Goal: Task Accomplishment & Management: Manage account settings

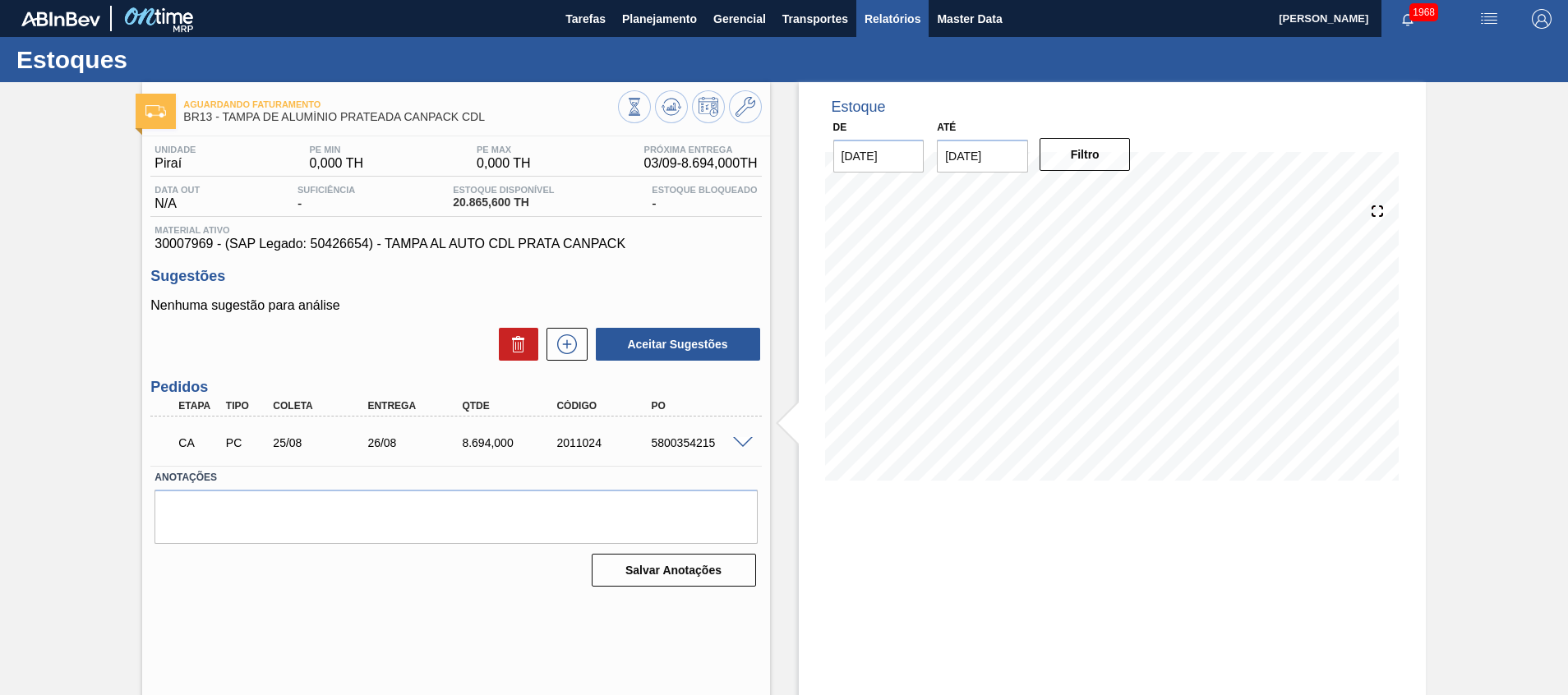
click at [866, 24] on span "Relatórios" at bounding box center [893, 18] width 56 height 20
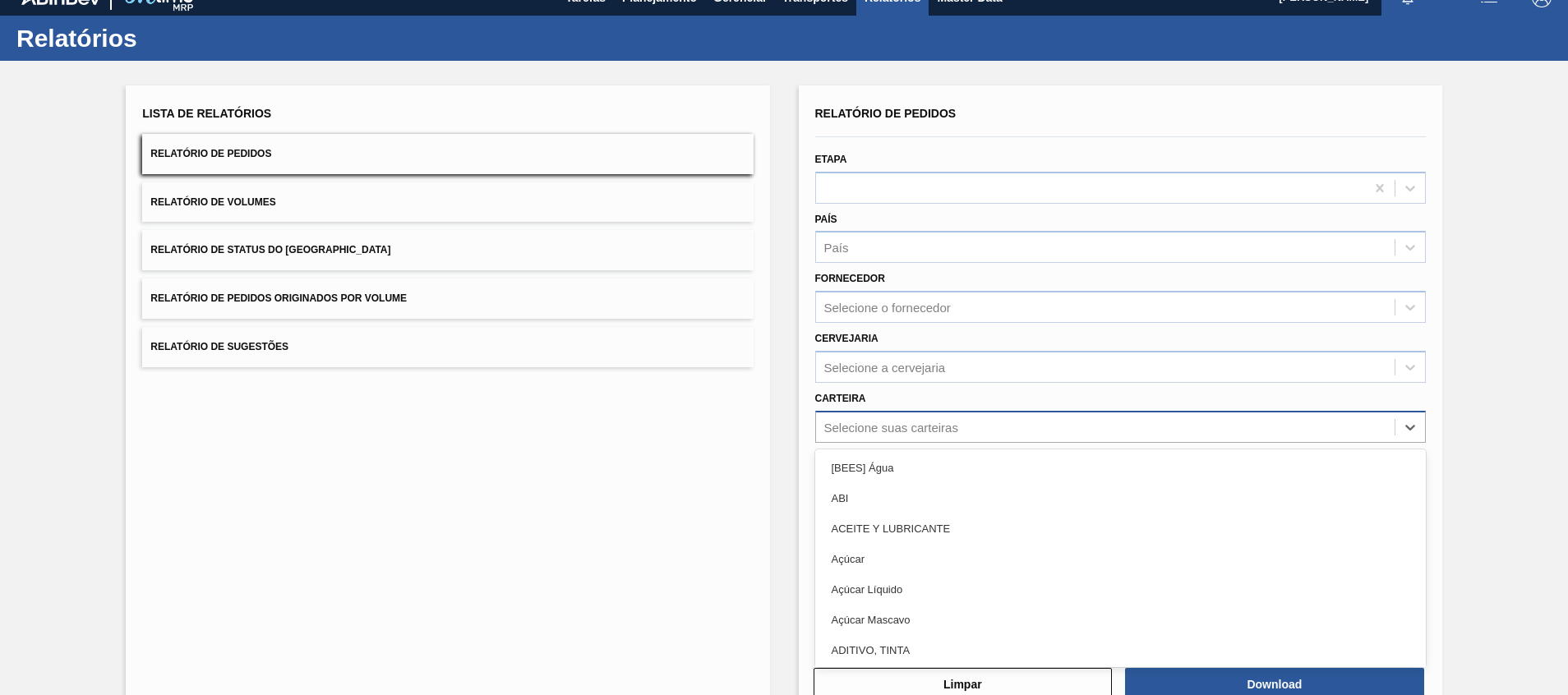
click at [1000, 441] on div "Relatório de Pedidos Etapa País País Fornecedor Selecione o fornecedor Cervejar…" at bounding box center [1121, 371] width 611 height 538
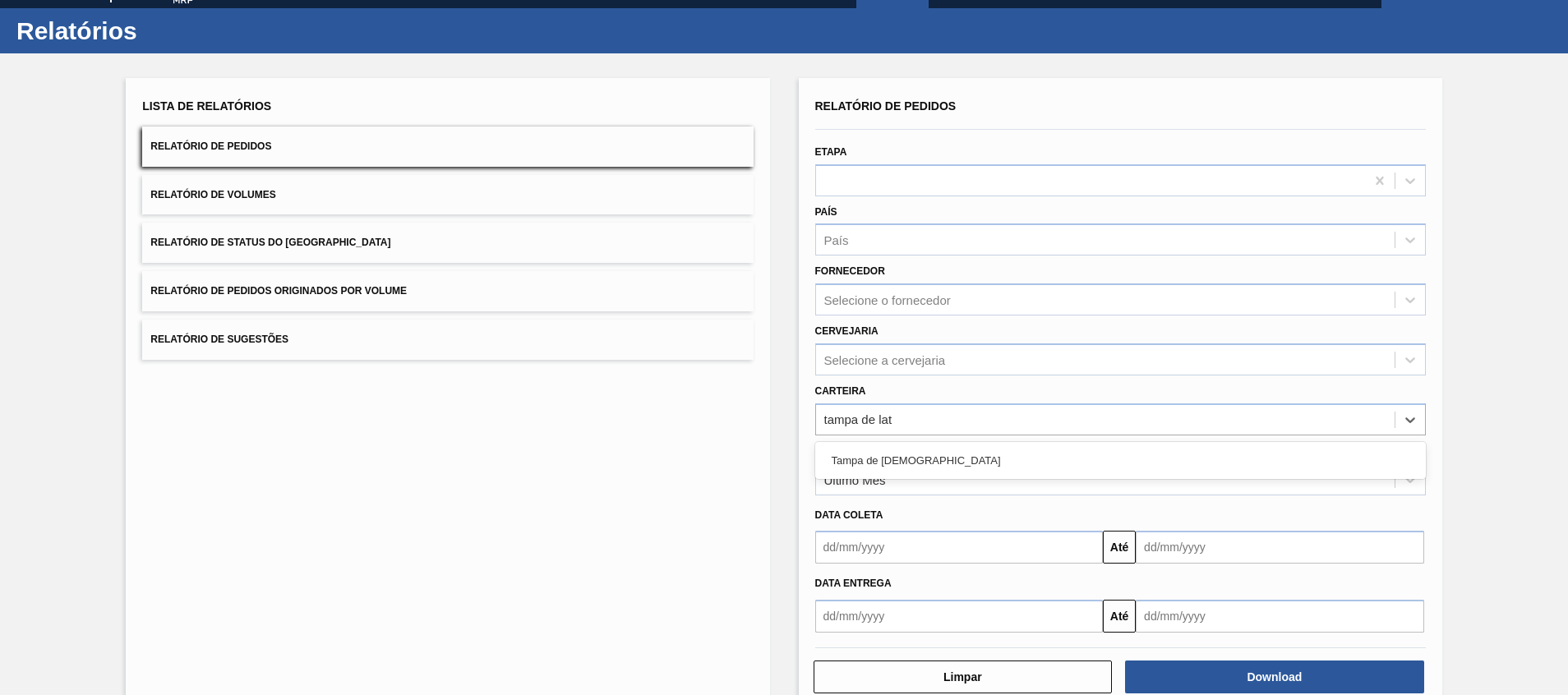
type input "tampa de lata"
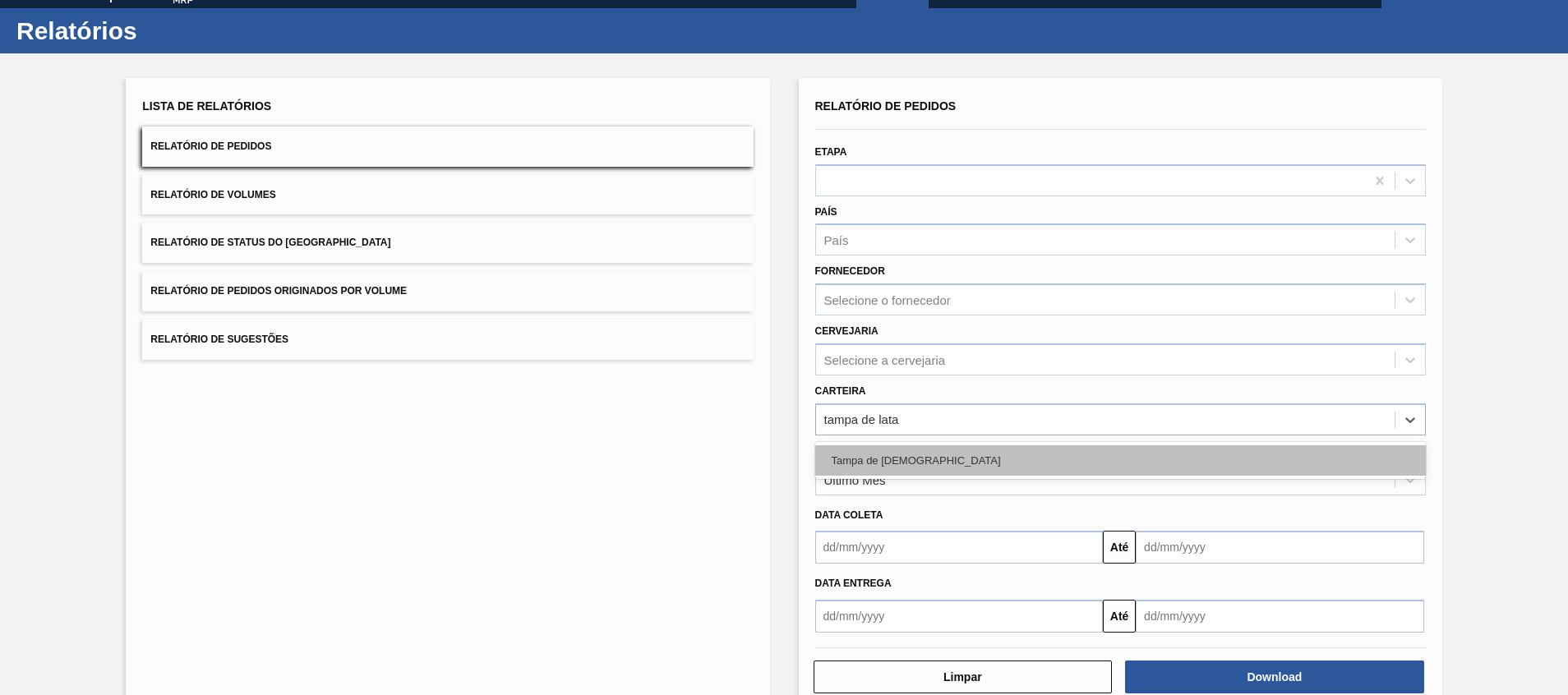
click at [994, 451] on div "Tampa de Lata" at bounding box center [1121, 460] width 611 height 31
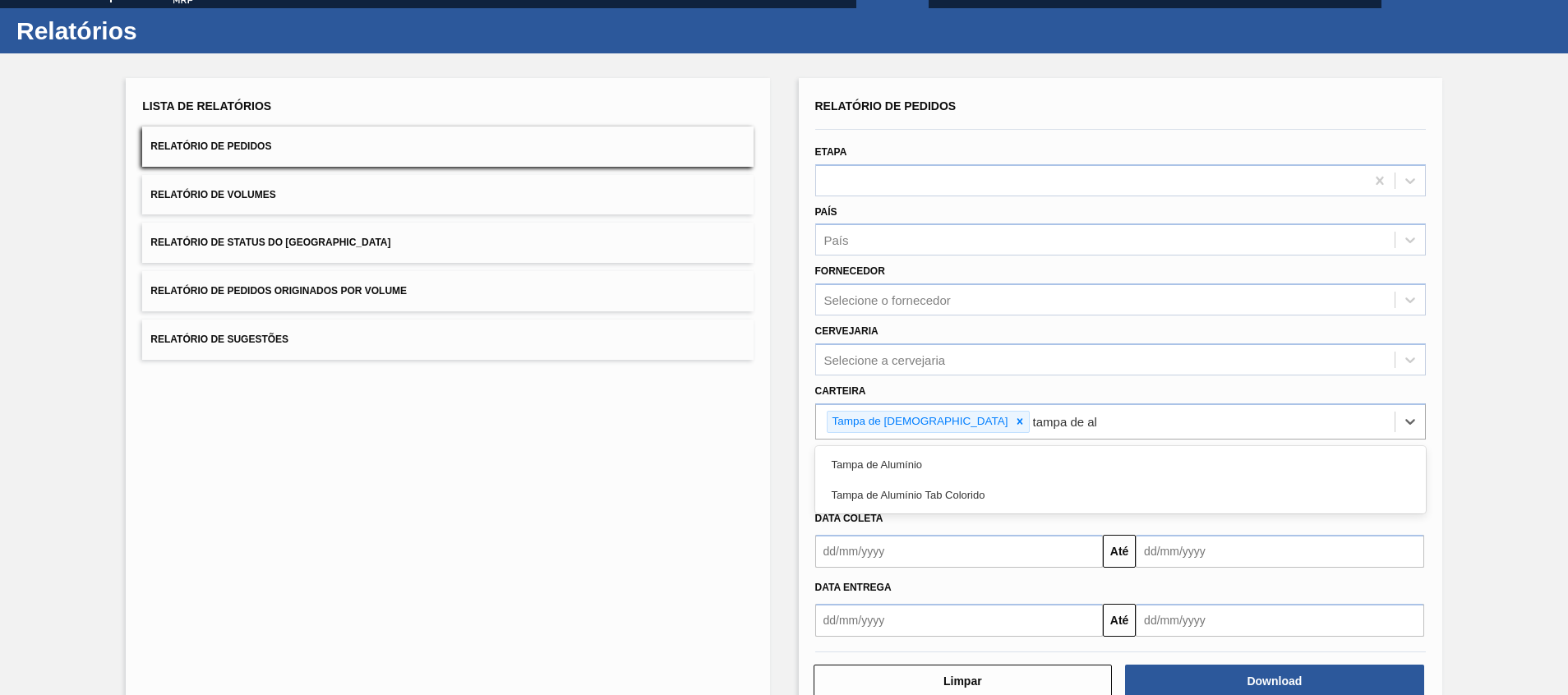
type input "tampa de alu"
click at [993, 451] on div "Tampa de Alumínio" at bounding box center [1121, 464] width 611 height 31
type input "a"
type input "tampa de"
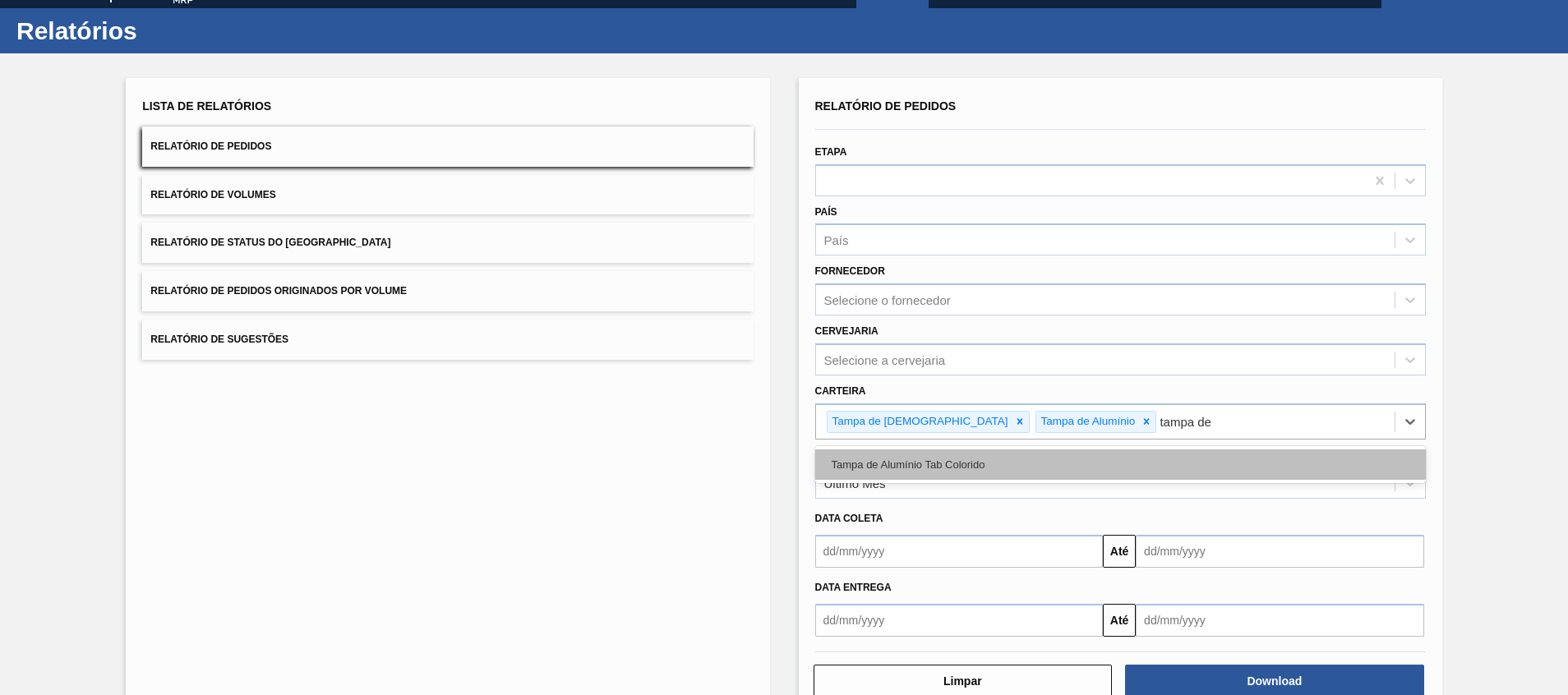
click at [993, 452] on div "Tampa de Alumínio Tab Colorido" at bounding box center [1121, 464] width 611 height 31
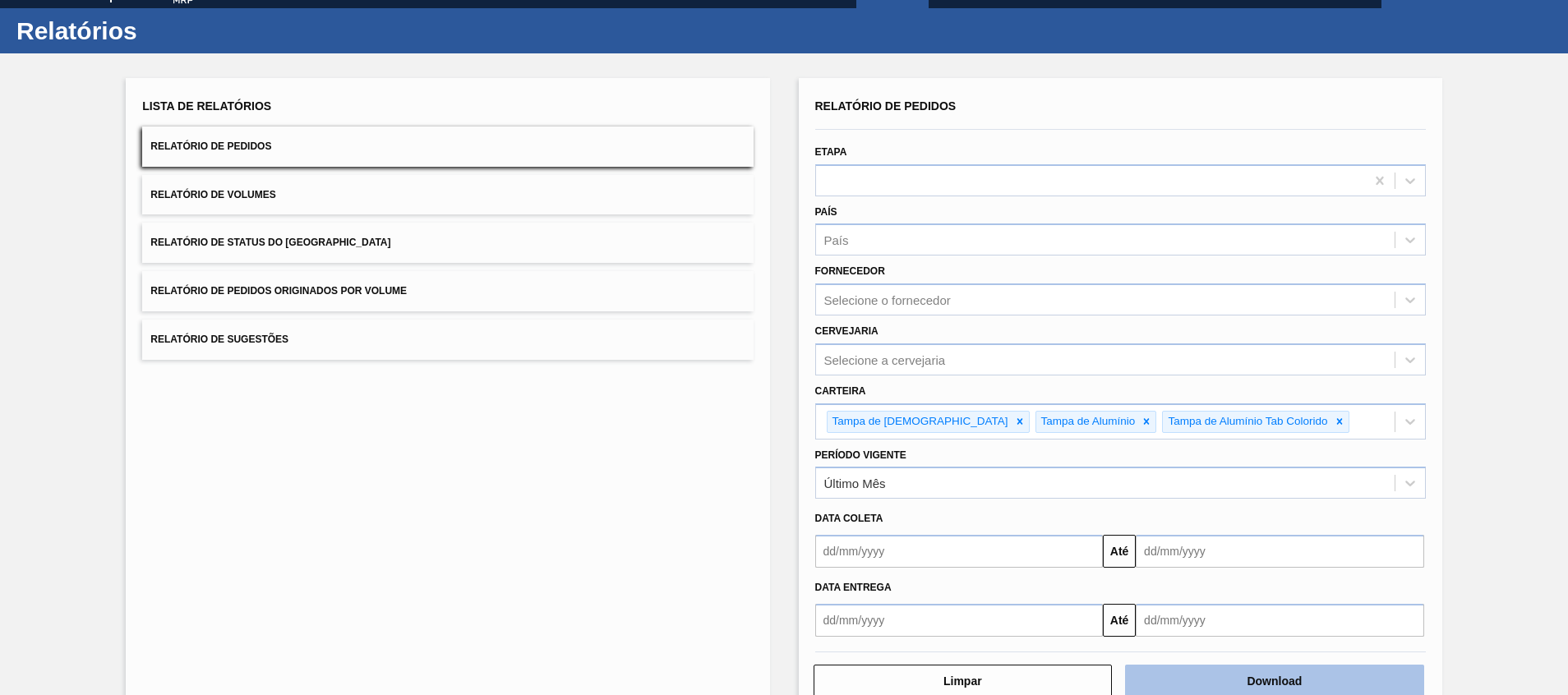
click at [1182, 678] on button "Download" at bounding box center [1275, 681] width 299 height 33
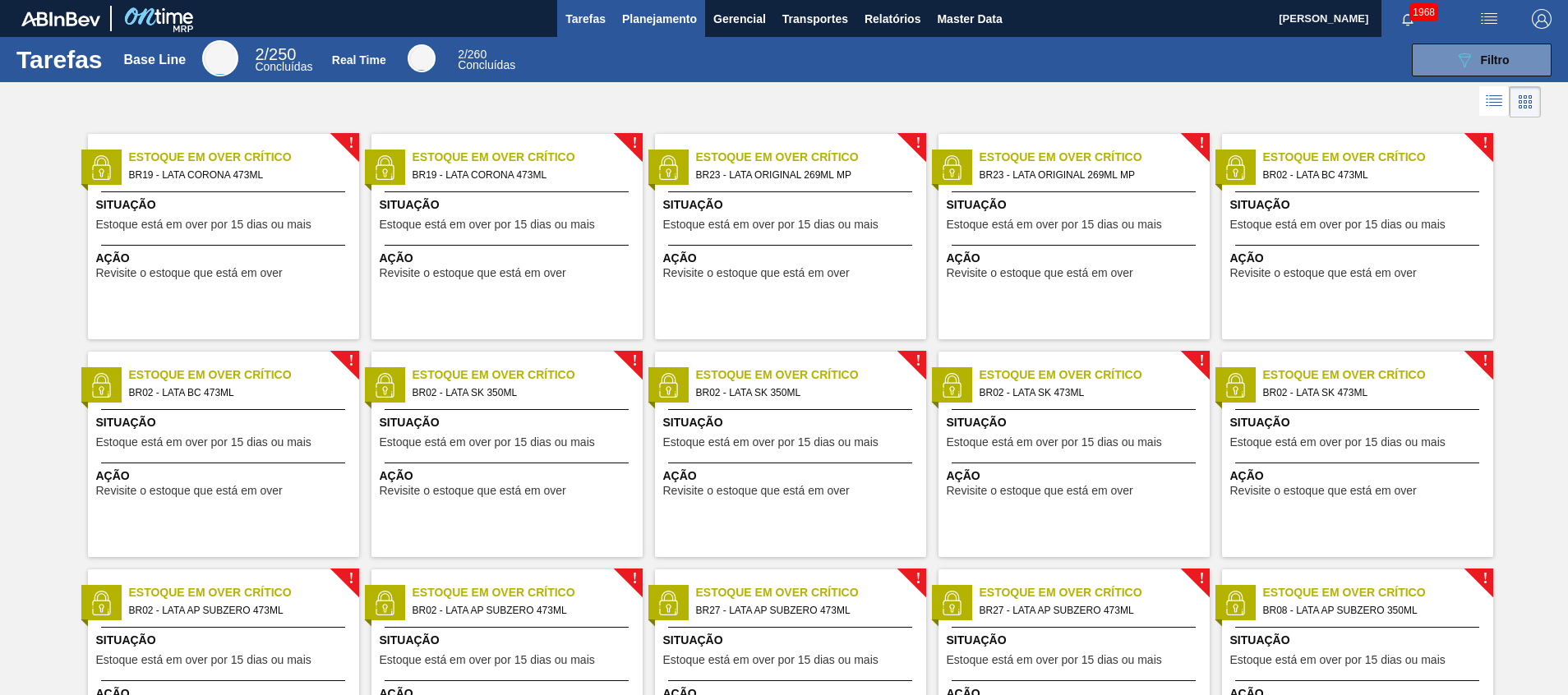
click at [662, 8] on button "Planejamento" at bounding box center [659, 18] width 91 height 37
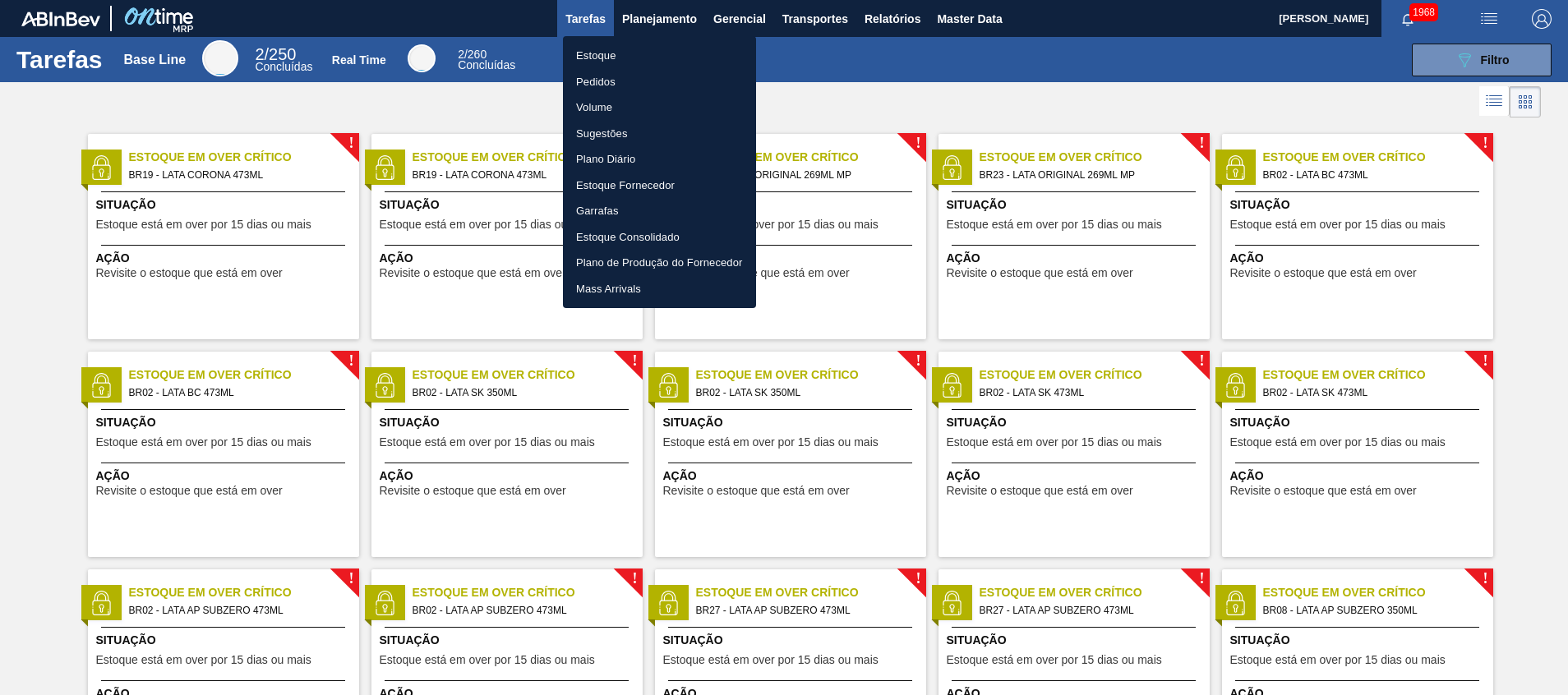
drag, startPoint x: 651, startPoint y: 61, endPoint x: 398, endPoint y: 627, distance: 620.0
click at [651, 61] on li "Estoque" at bounding box center [659, 55] width 193 height 26
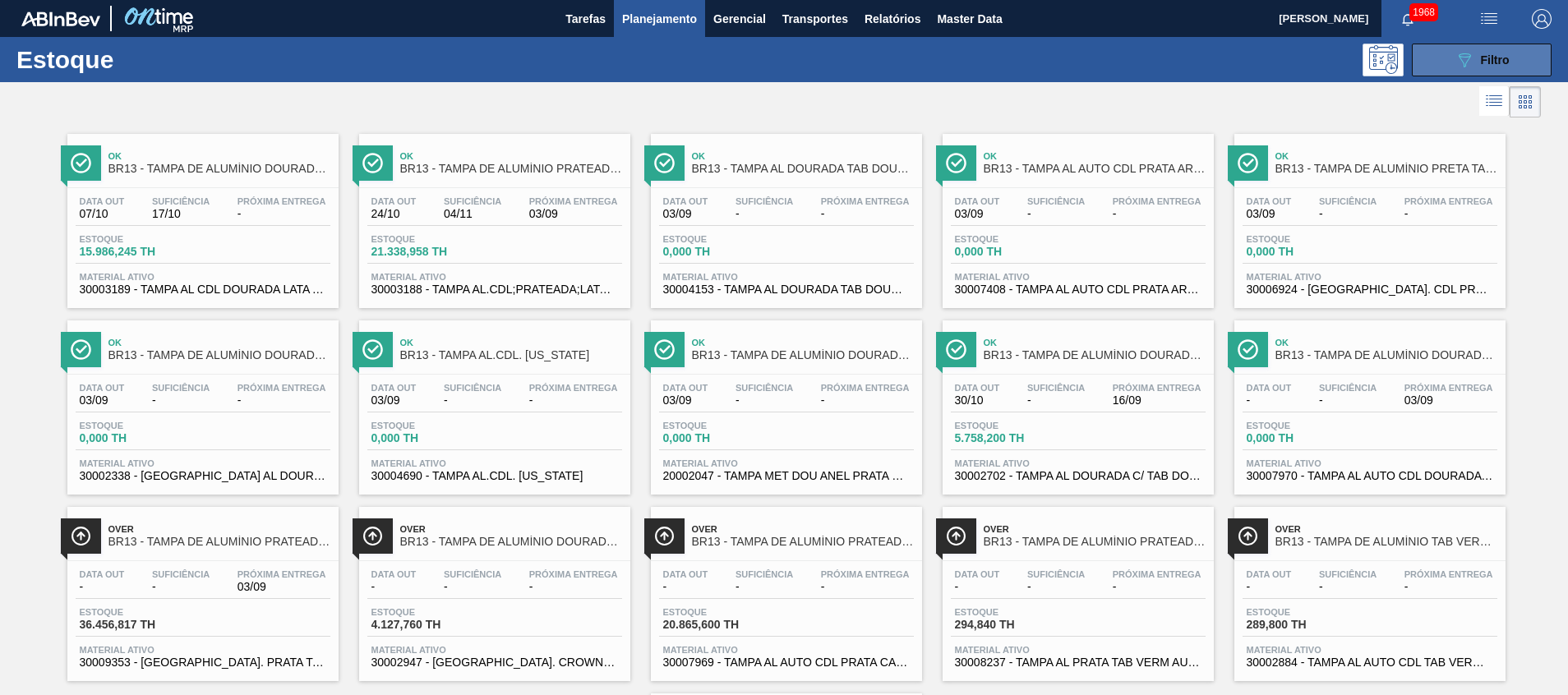
click at [1430, 56] on button "089F7B8B-B2A5-4AFE-B5C0-19BA573D28AC Filtro" at bounding box center [1481, 60] width 139 height 33
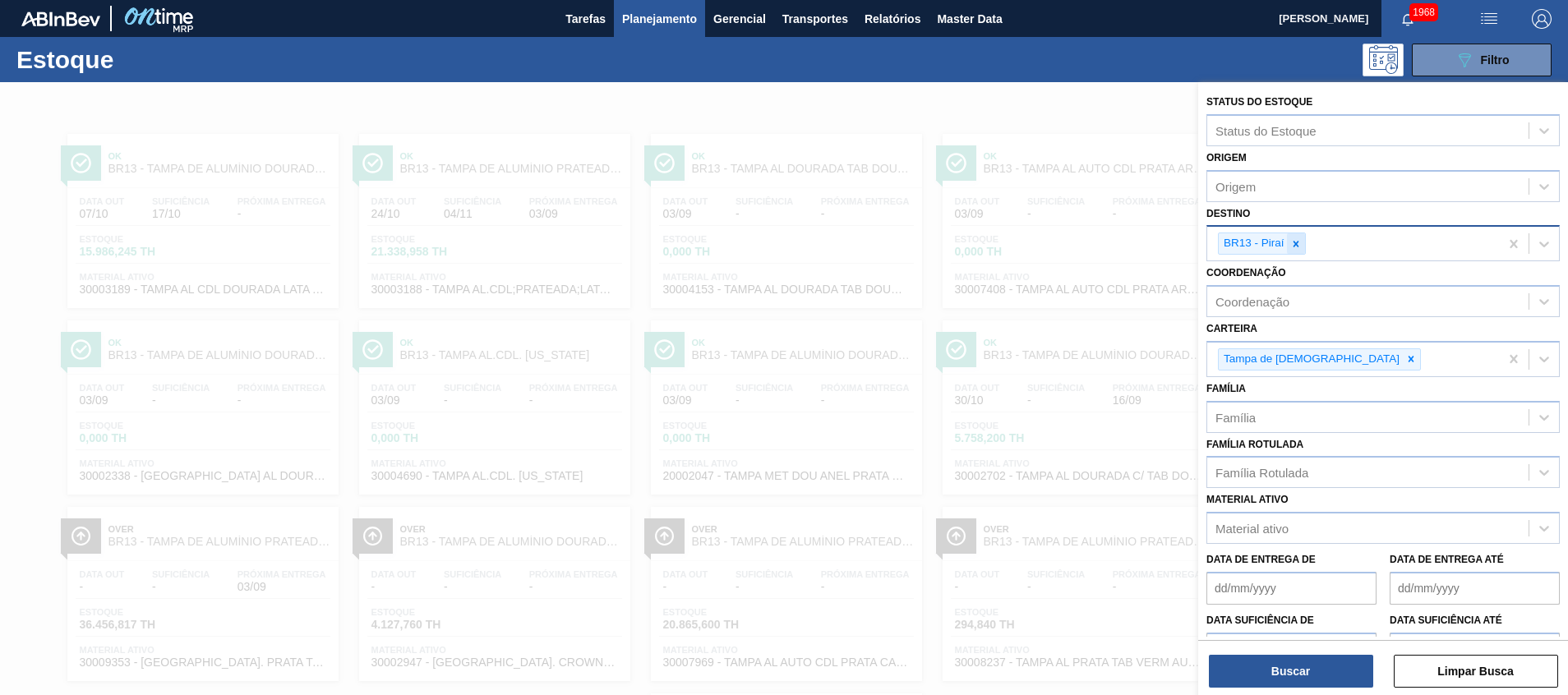
click at [1295, 247] on icon at bounding box center [1297, 244] width 12 height 12
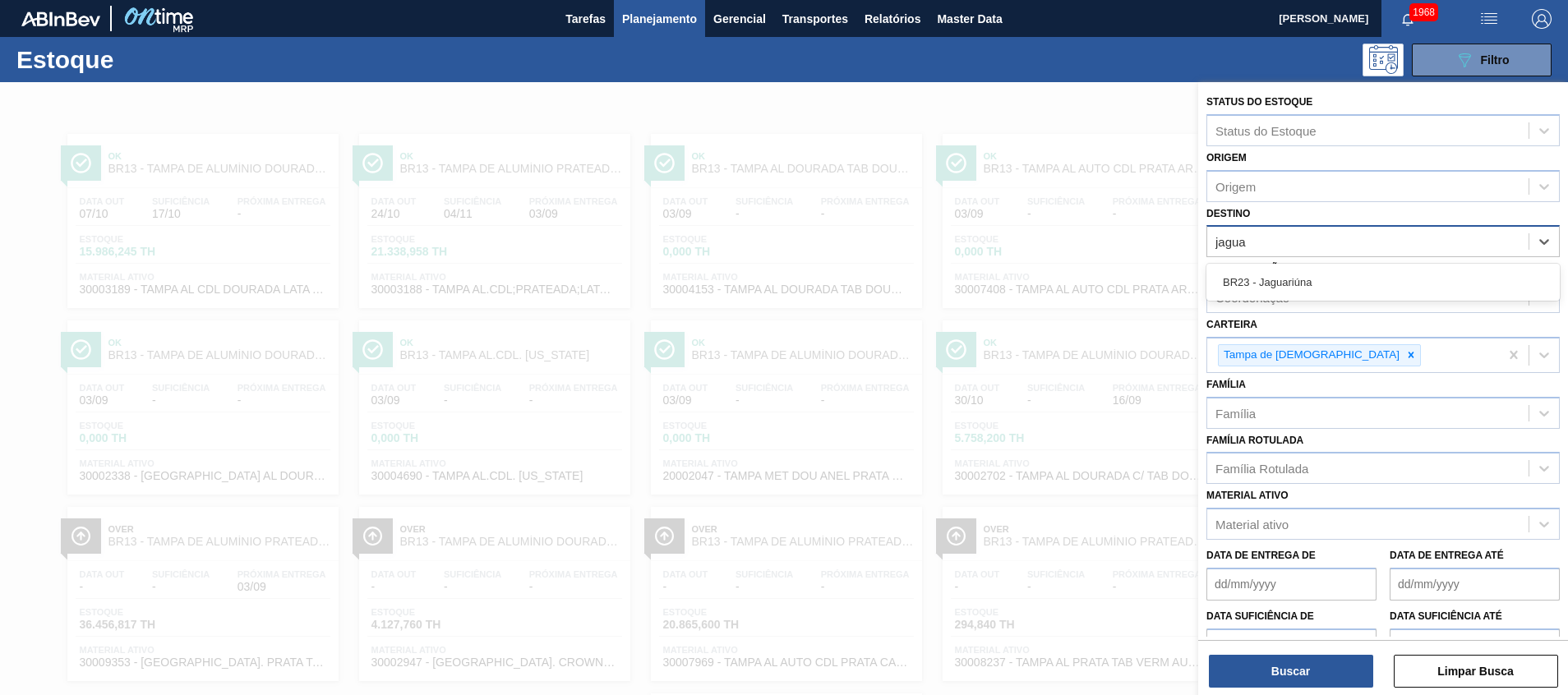
type input "jaguar"
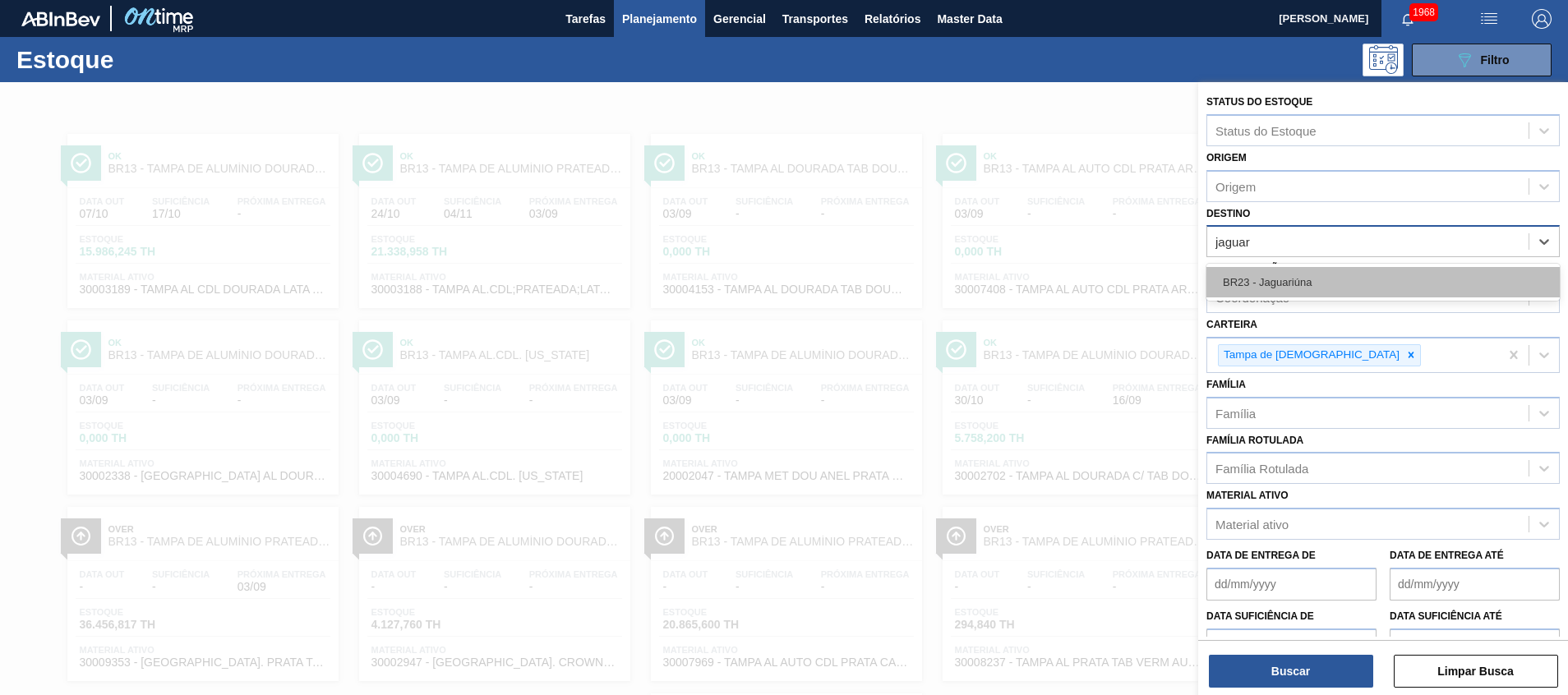
click at [1270, 291] on div "BR23 - Jaguariúna" at bounding box center [1382, 283] width 353 height 31
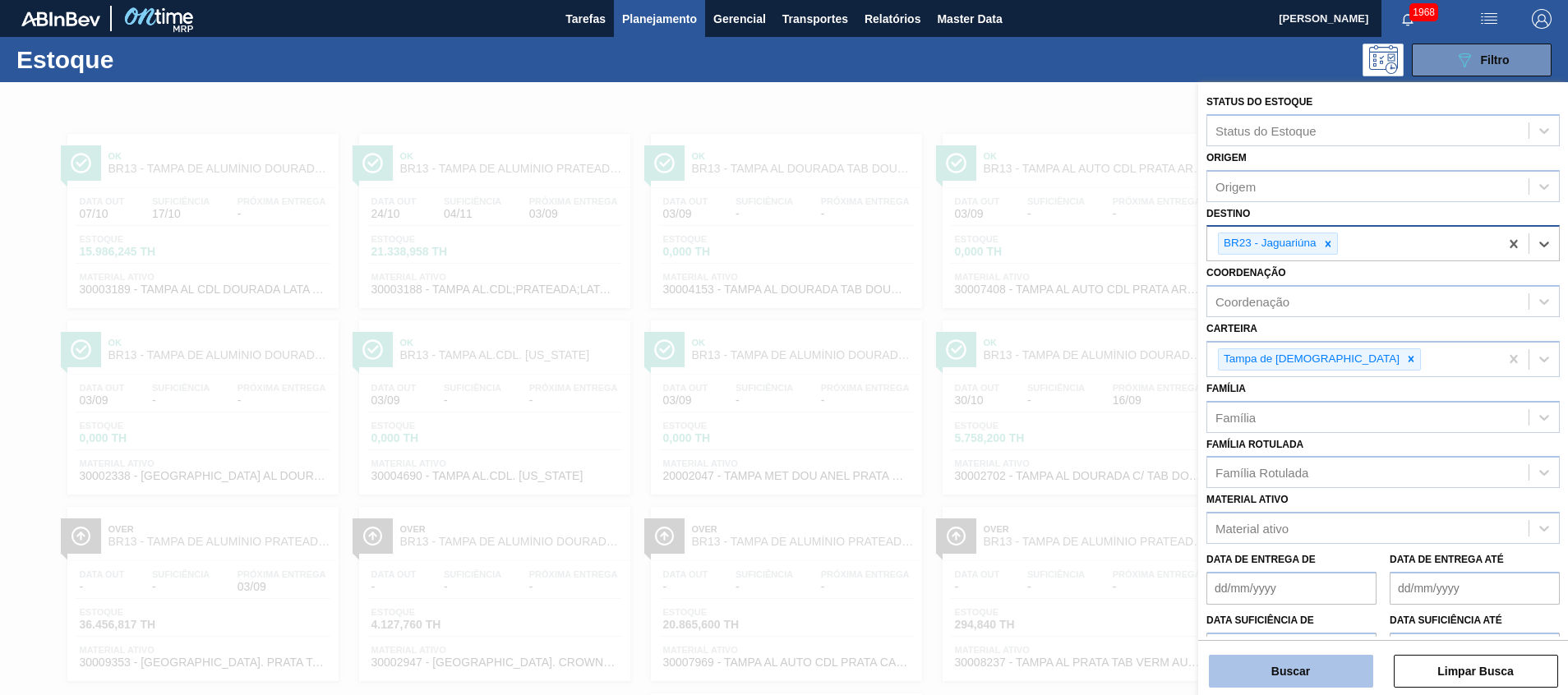
click at [1241, 667] on button "Buscar" at bounding box center [1291, 671] width 164 height 33
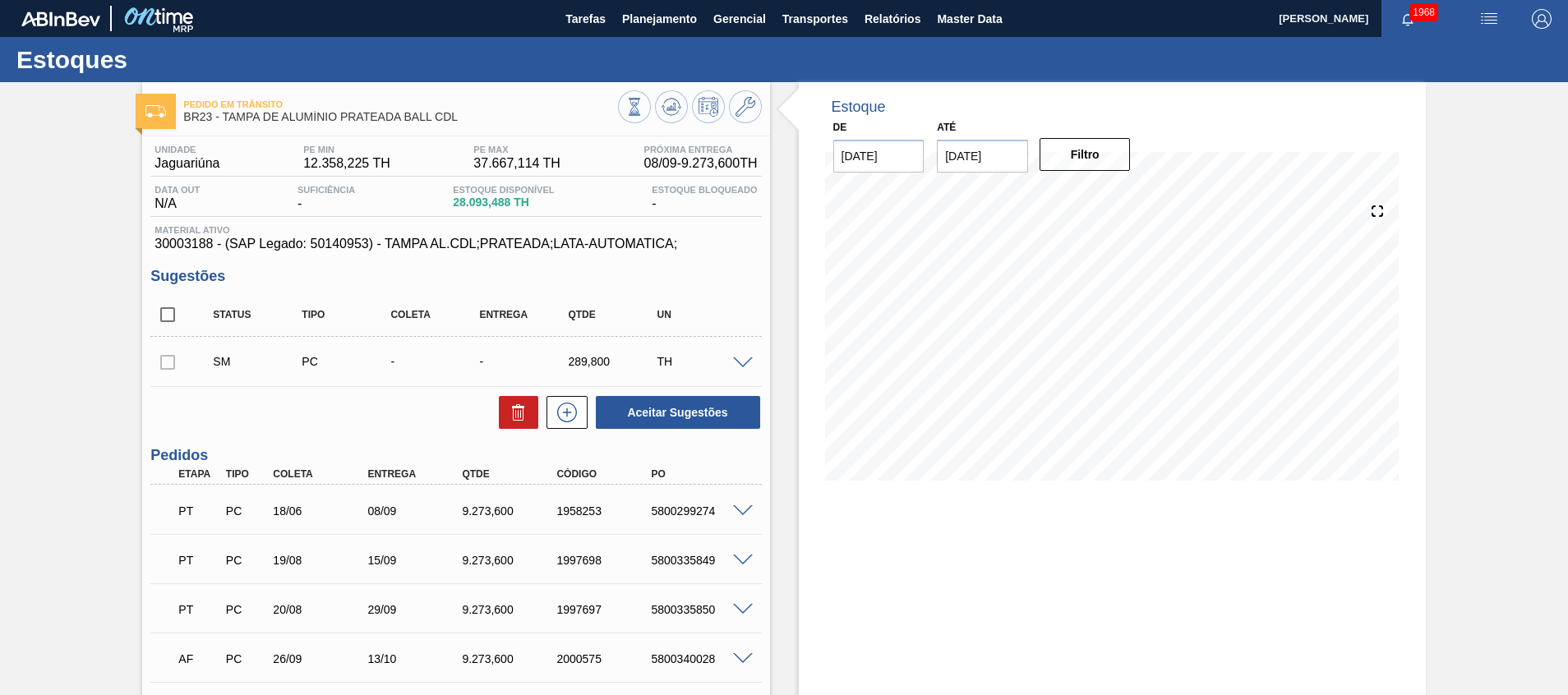
click at [740, 362] on span at bounding box center [743, 363] width 20 height 12
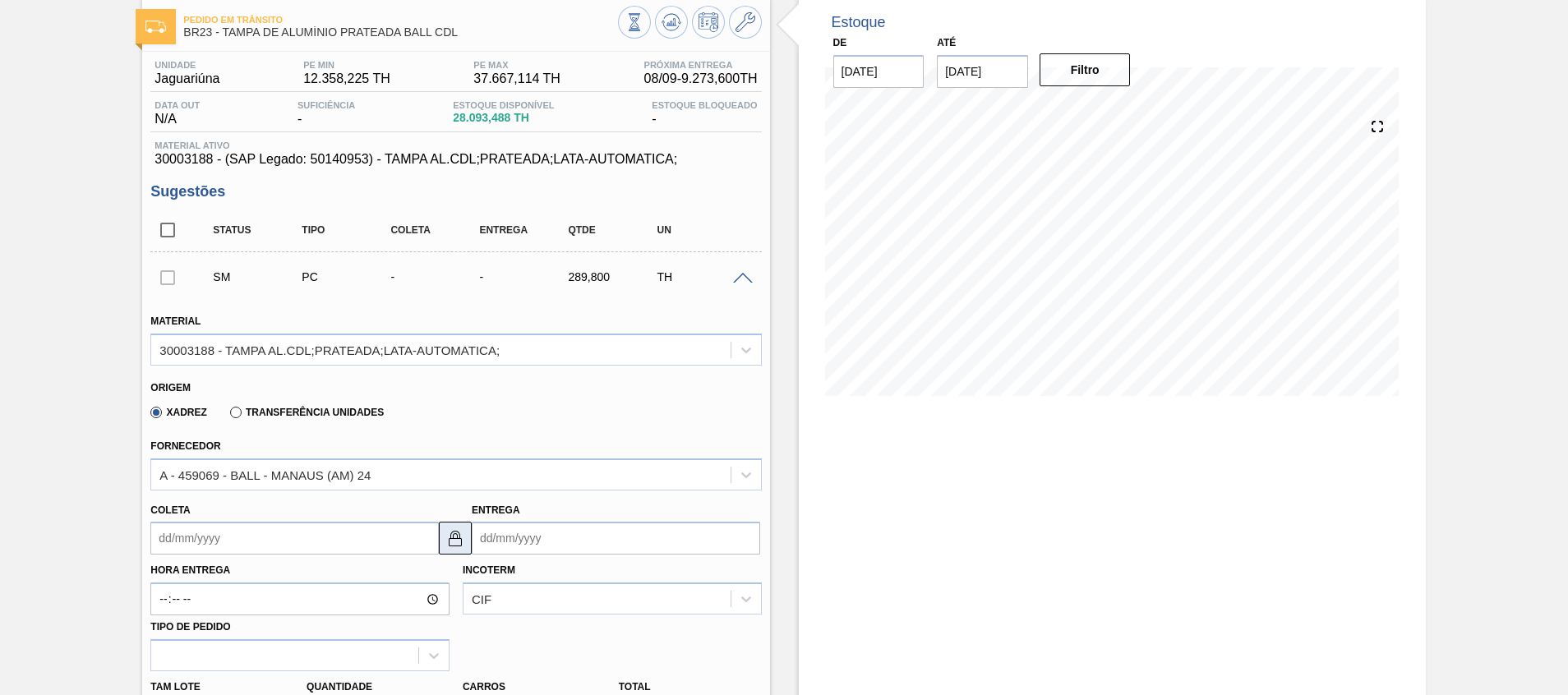
scroll to position [123, 0]
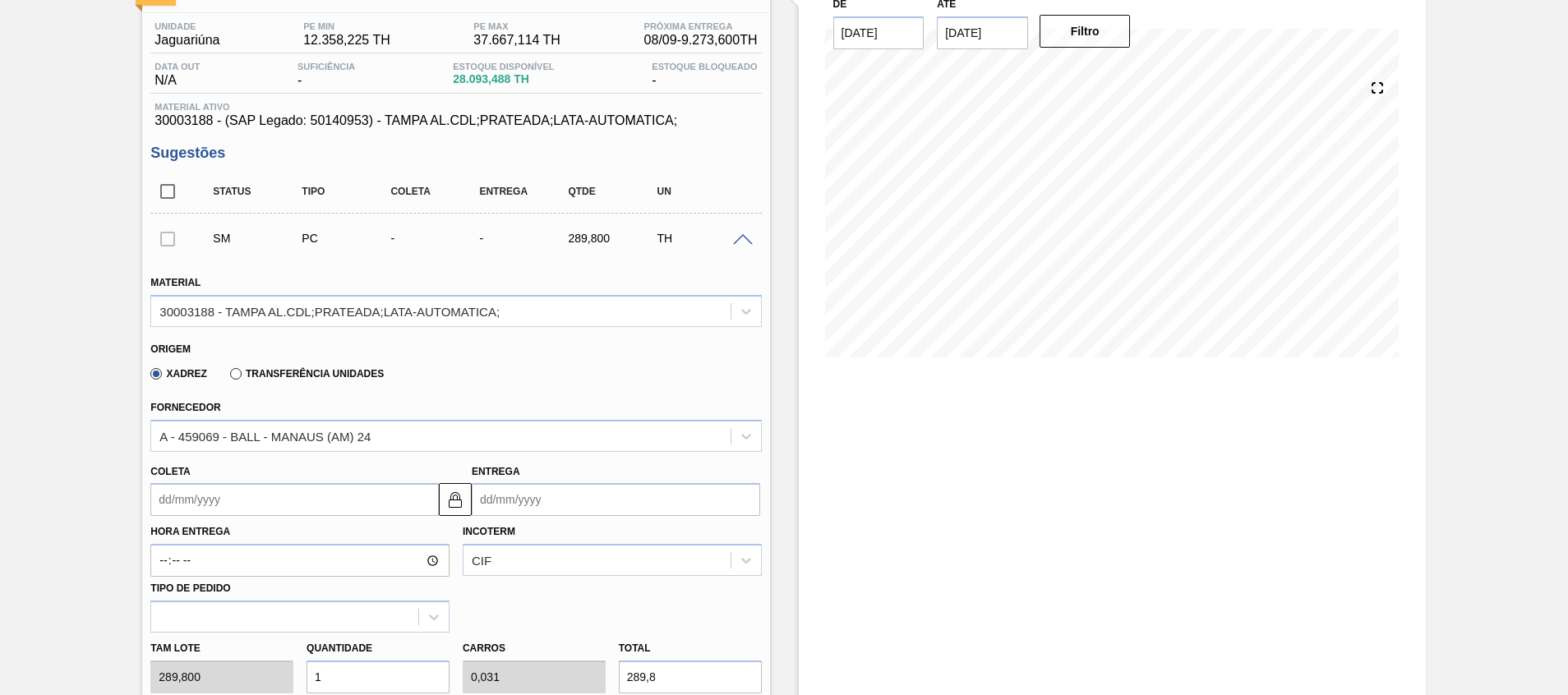
click at [445, 407] on div "Fornecedor A - 459069 - BALL - MANAUS (AM) 24" at bounding box center [455, 424] width 611 height 56
click at [434, 432] on div "A - 459069 - BALL - MANAUS (AM) 24" at bounding box center [441, 435] width 579 height 24
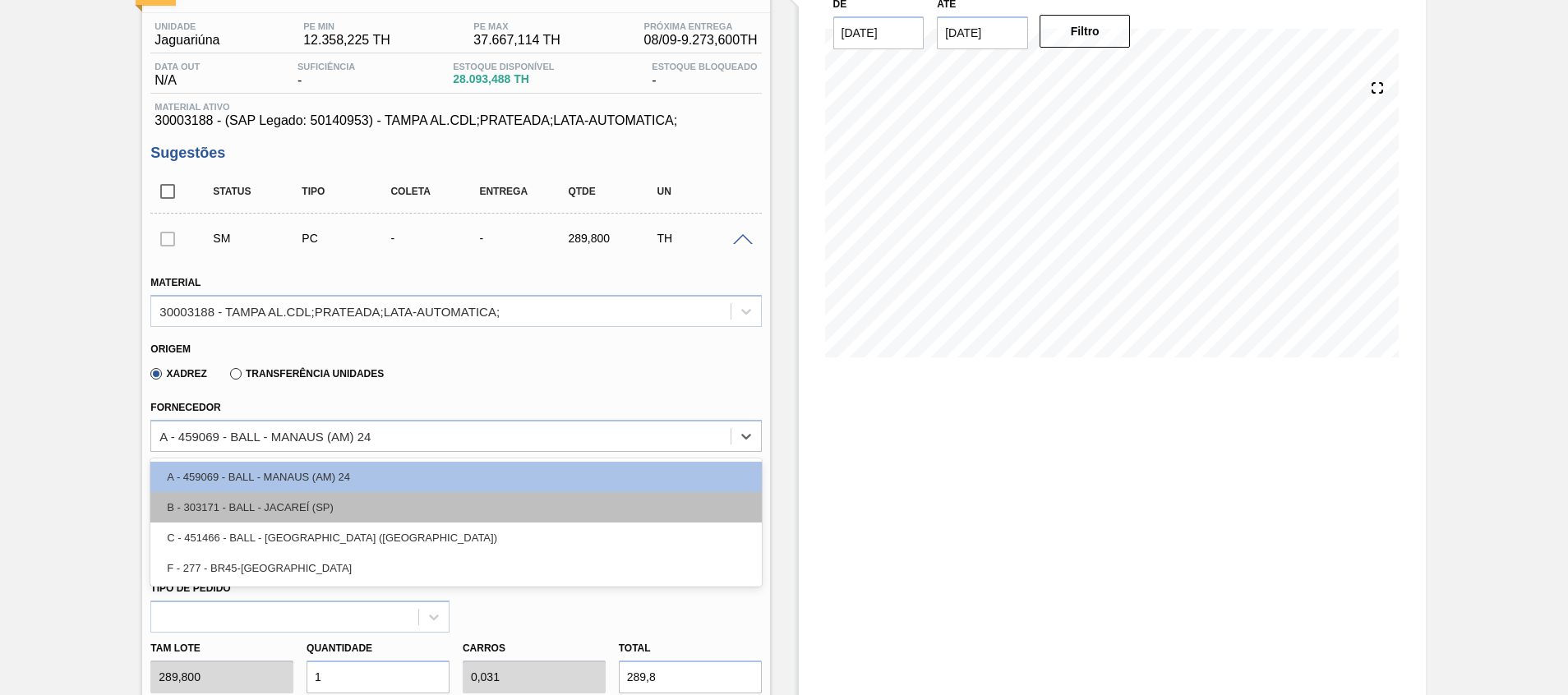
click at [398, 498] on div "B - 303171 - BALL - JACAREÍ (SP)" at bounding box center [455, 508] width 611 height 31
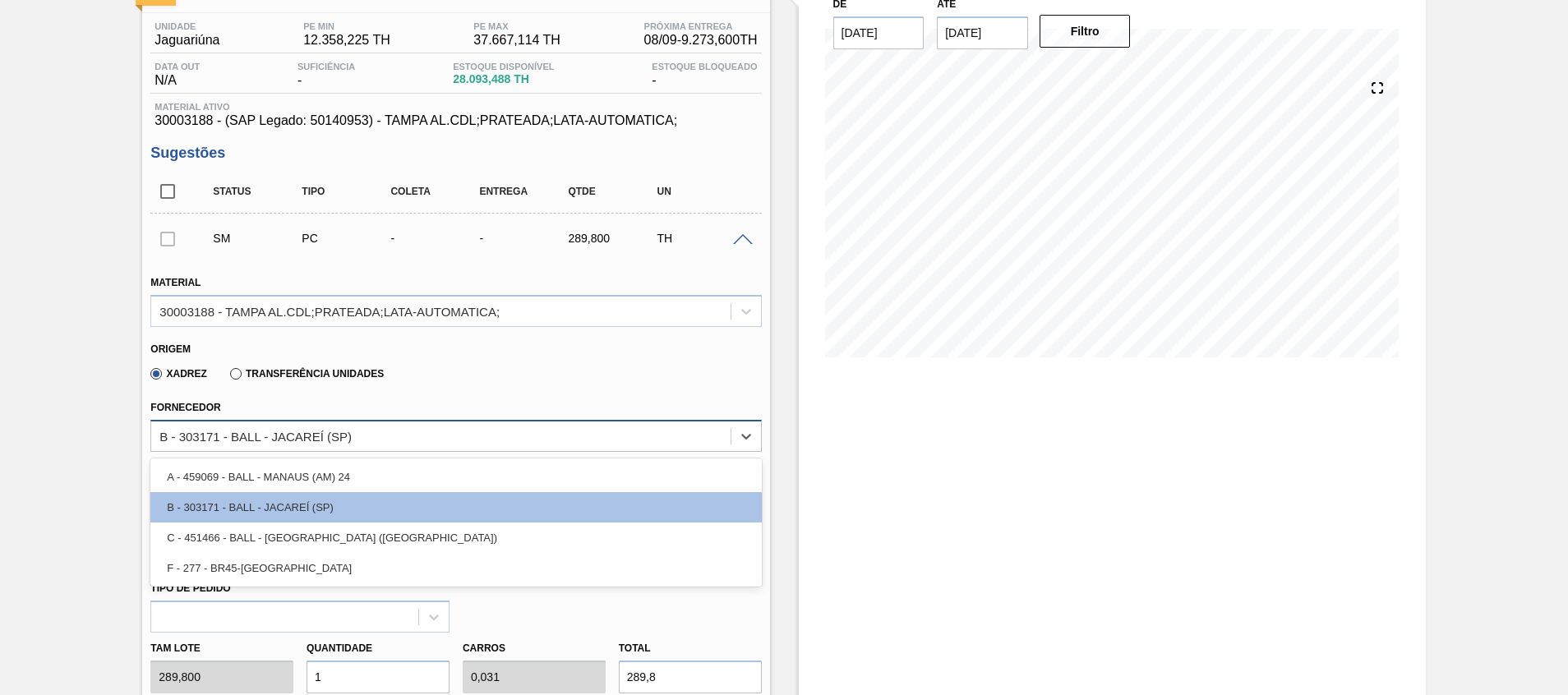
click at [498, 429] on div "B - 303171 - BALL - JACAREÍ (SP)" at bounding box center [441, 435] width 579 height 24
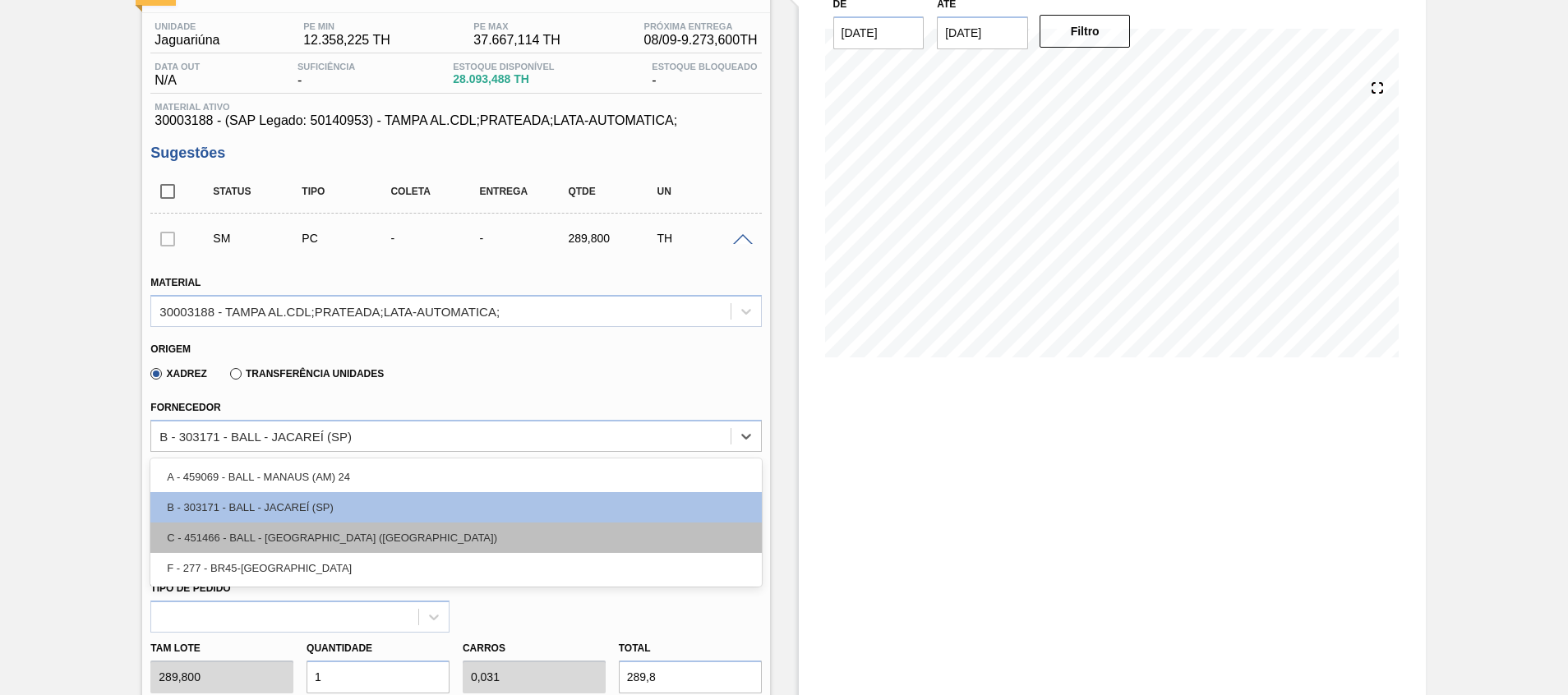
click at [463, 534] on div "C - 451466 - BALL - RECIFE (PE)" at bounding box center [455, 537] width 611 height 31
type input "0,033"
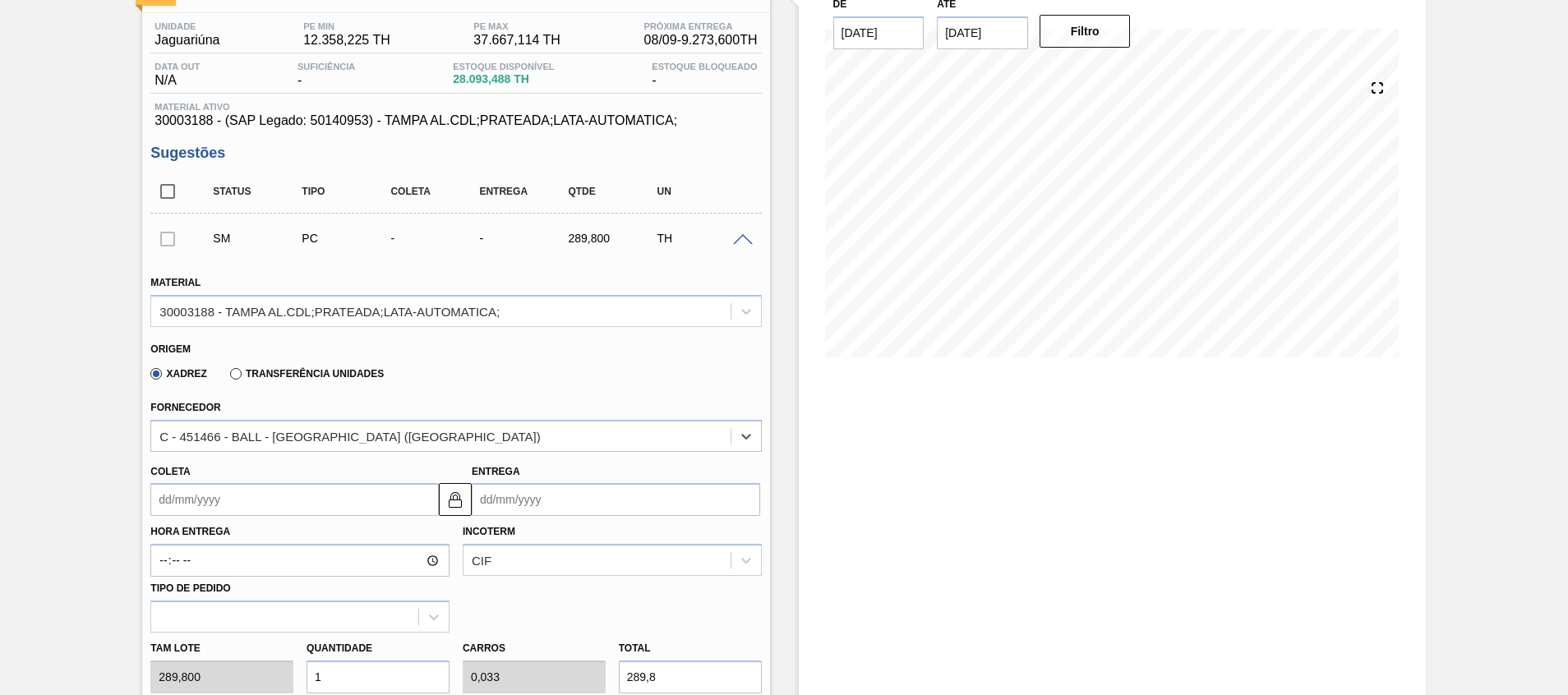
click at [565, 506] on input "Entrega" at bounding box center [617, 499] width 289 height 33
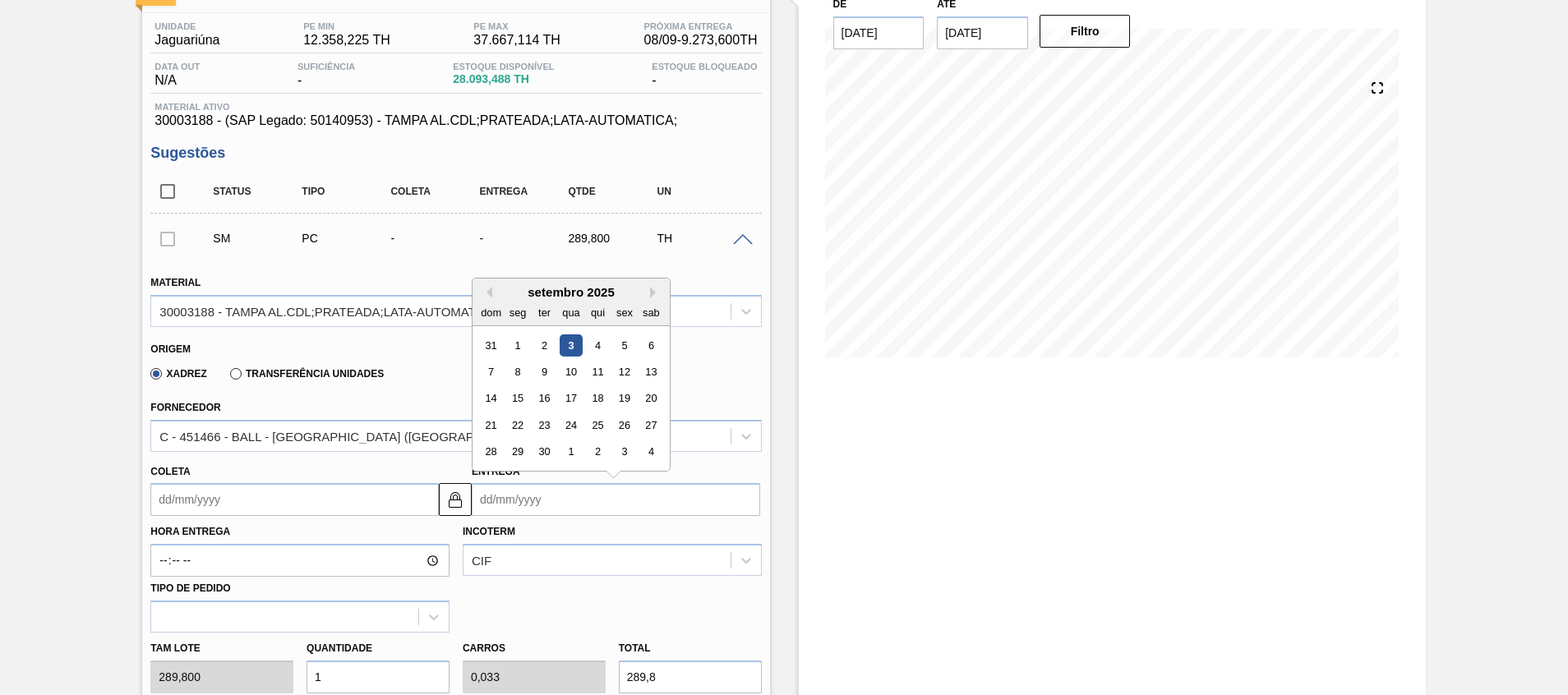
type input "0"
type input "29/12/1999"
type input "03"
type input "31/08/2025"
type input "03/1"
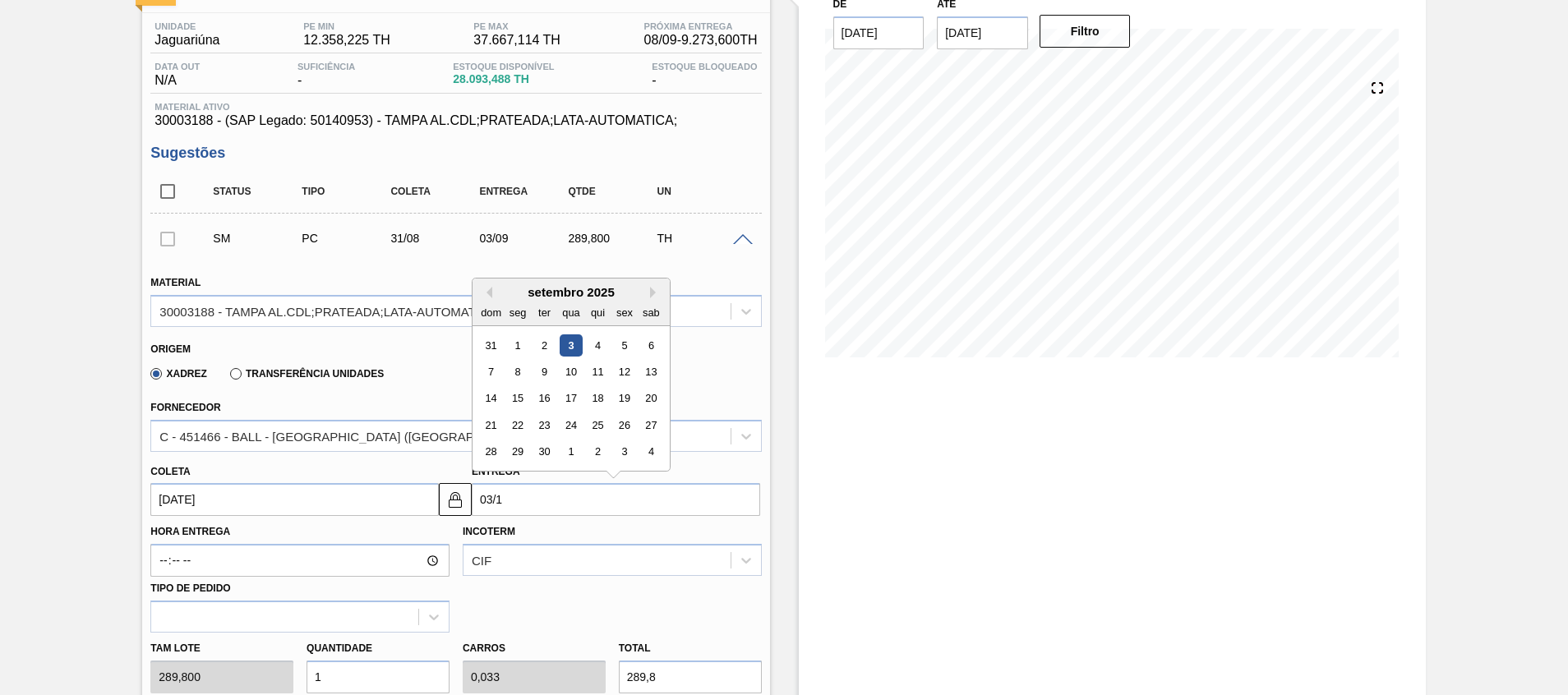
type input "31/12/2024"
type input "03/11"
type input "31/10/2025"
click at [512, 370] on div "3" at bounding box center [517, 371] width 22 height 22
type input "03/11/2025"
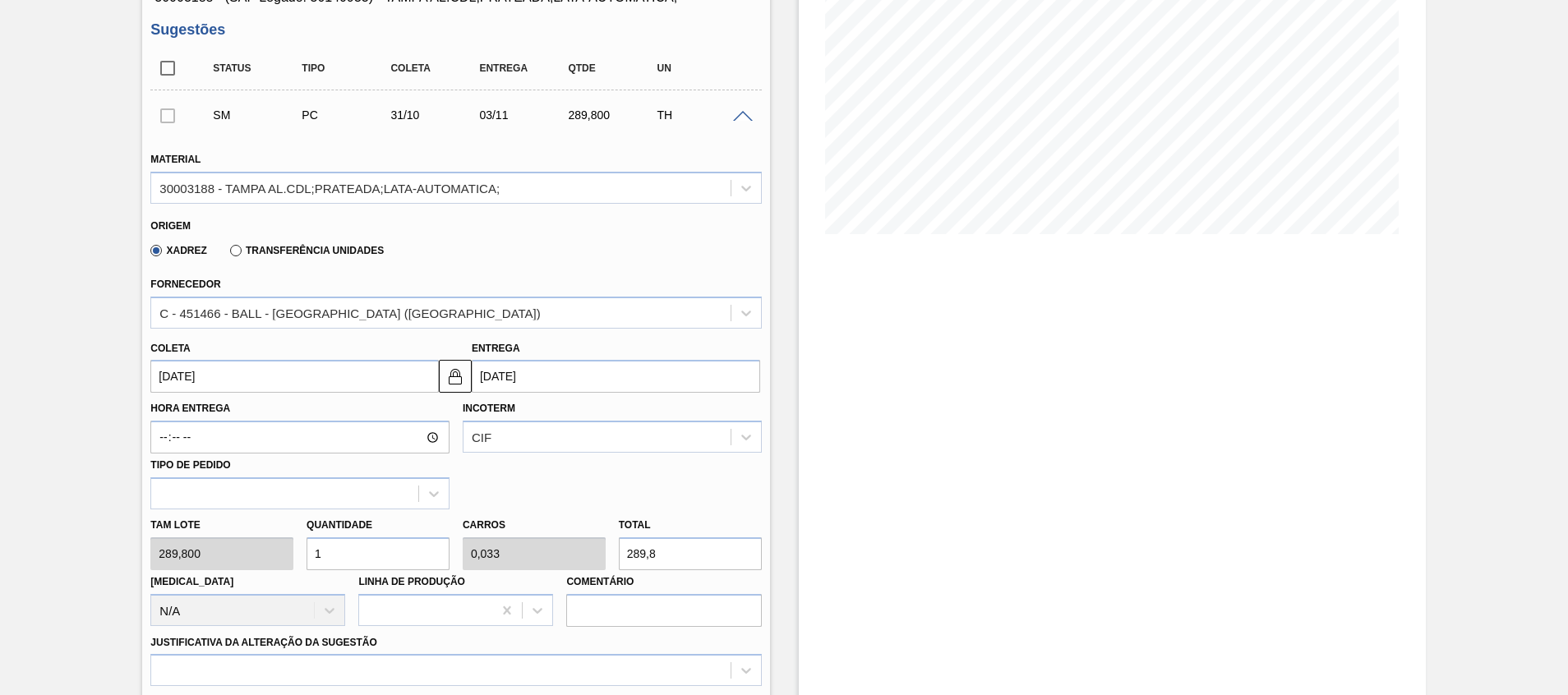
drag, startPoint x: 383, startPoint y: 558, endPoint x: 0, endPoint y: 506, distance: 386.5
click at [0, 0] on html "Tarefas Planejamento Gerencial Transportes Relatórios Master Data Beatriz Marce…" at bounding box center [784, 0] width 1568 height 0
type input "3"
type input "0,1"
type input "869,4"
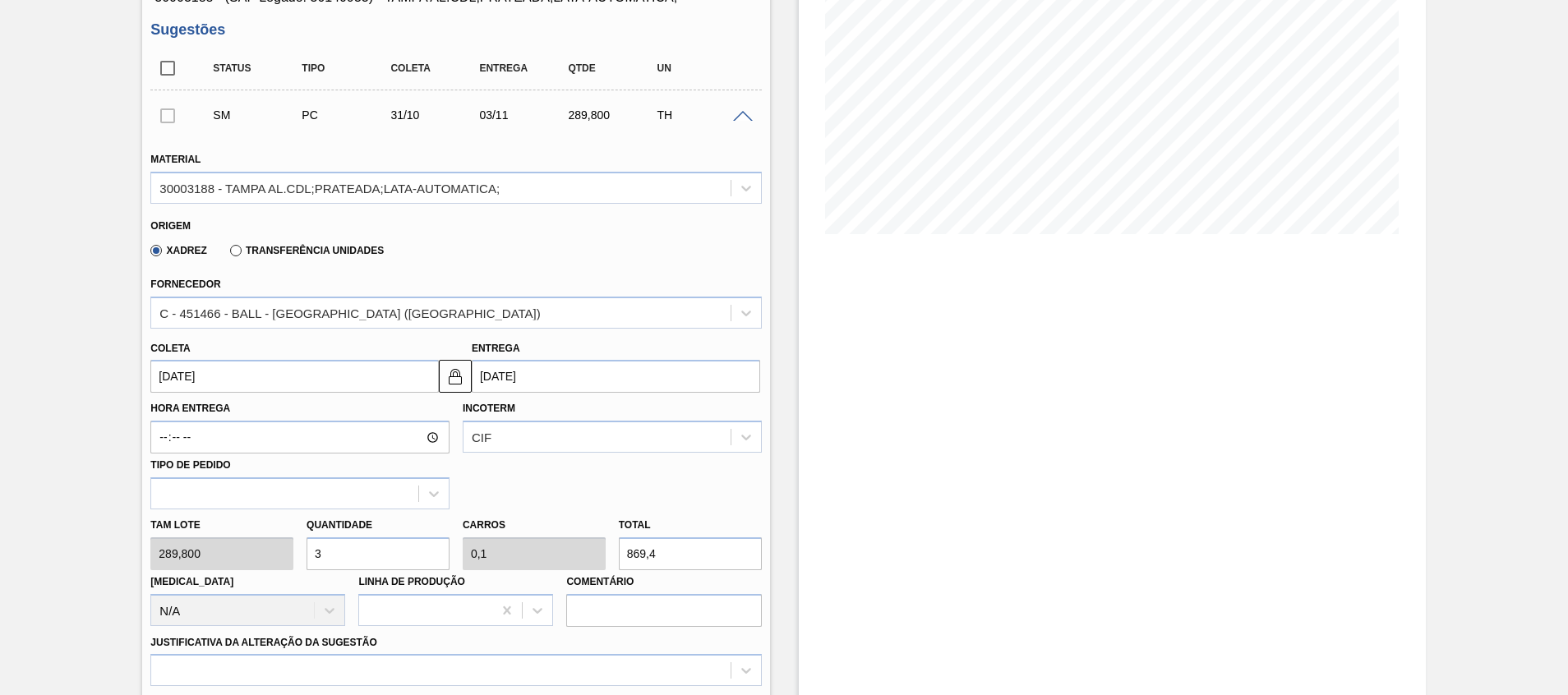
type input "32"
type input "1,067"
type input "9.273,6"
type input "32"
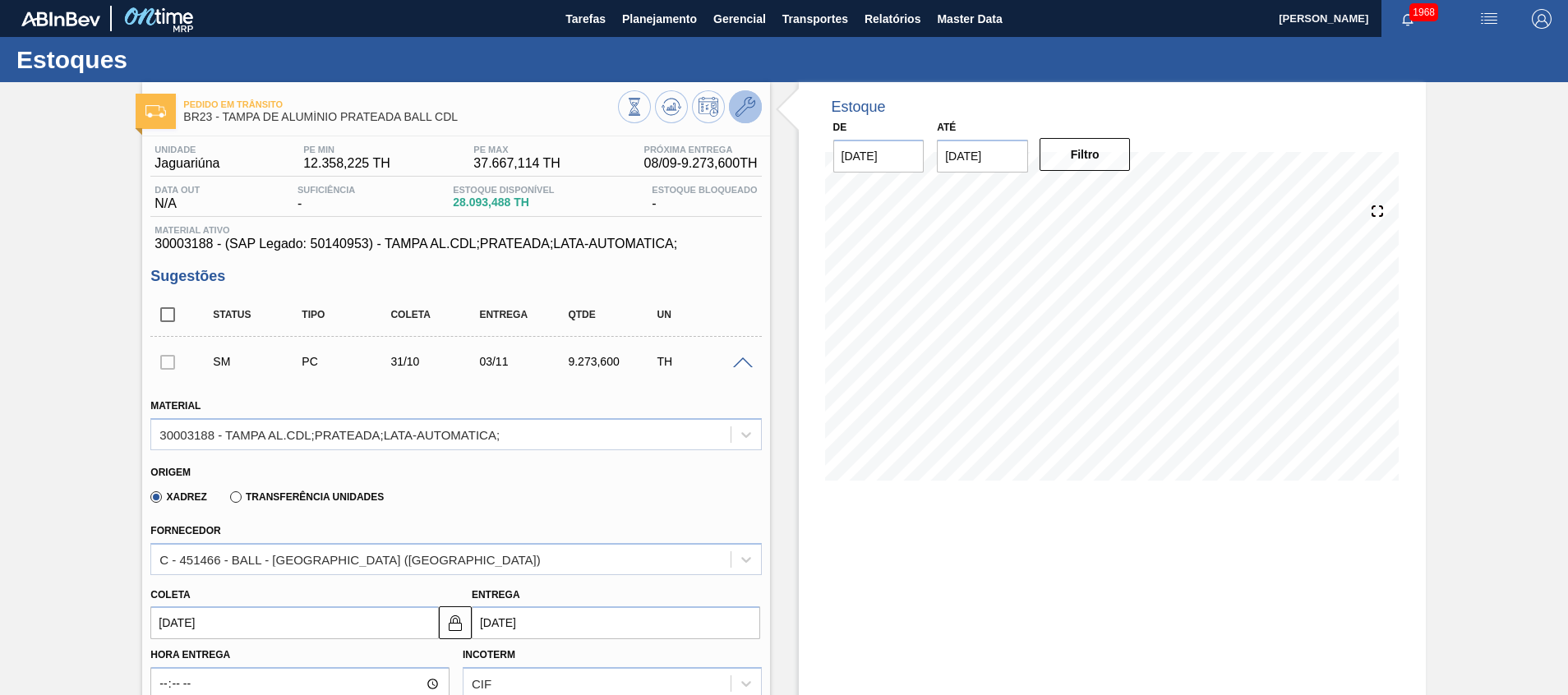
click at [746, 109] on icon at bounding box center [746, 107] width 20 height 20
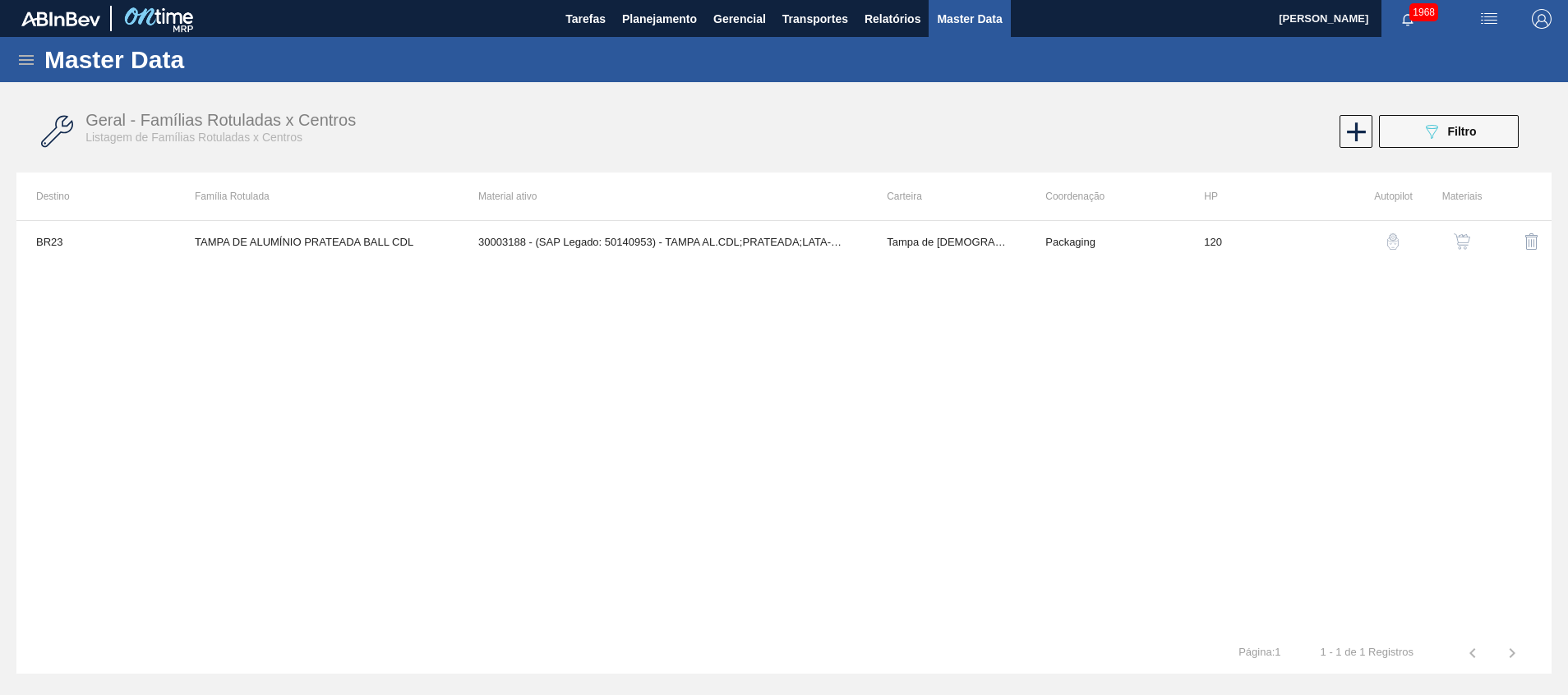
click at [1467, 240] on img "button" at bounding box center [1462, 241] width 16 height 16
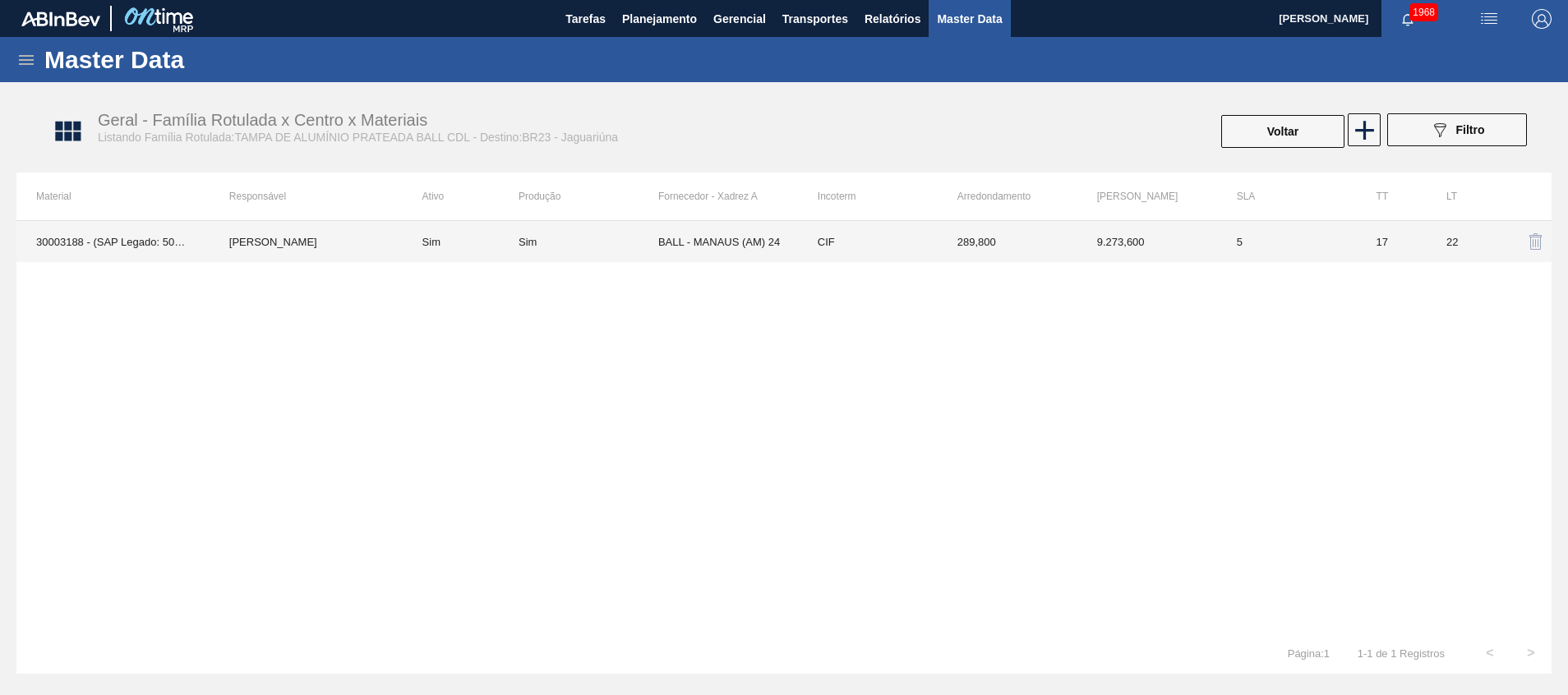
click at [723, 238] on td "BALL - MANAUS (AM) 24" at bounding box center [727, 241] width 139 height 41
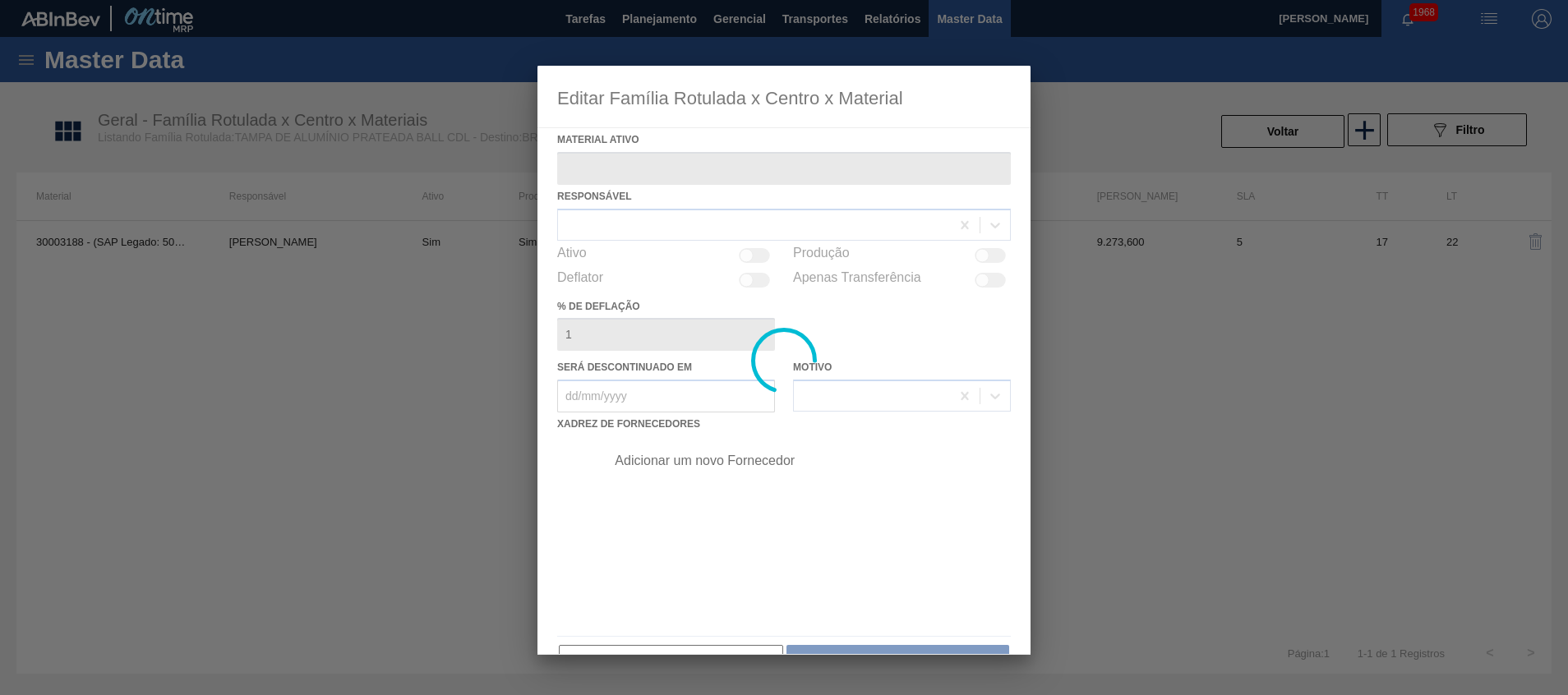
type ativo "30003188 - (SAP Legado: 50140953) - TAMPA AL.CDL;PRATEADA;LATA-AUTOMATICA;"
checkbox input "true"
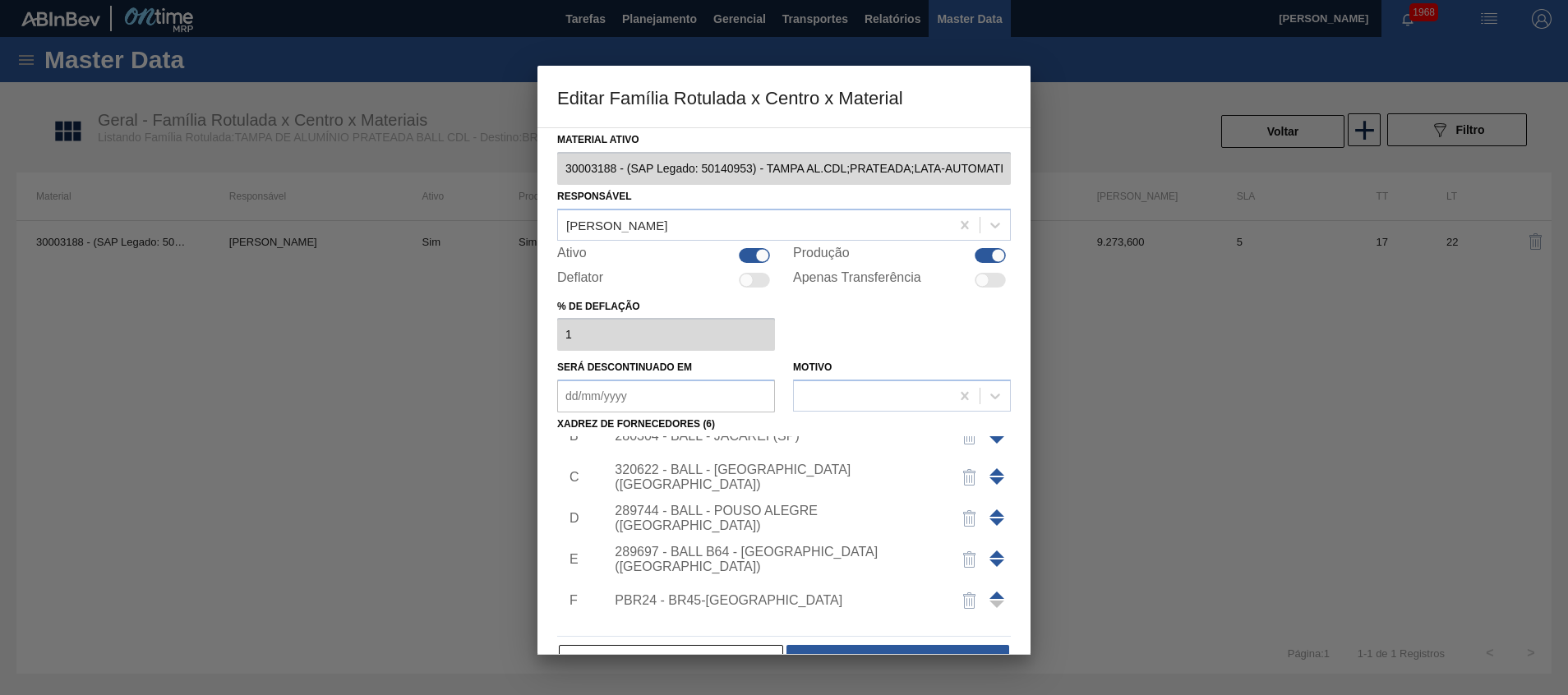
scroll to position [99, 0]
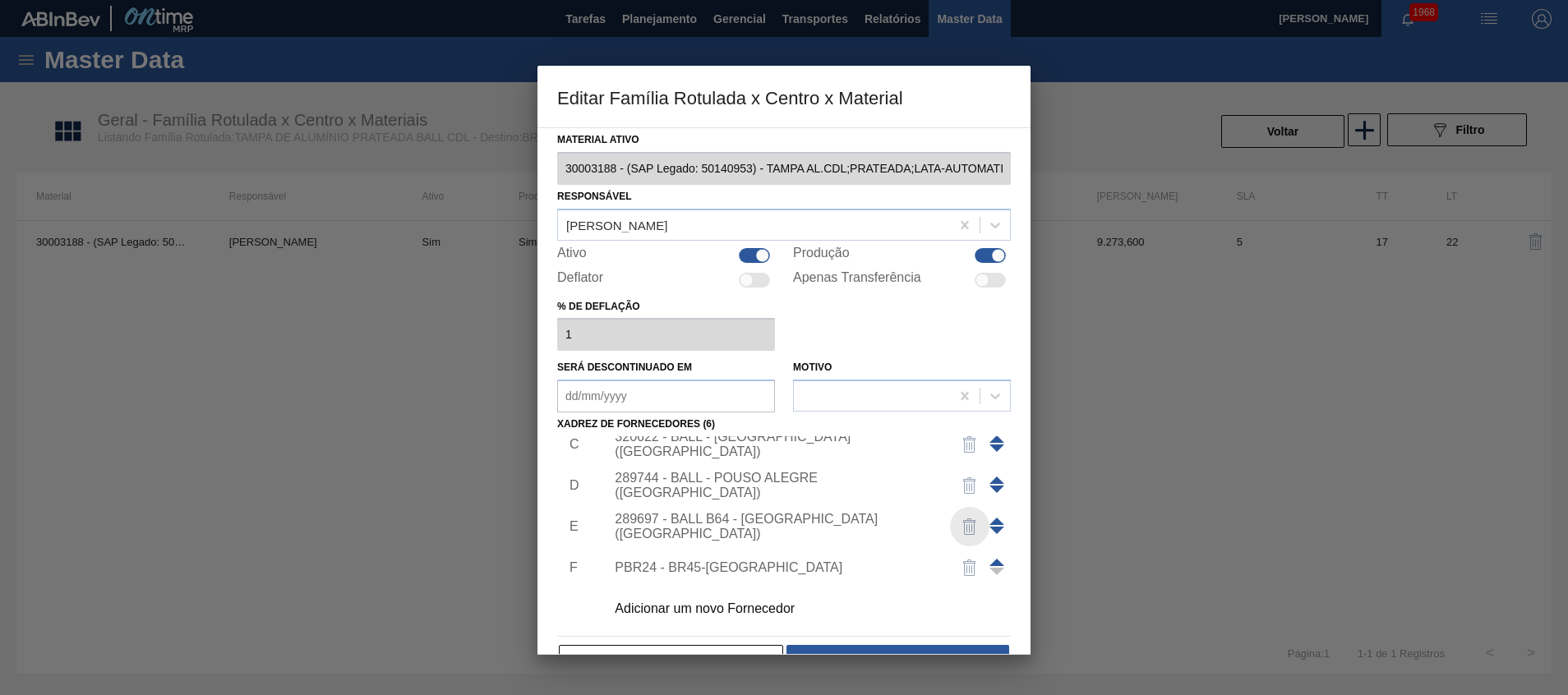
click at [969, 526] on img "button" at bounding box center [970, 527] width 20 height 20
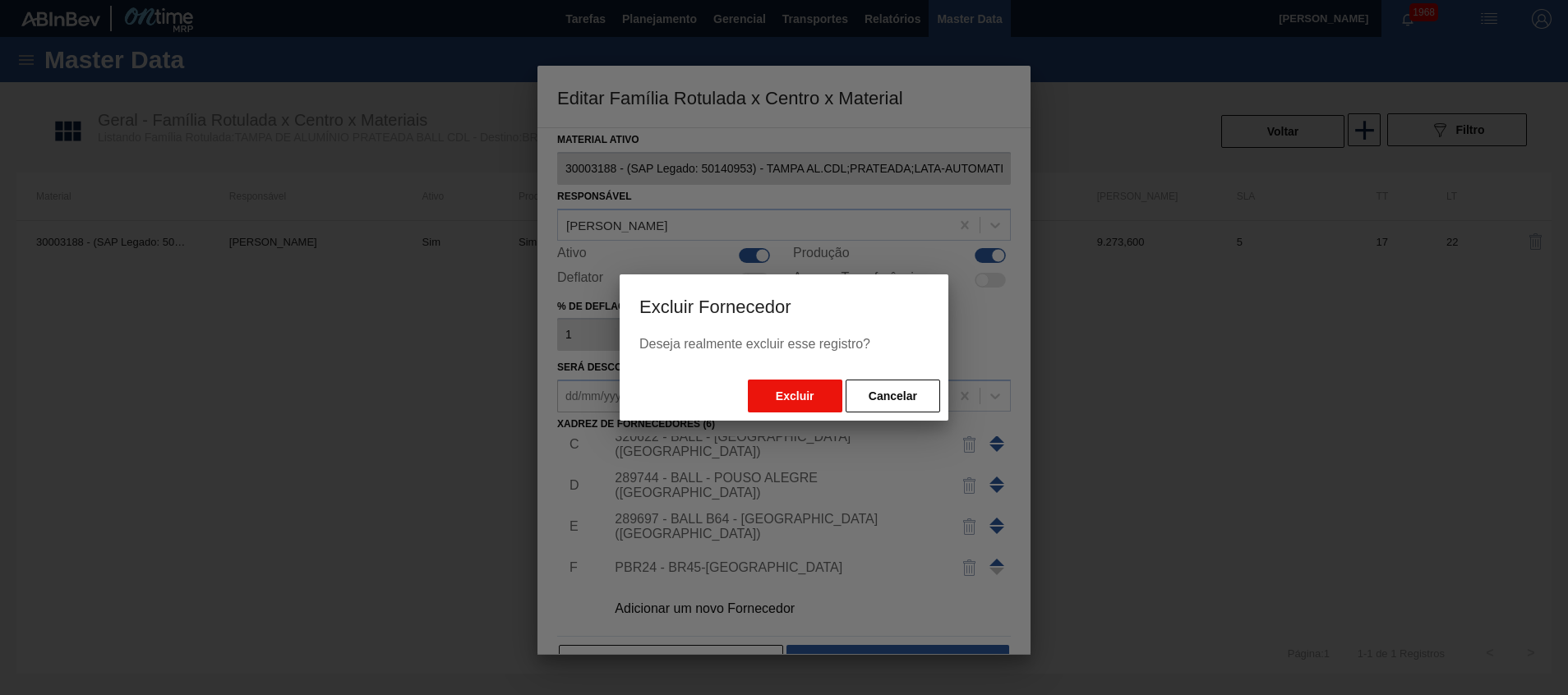
click at [808, 398] on button "Excluir" at bounding box center [796, 396] width 94 height 33
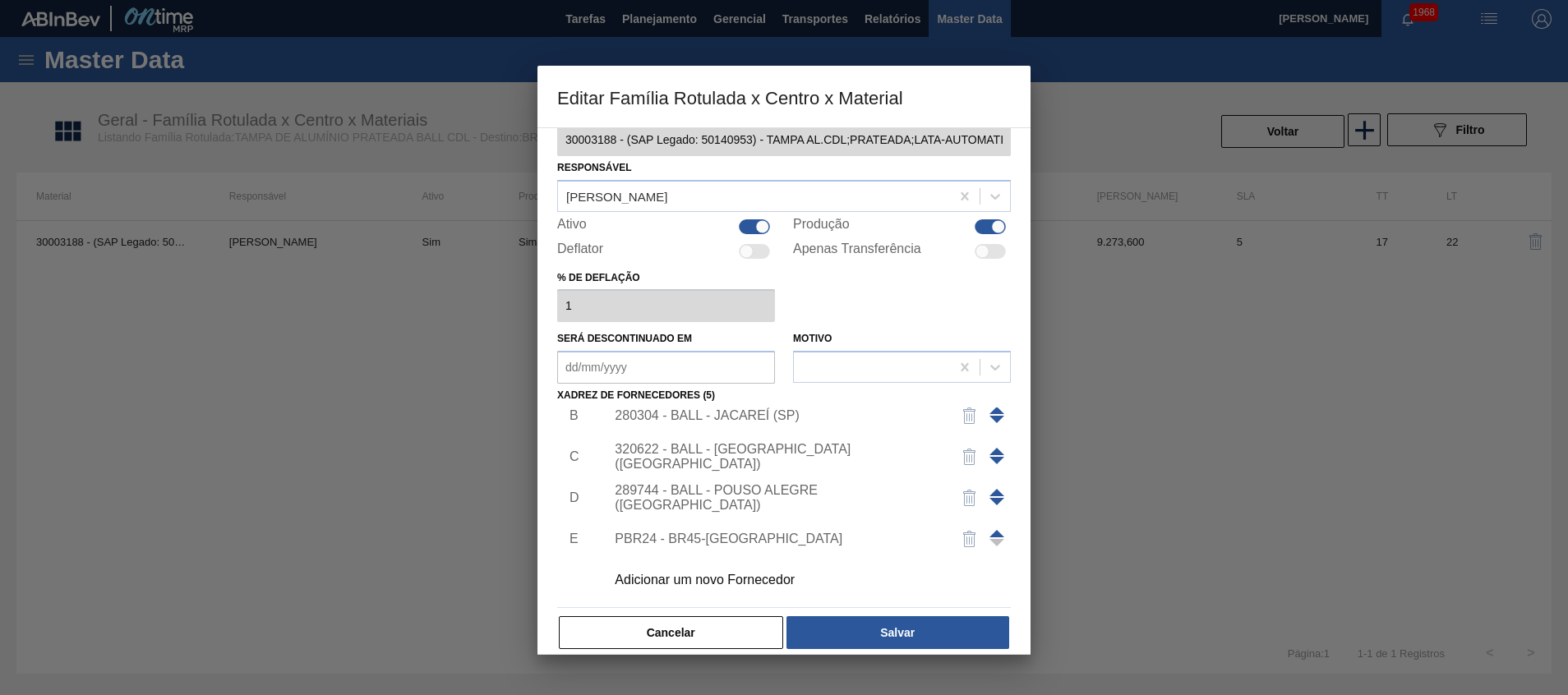
scroll to position [45, 0]
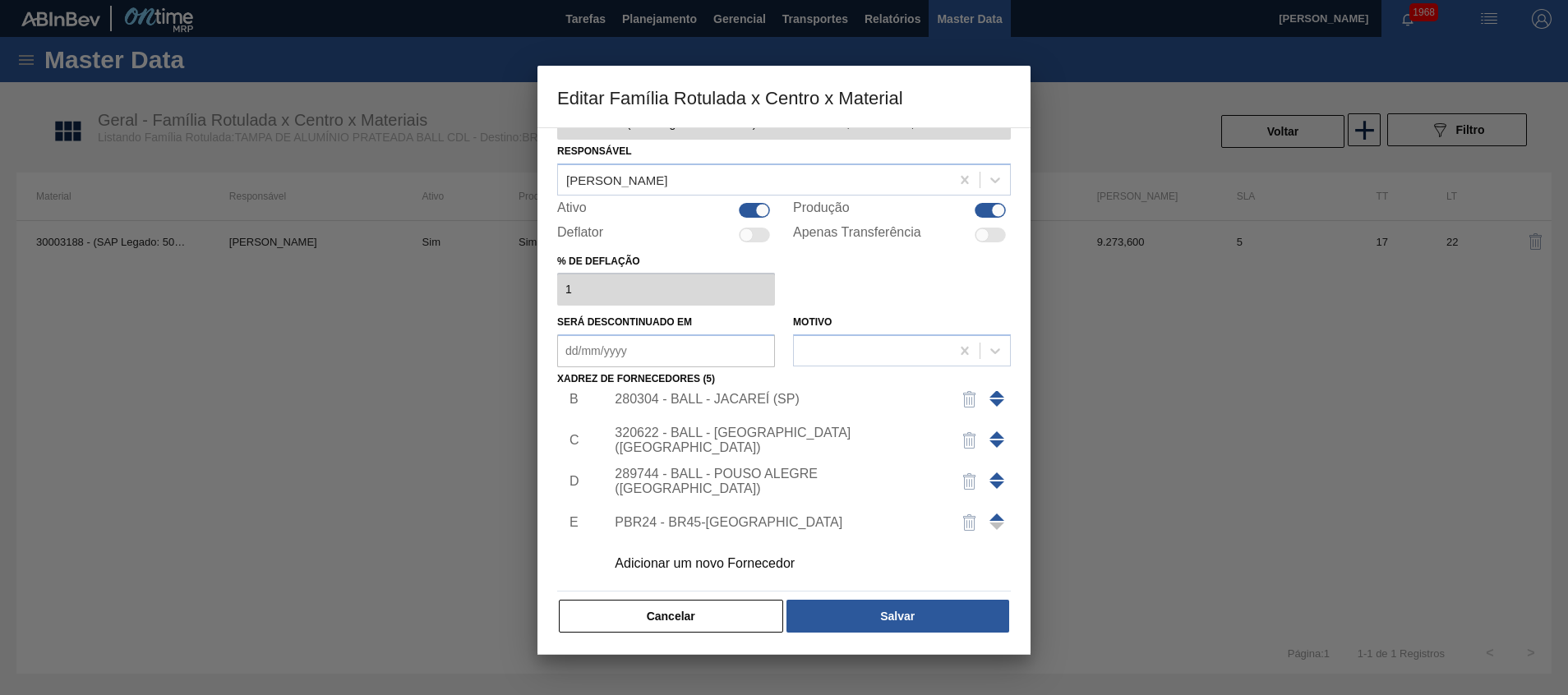
click at [970, 522] on img "button" at bounding box center [970, 522] width 20 height 20
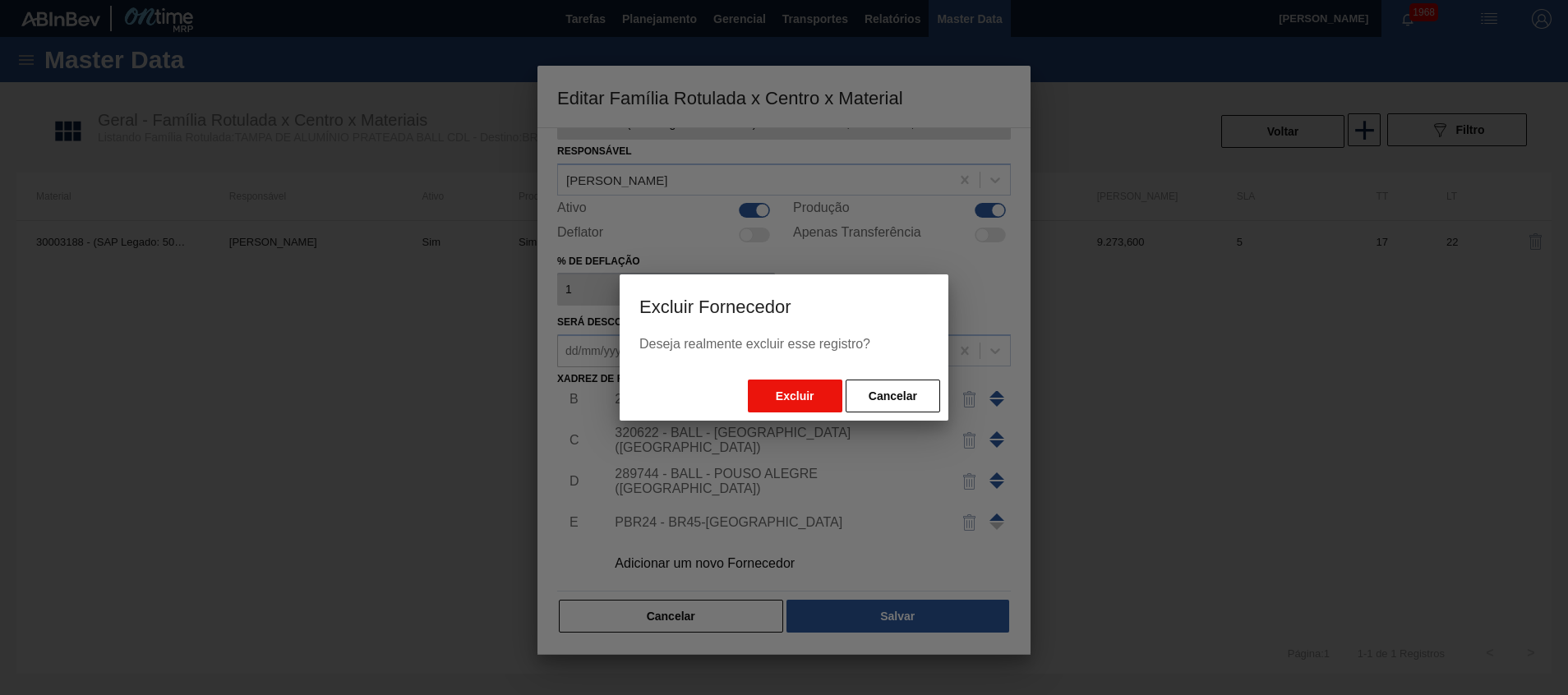
click at [783, 388] on button "Excluir" at bounding box center [796, 396] width 94 height 33
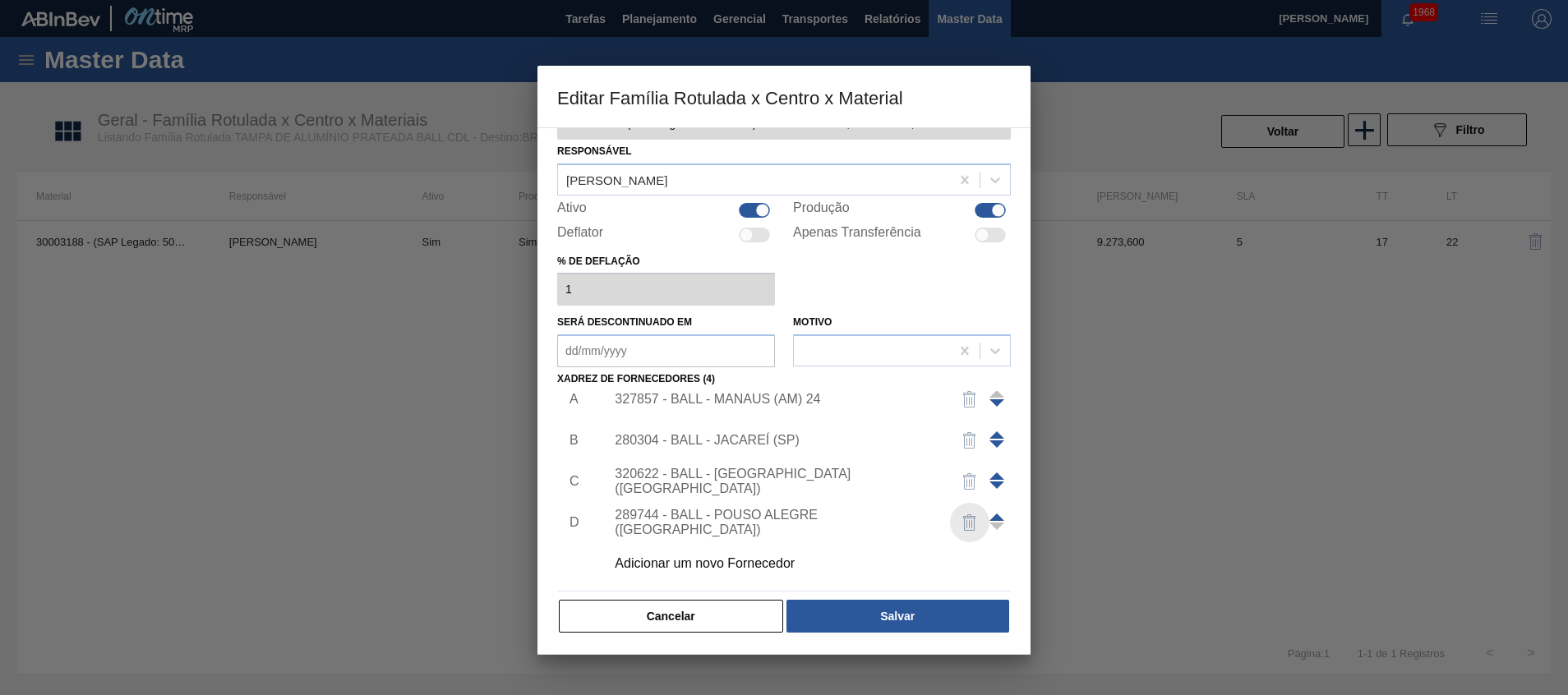
click at [960, 525] on img "button" at bounding box center [970, 522] width 20 height 20
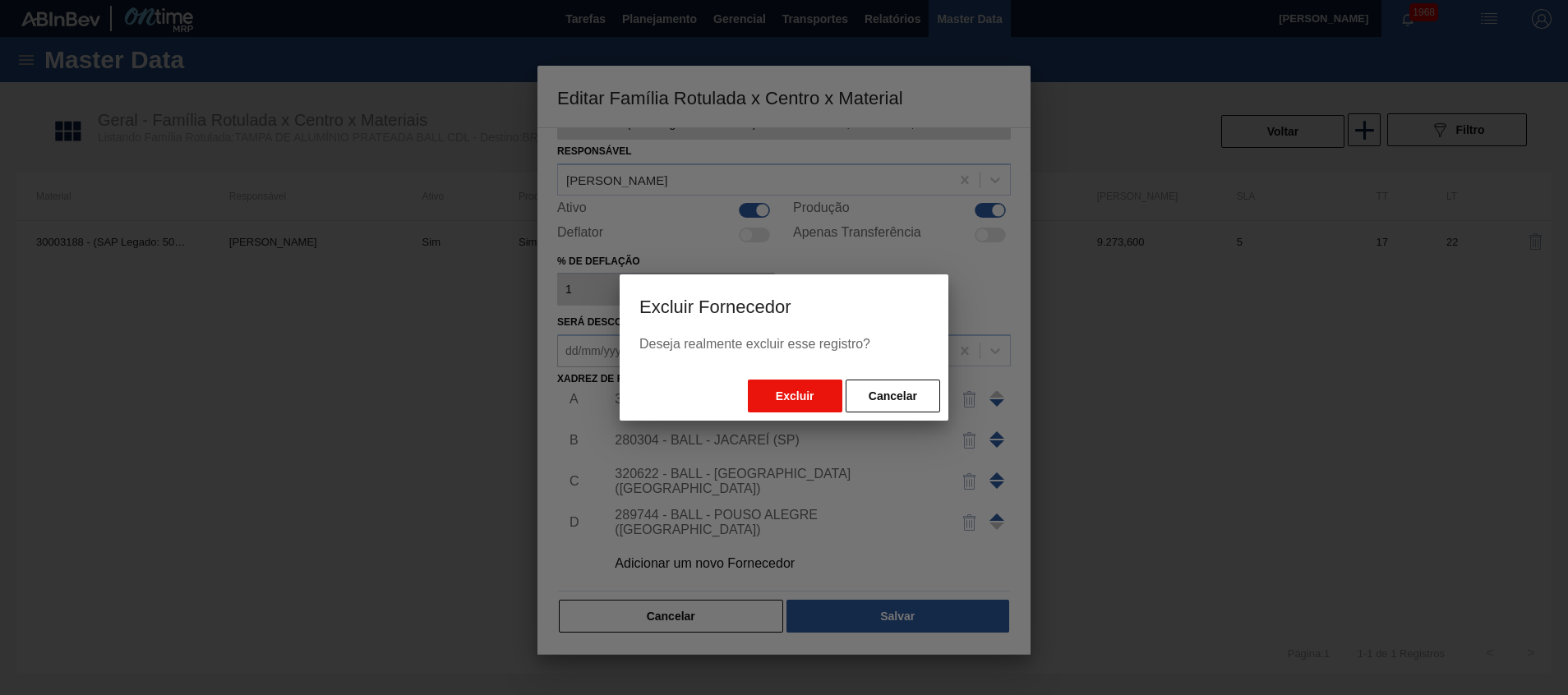
click at [783, 387] on button "Excluir" at bounding box center [796, 396] width 94 height 33
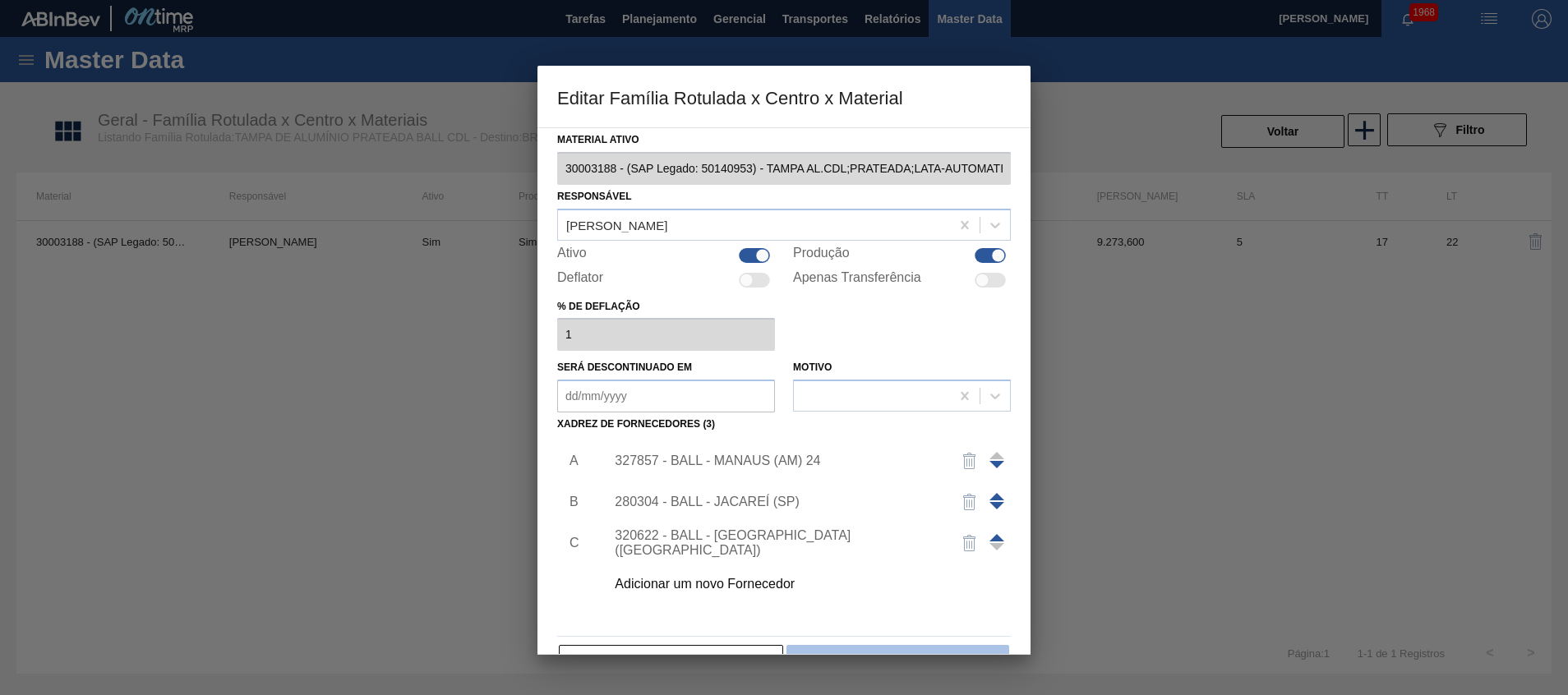
scroll to position [45, 0]
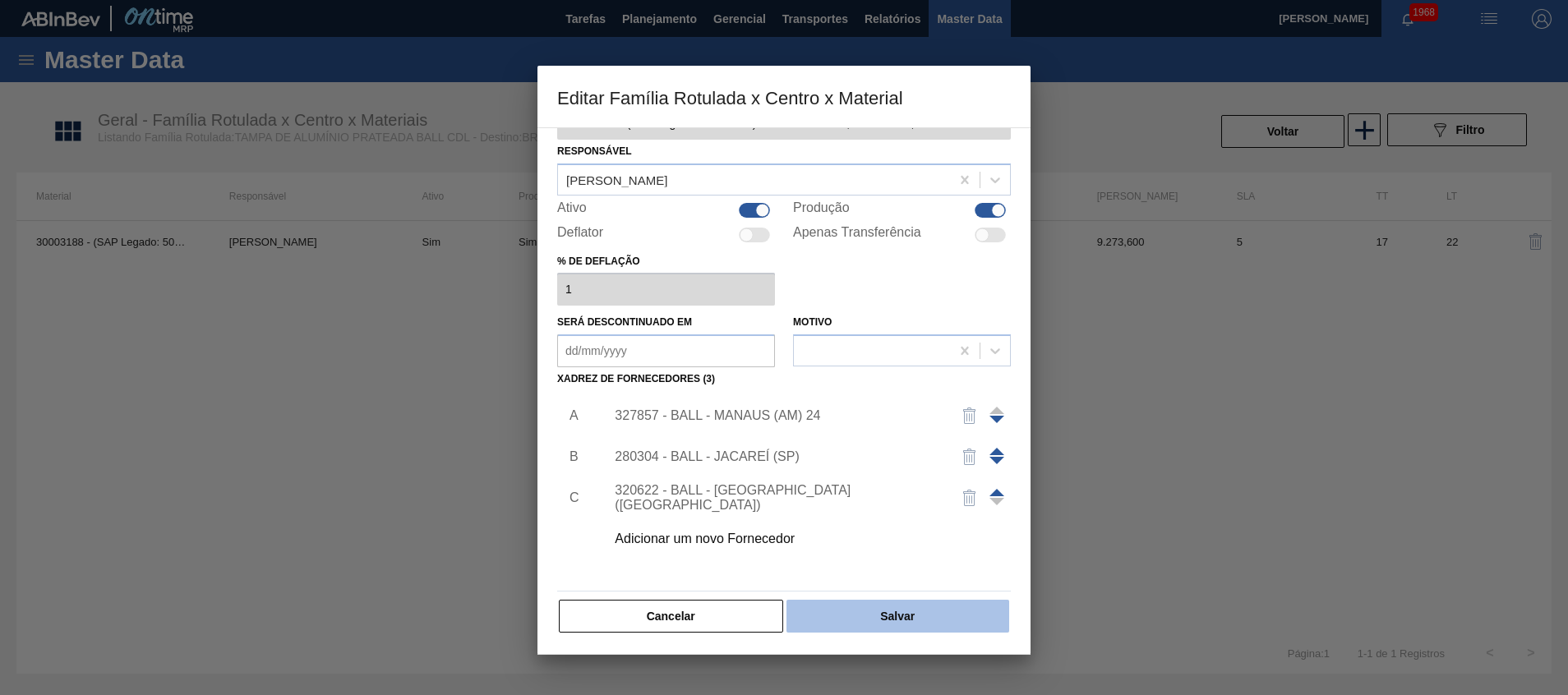
click at [863, 627] on button "Salvar" at bounding box center [898, 616] width 223 height 33
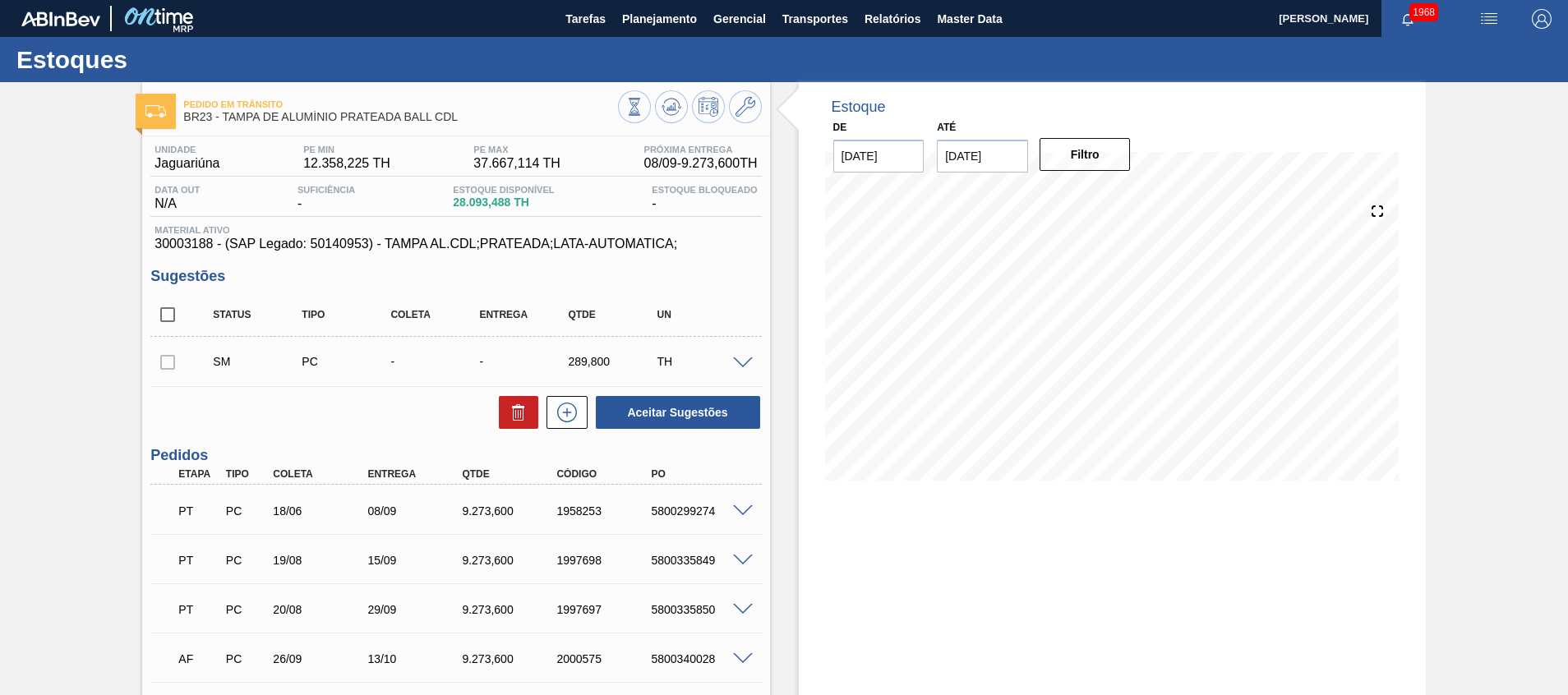
click at [734, 360] on span at bounding box center [743, 363] width 20 height 12
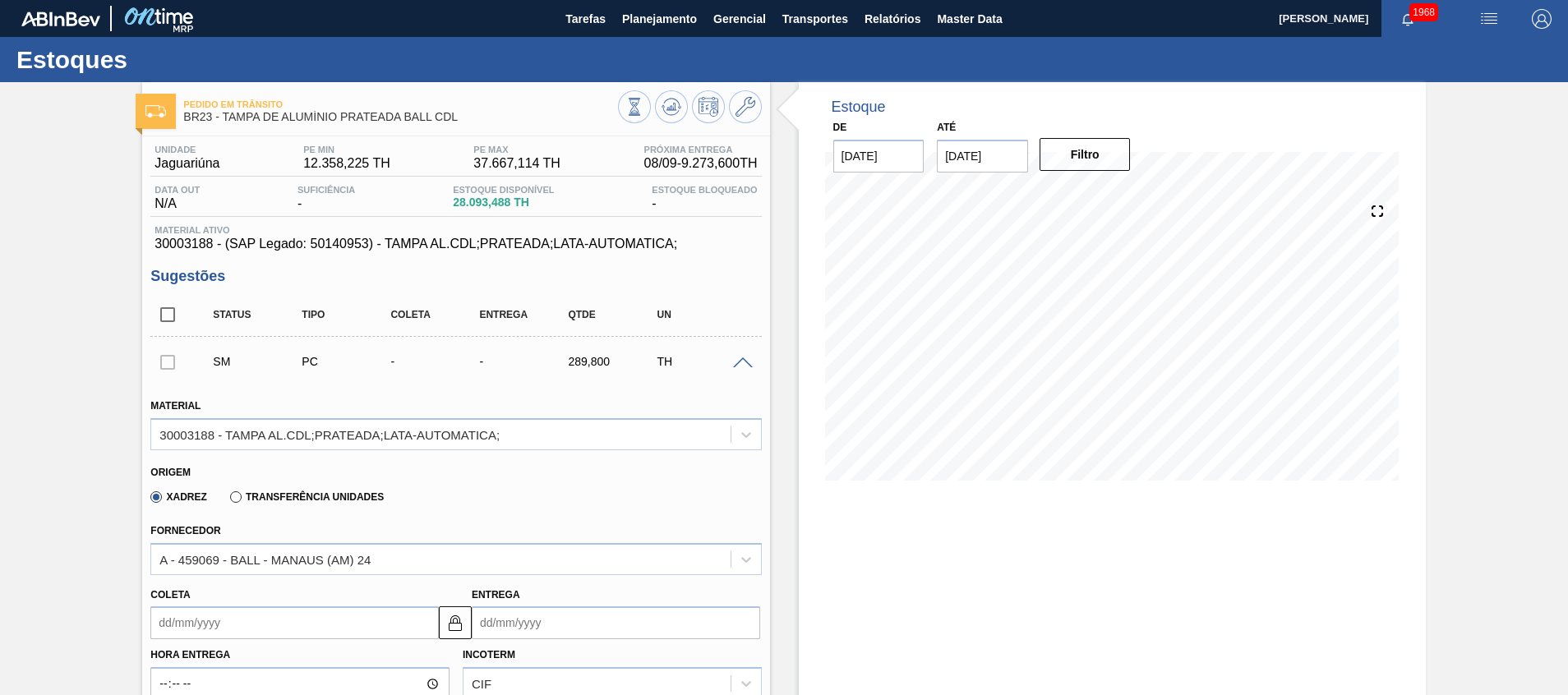
scroll to position [246, 0]
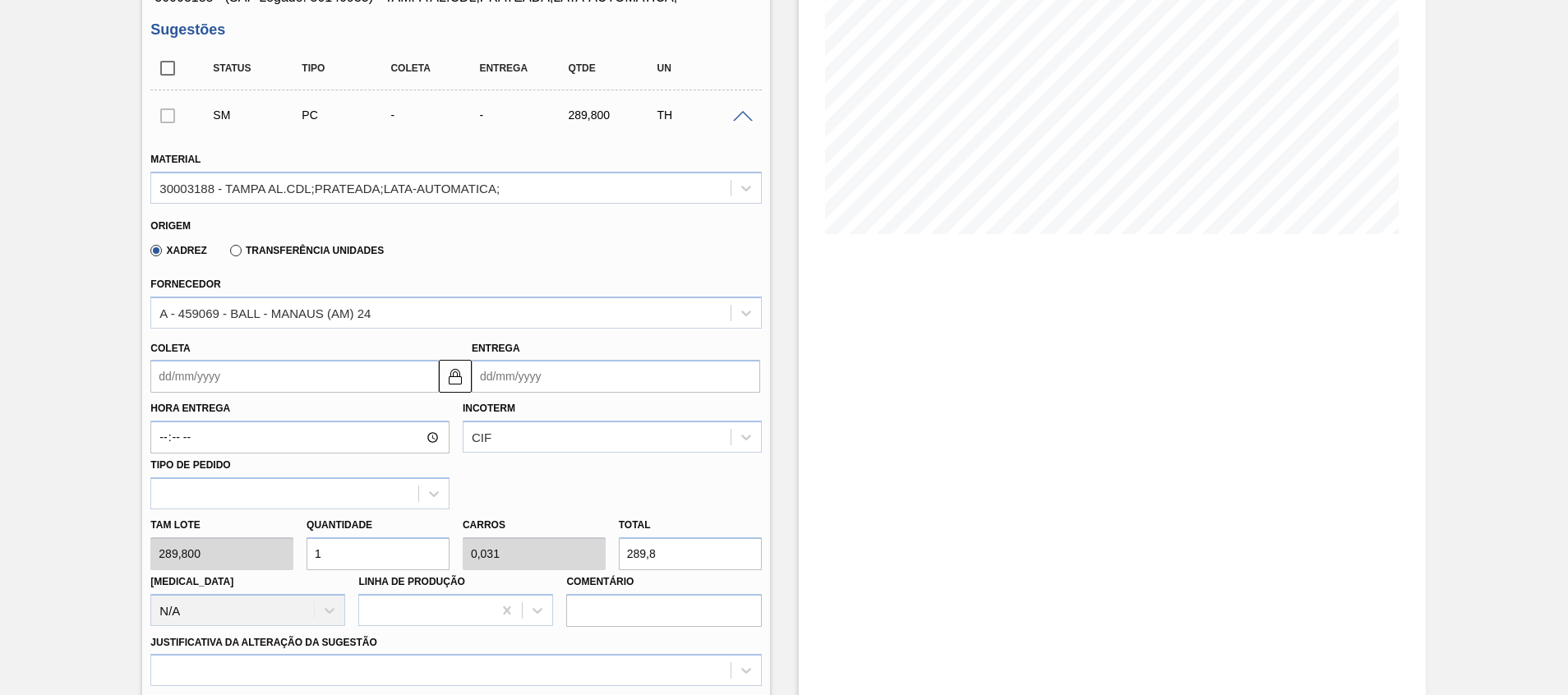
drag, startPoint x: 349, startPoint y: 541, endPoint x: 64, endPoint y: 525, distance: 285.4
click at [78, 527] on div "Pedido em Trânsito BR23 - TAMPA DE ALUMÍNIO PRATEADA BALL CDL Unidade Jaguariún…" at bounding box center [784, 662] width 1568 height 1654
type input "3"
type input "0,094"
type input "869,4"
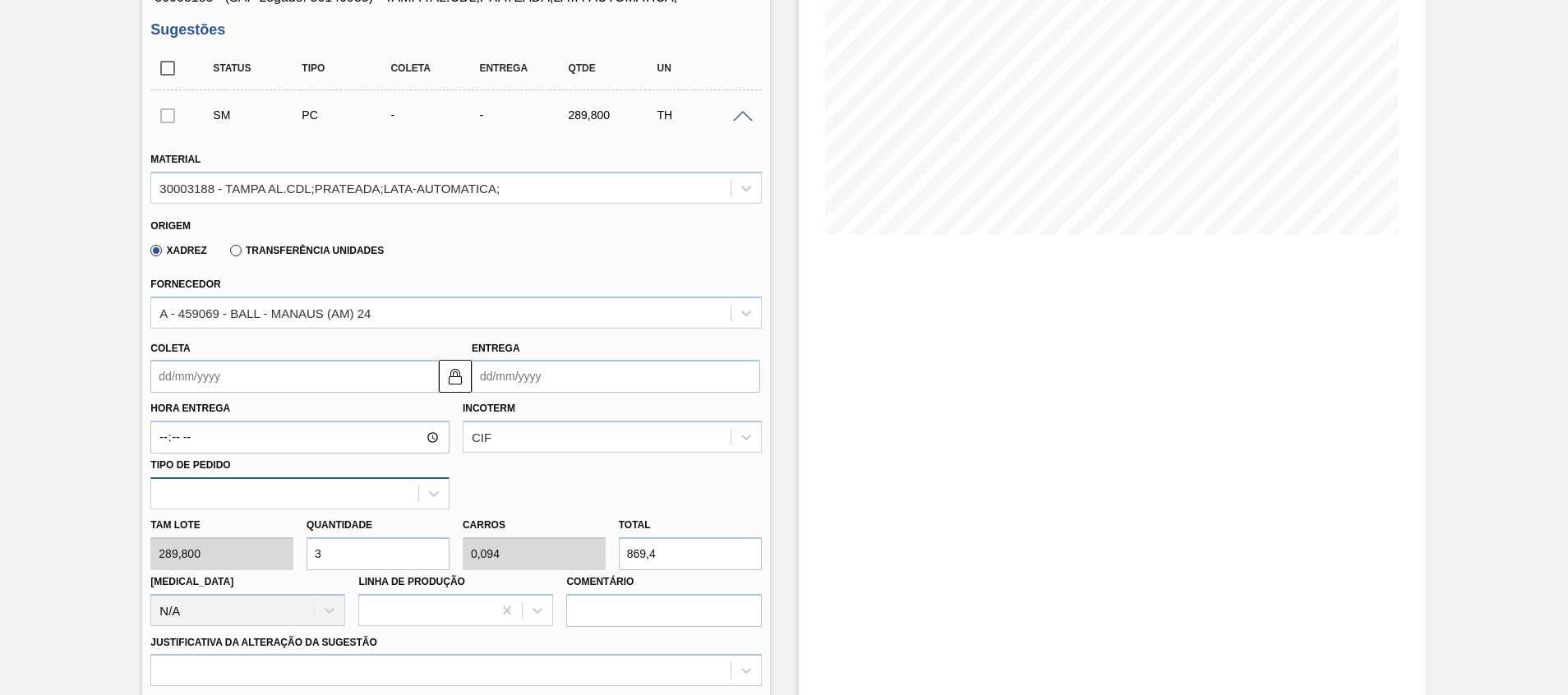
type input "32"
type input "1"
type input "9.273,6"
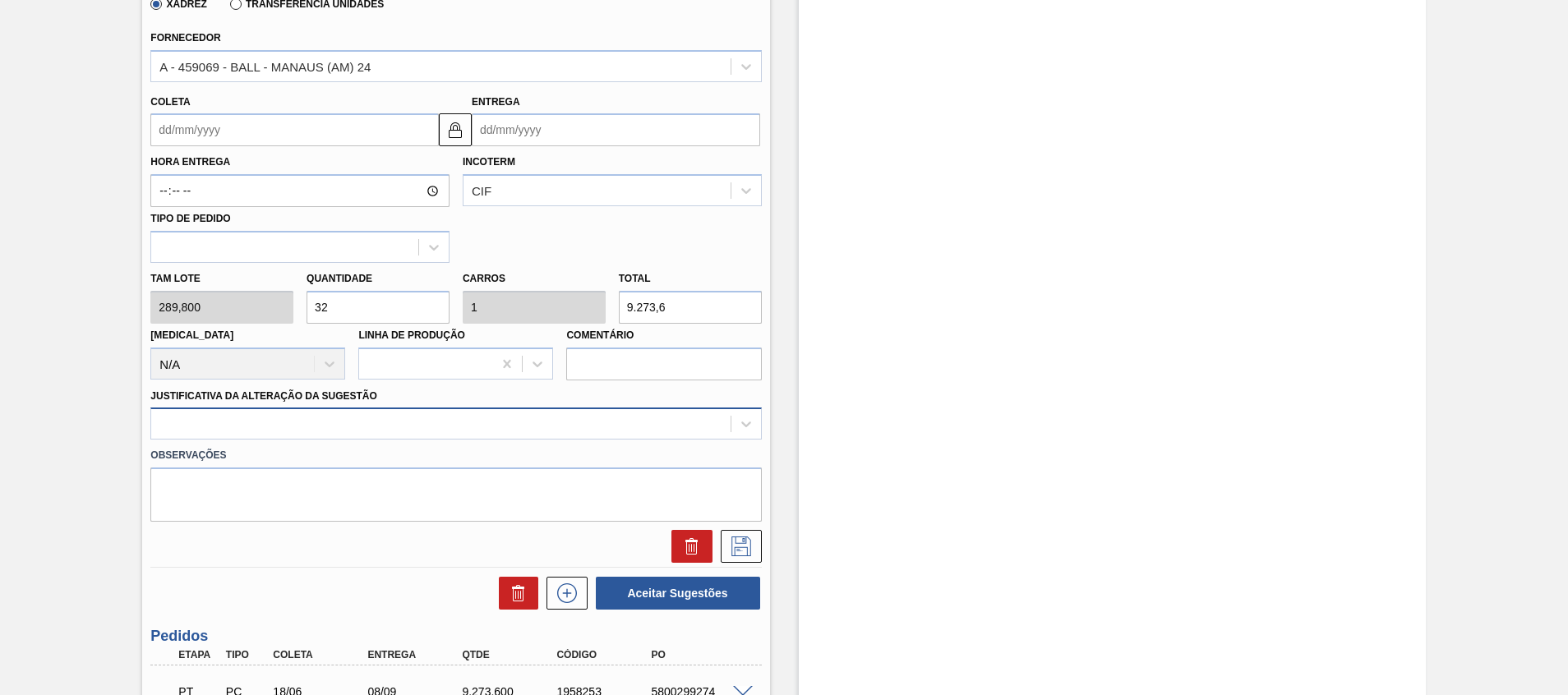
type input "32"
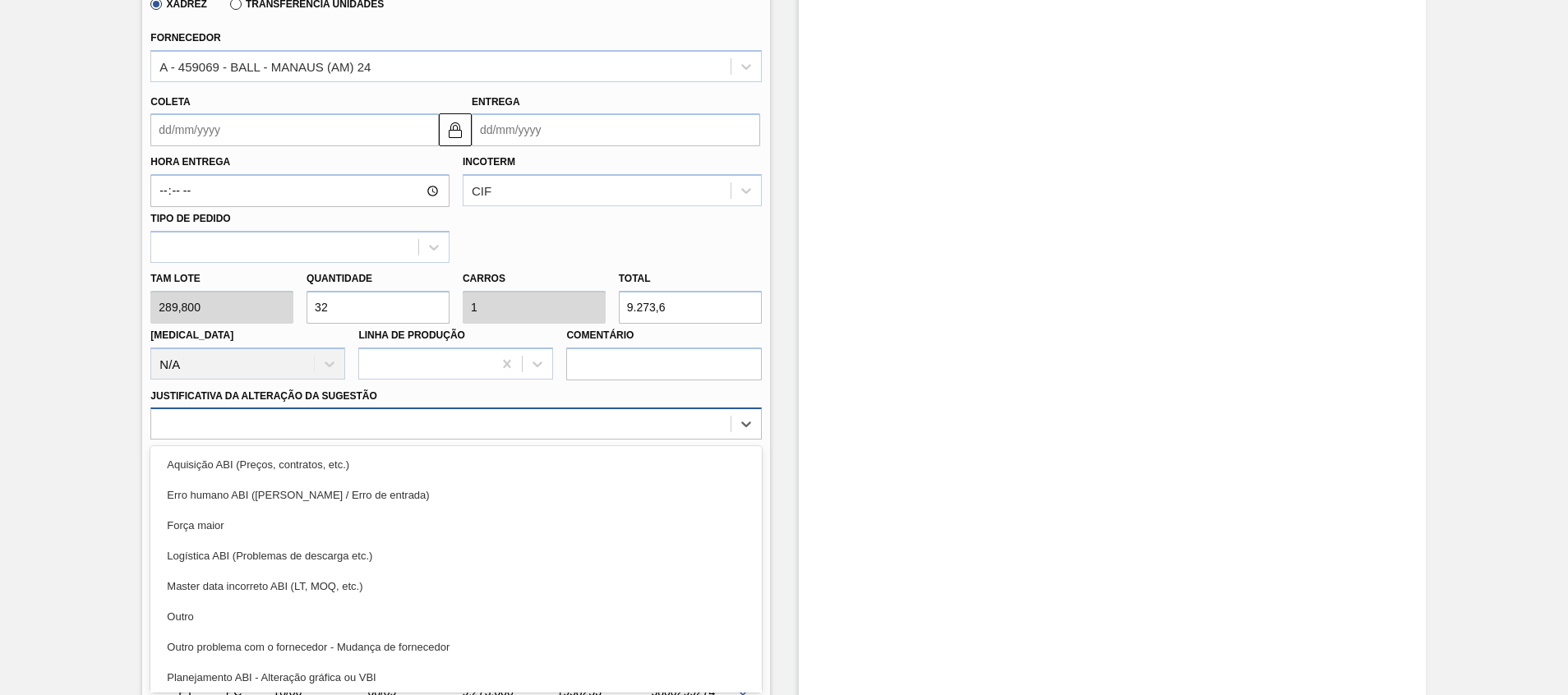
click at [328, 410] on div at bounding box center [455, 423] width 611 height 32
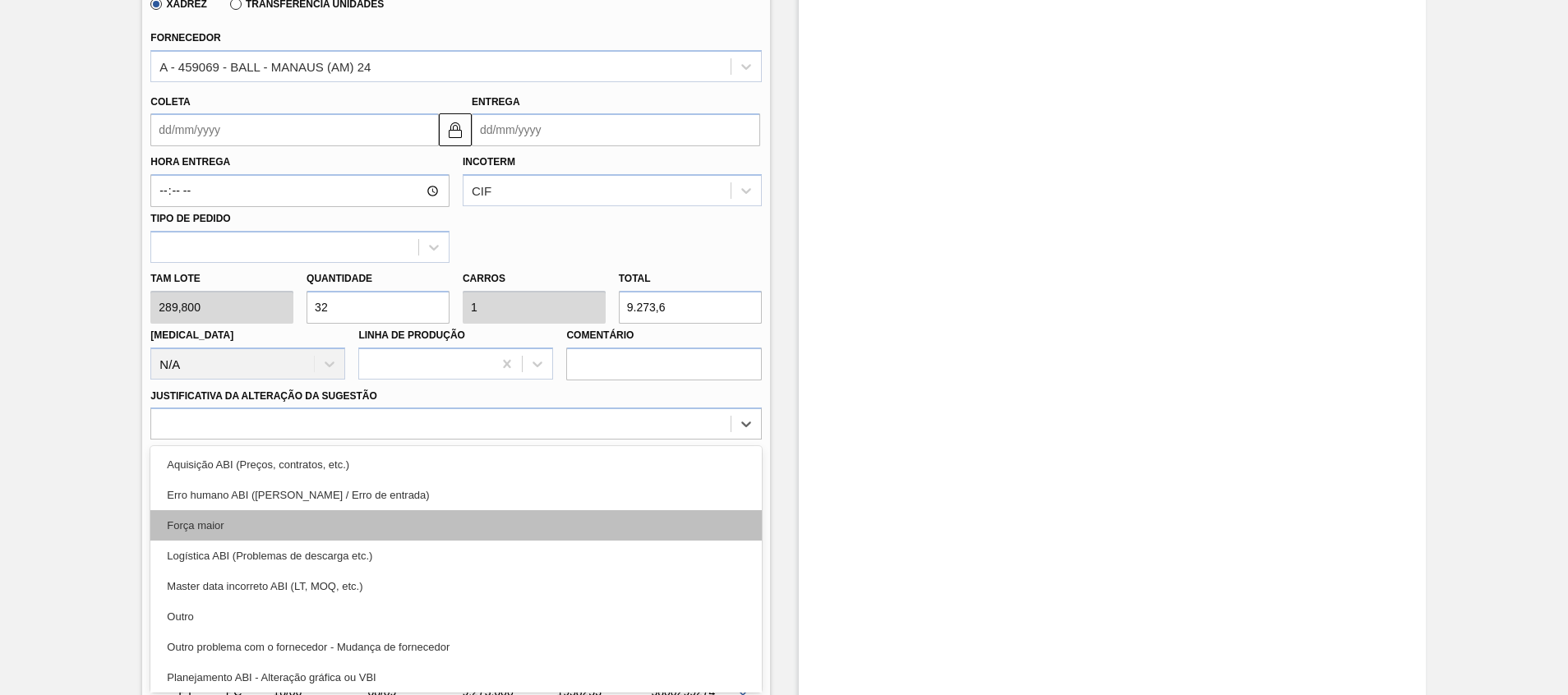
click at [291, 517] on div "Força maior" at bounding box center [455, 526] width 611 height 31
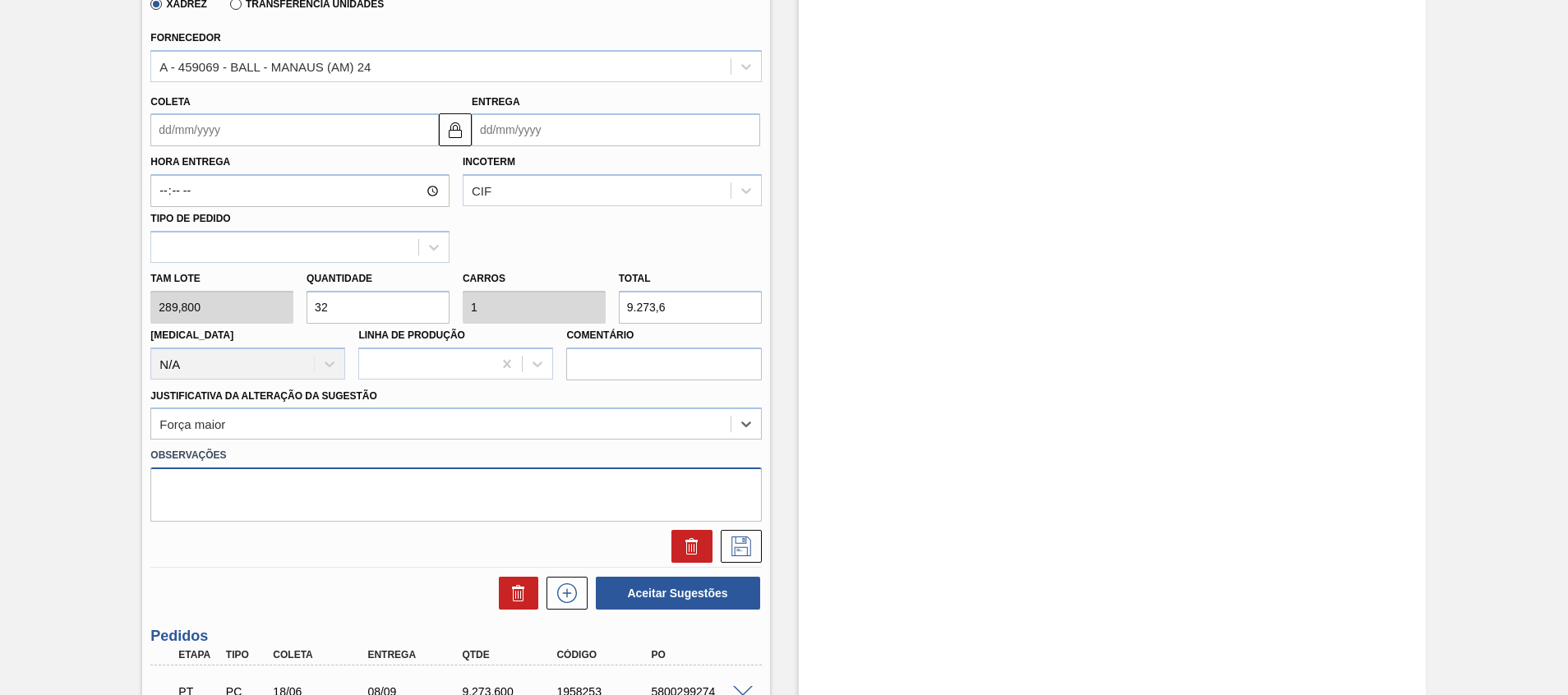
click at [341, 505] on textarea at bounding box center [455, 494] width 611 height 54
click at [318, 485] on textarea at bounding box center [455, 494] width 611 height 54
paste textarea "Decisão contratual (Ball) - Virada Recife"
click at [330, 485] on textarea "Decisão contratual (Ball) - Virada Recife" at bounding box center [455, 494] width 611 height 54
drag, startPoint x: 417, startPoint y: 482, endPoint x: 0, endPoint y: 345, distance: 438.9
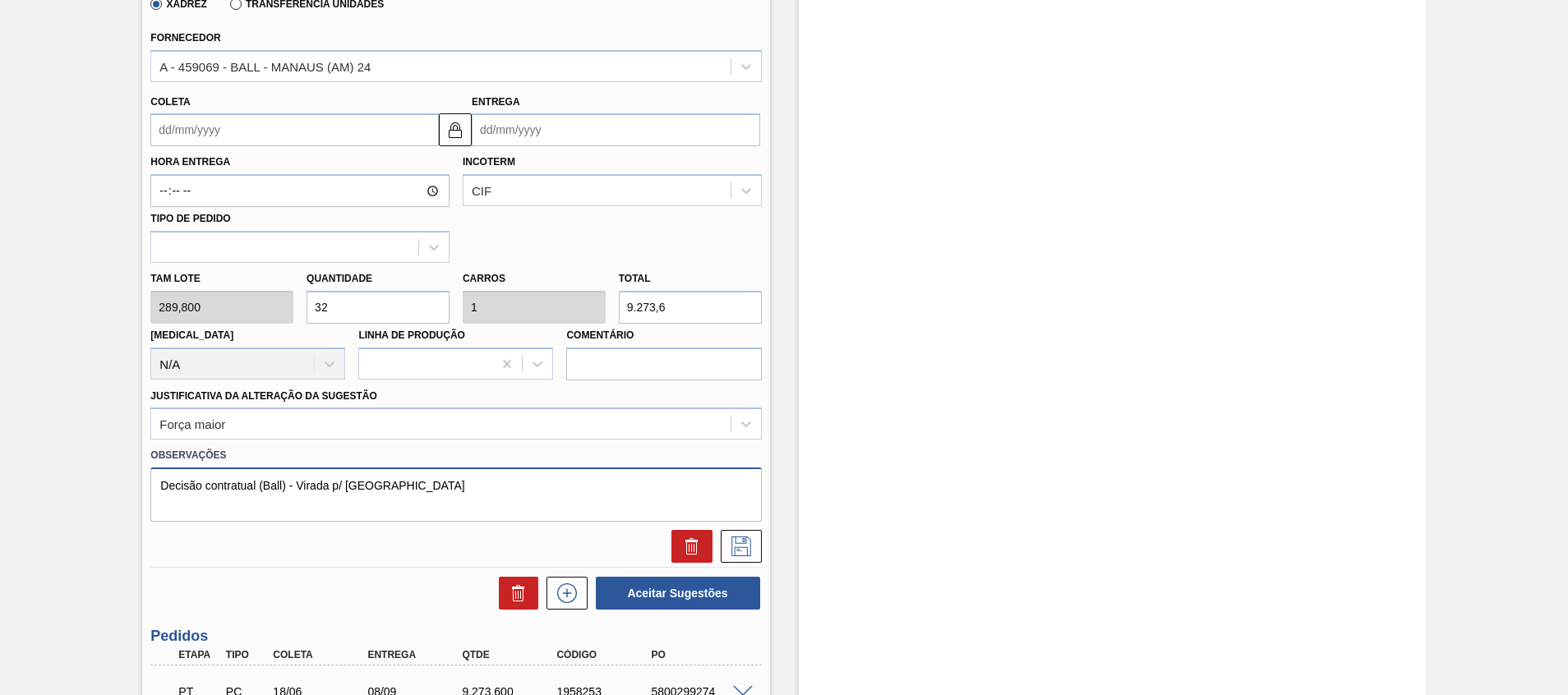
click at [0, 0] on html "Tarefas Planejamento Gerencial Transportes Relatórios Master Data Beatriz Marce…" at bounding box center [784, 0] width 1568 height 0
type textarea "Decisão contratual (Ball) - Virada p/ Recife"
click at [1493, 477] on div "Pedido em Trânsito BR23 - TAMPA DE ALUMÍNIO PRATEADA BALL CDL Unidade Jaguariún…" at bounding box center [784, 416] width 1568 height 1654
click at [879, 518] on div "Estoque De 03/09/2025 Até 30/11/2025 Filtro" at bounding box center [1113, 416] width 627 height 1654
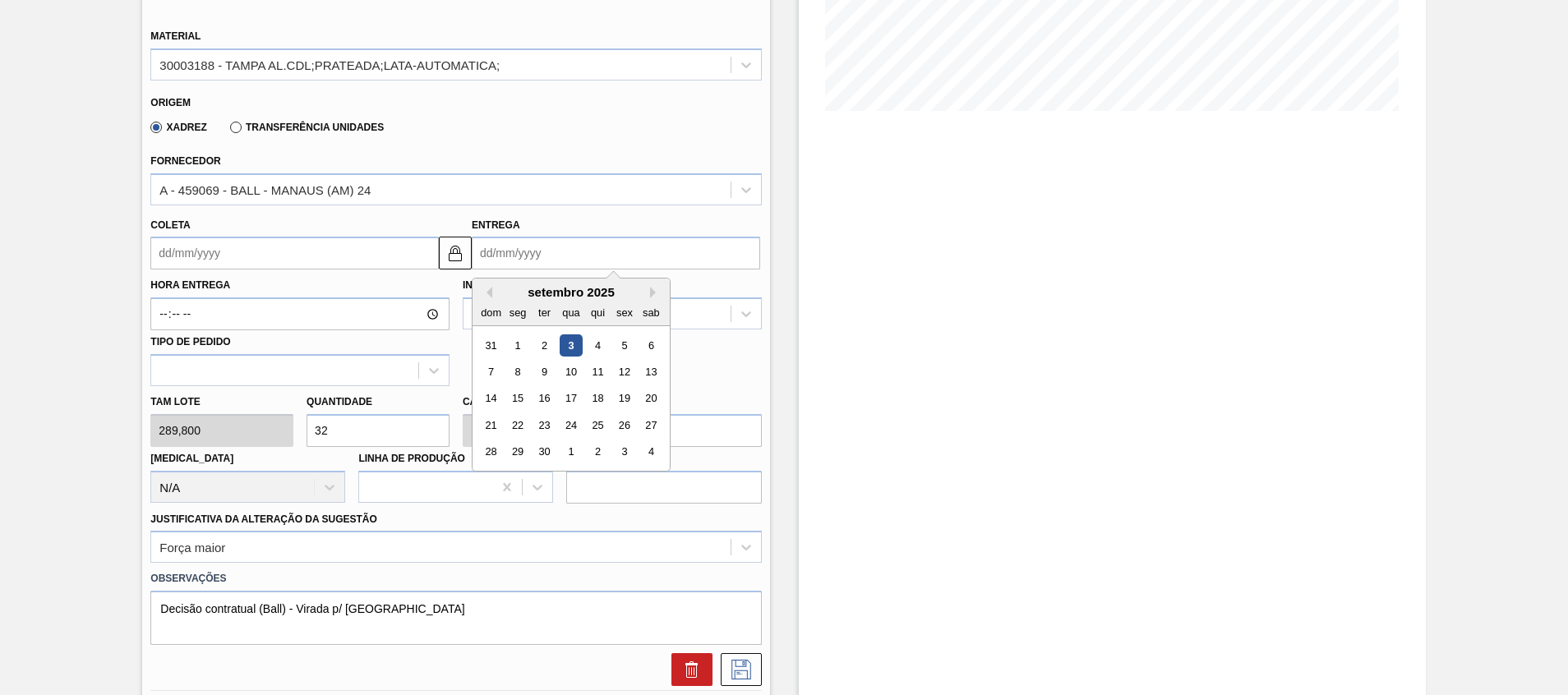
click at [670, 252] on input "Entrega" at bounding box center [617, 253] width 289 height 33
type input "0"
type input "15/12/1999"
type input "03"
type input "17/08/2025"
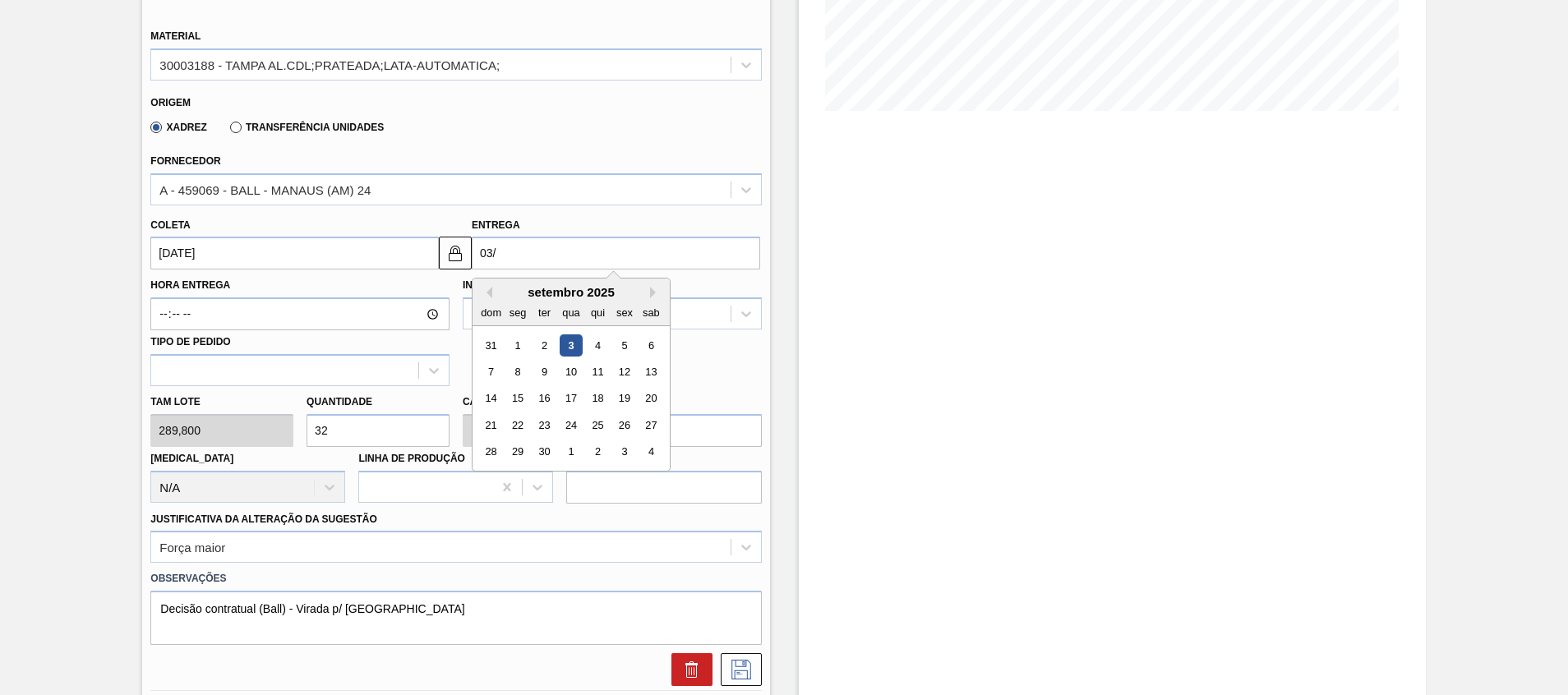
type input "03/1"
type input "17/12/2024"
type input "03/11"
type input "17/10/2025"
click at [513, 363] on div "3" at bounding box center [517, 371] width 22 height 22
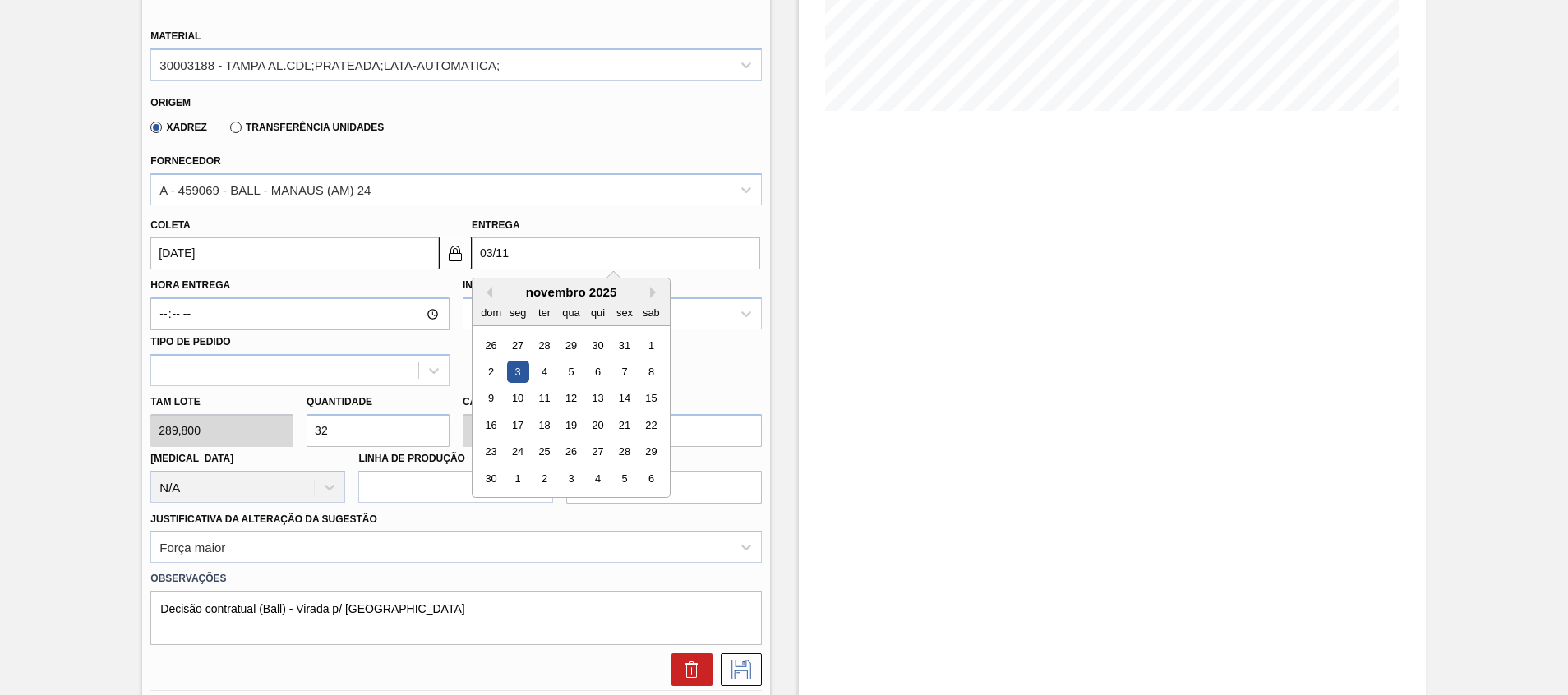
type input "03/11/2025"
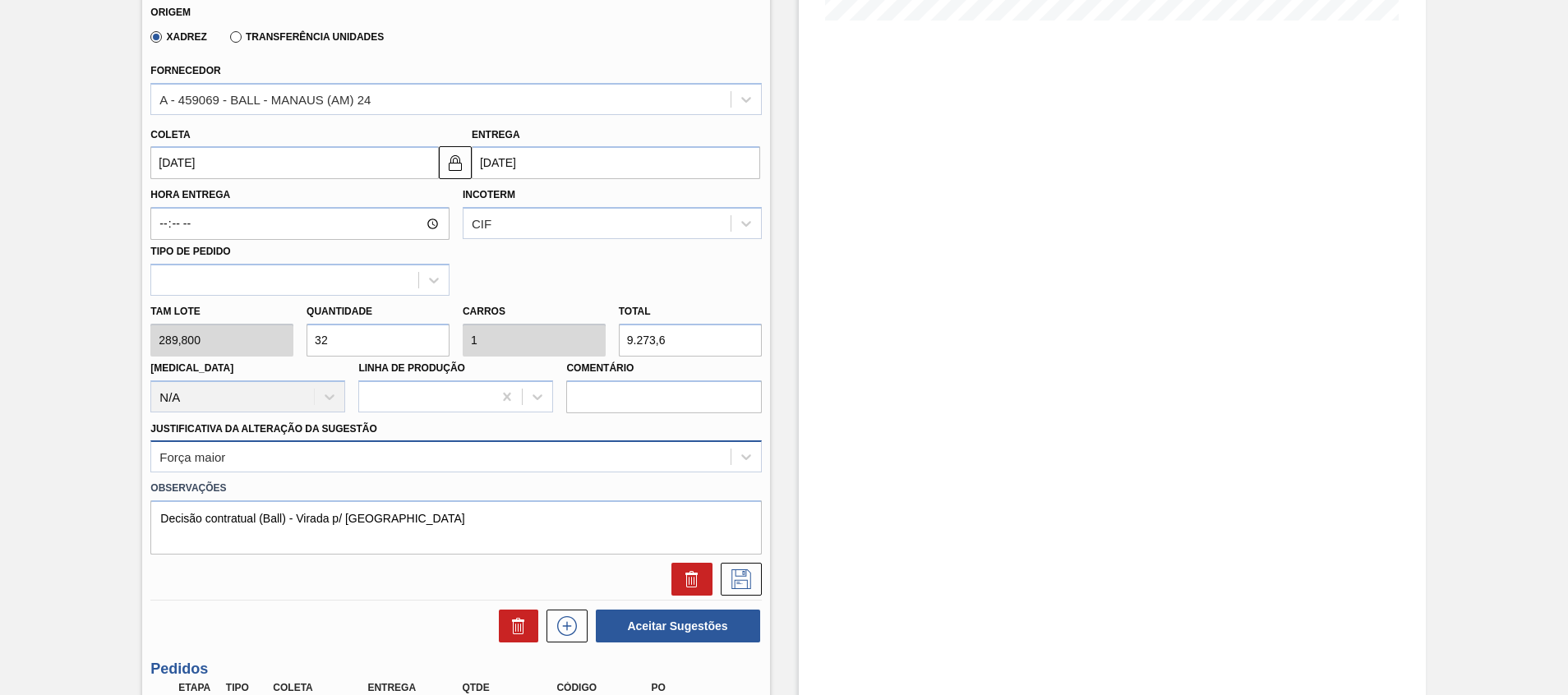
scroll to position [493, 0]
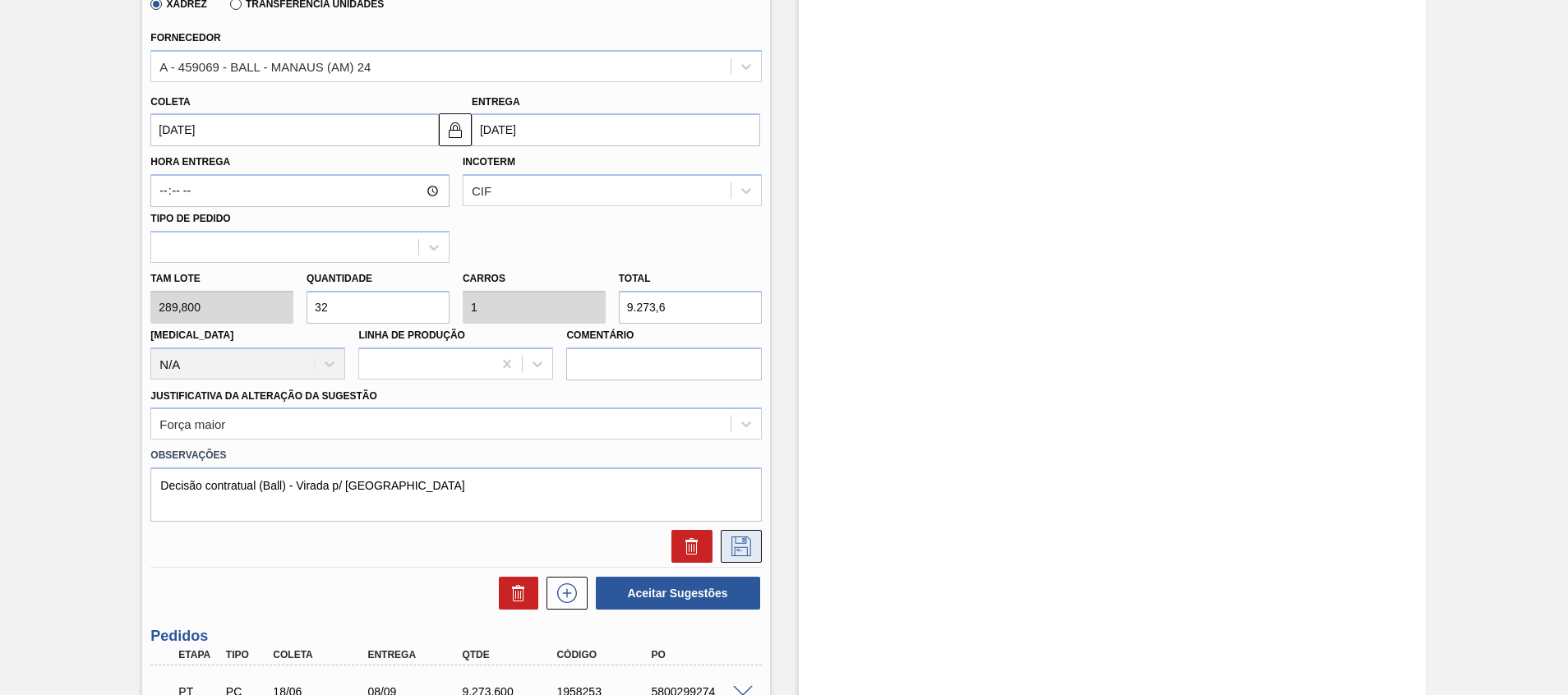
click at [748, 551] on icon at bounding box center [742, 546] width 20 height 20
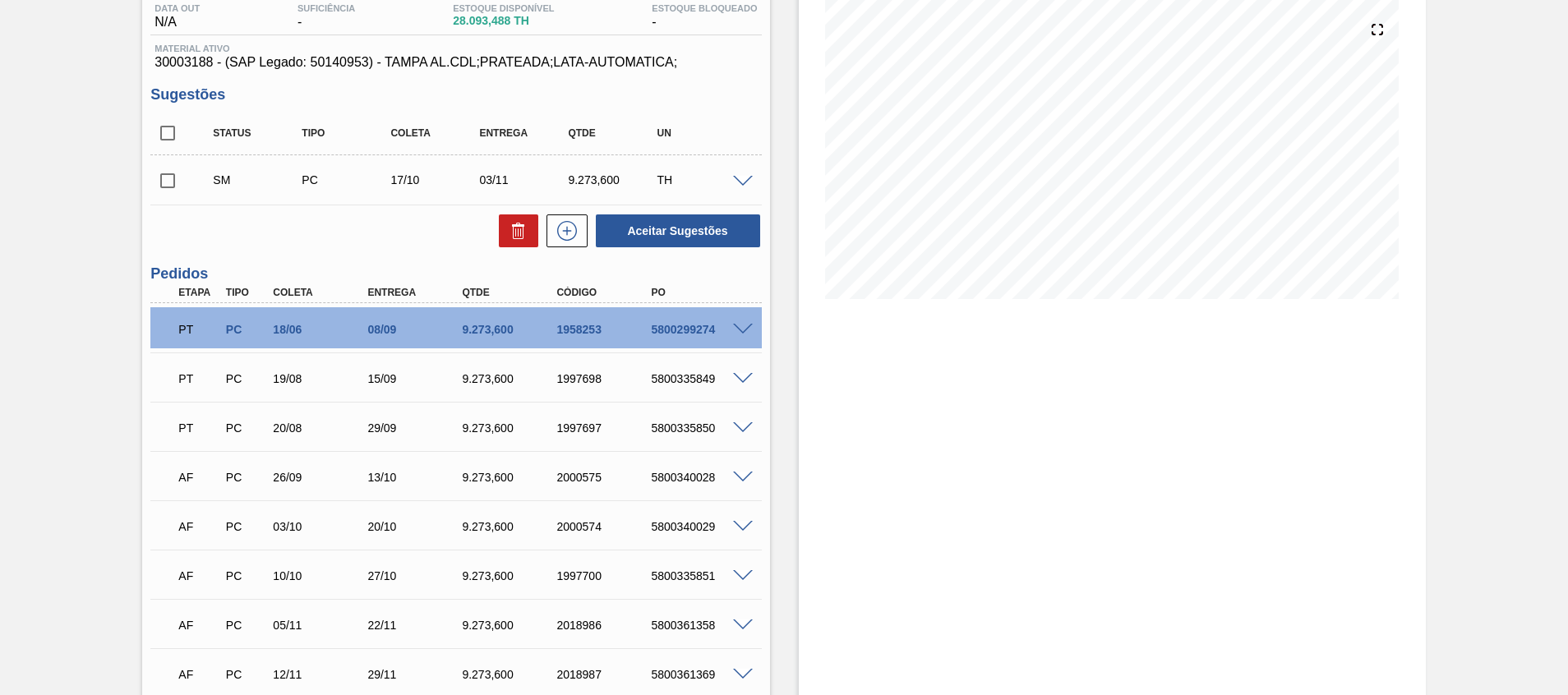
scroll to position [0, 0]
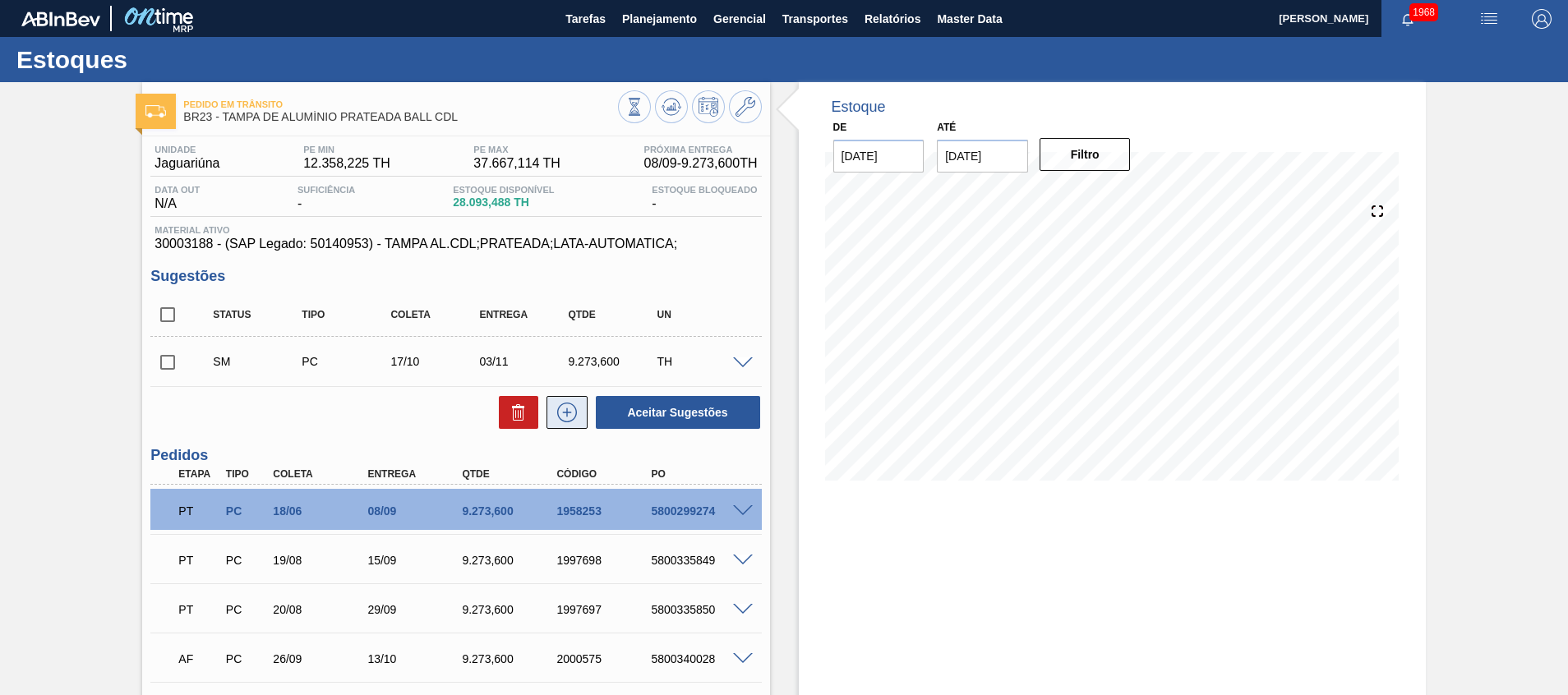
click at [567, 421] on icon at bounding box center [567, 412] width 26 height 20
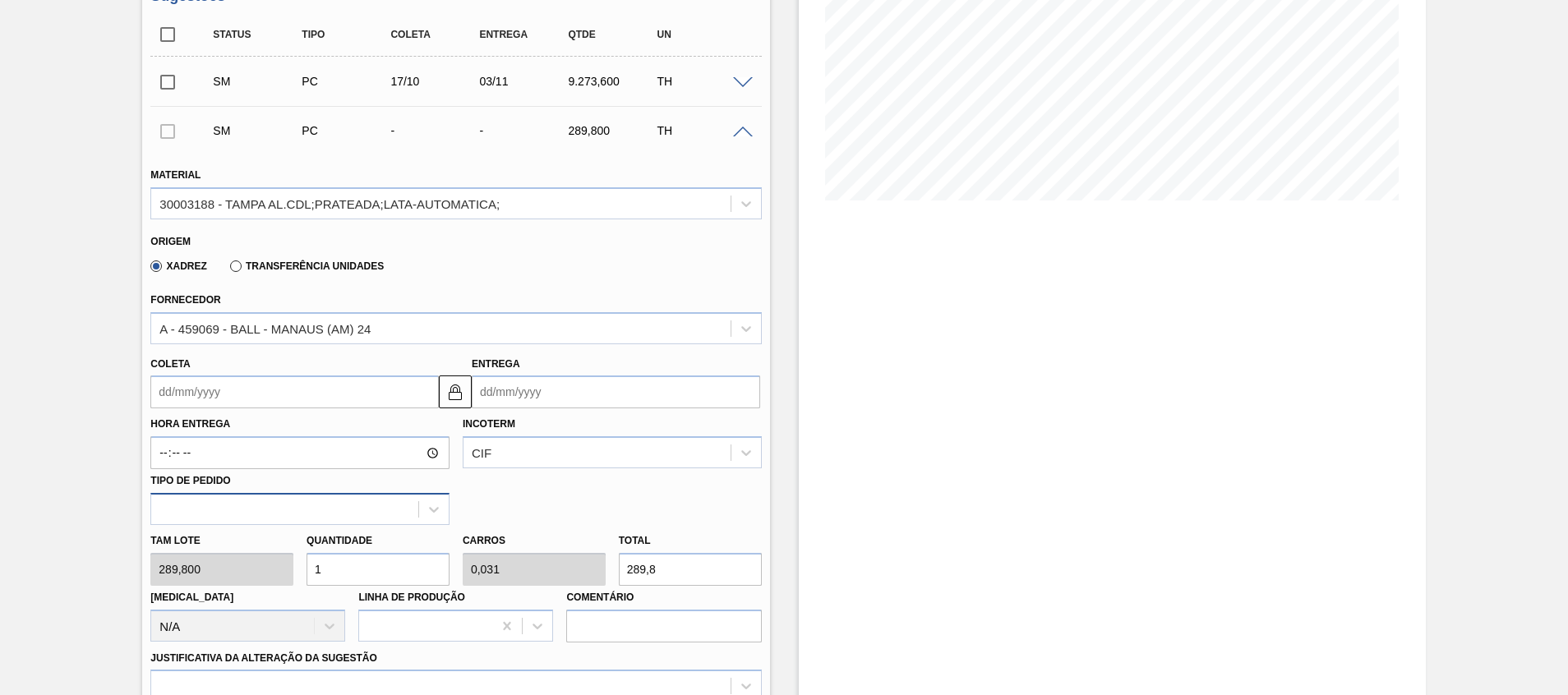
scroll to position [370, 0]
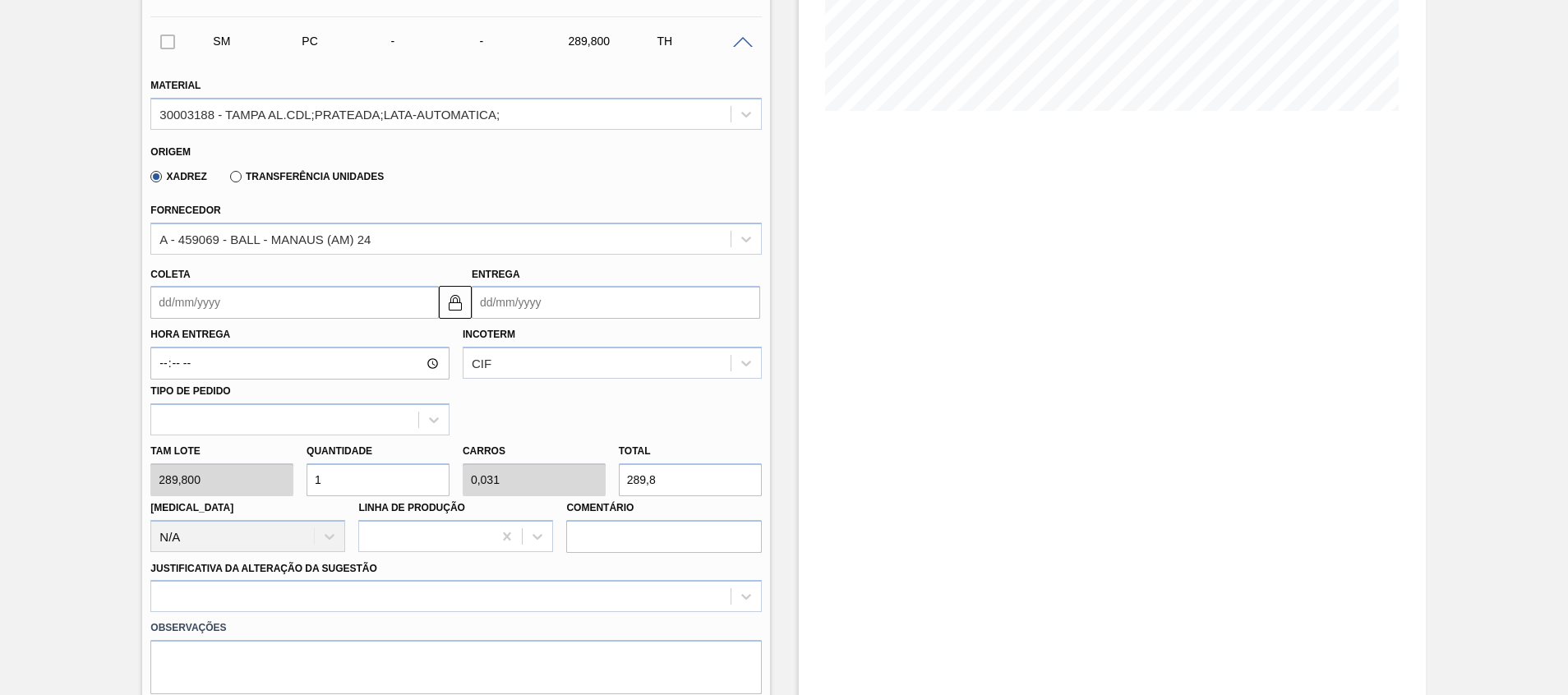
click at [353, 255] on div "Coleta Entrega" at bounding box center [456, 287] width 624 height 65
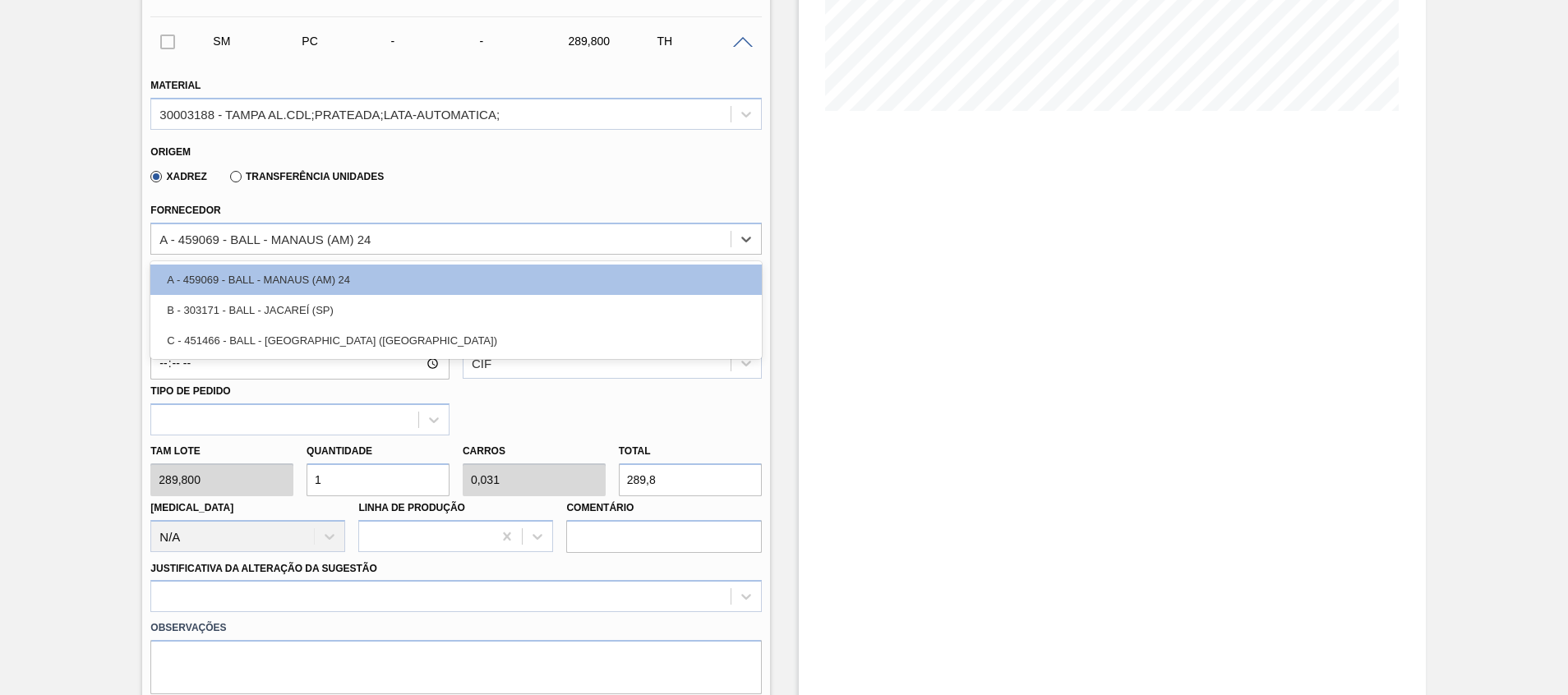
click at [354, 254] on div "A - 459069 - BALL - MANAUS (AM) 24" at bounding box center [455, 238] width 611 height 32
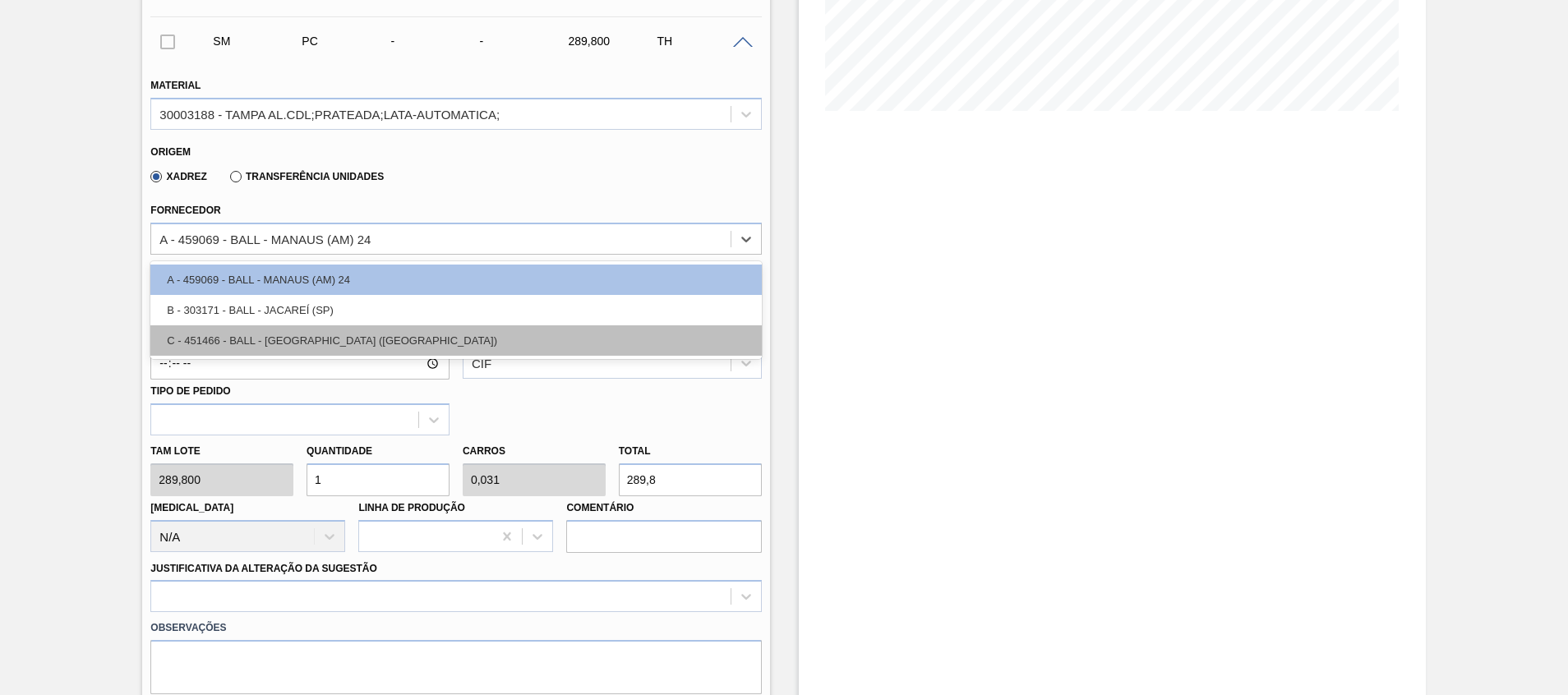
click at [329, 331] on div "C - 451466 - BALL - RECIFE (PE)" at bounding box center [455, 340] width 611 height 31
type input "0,033"
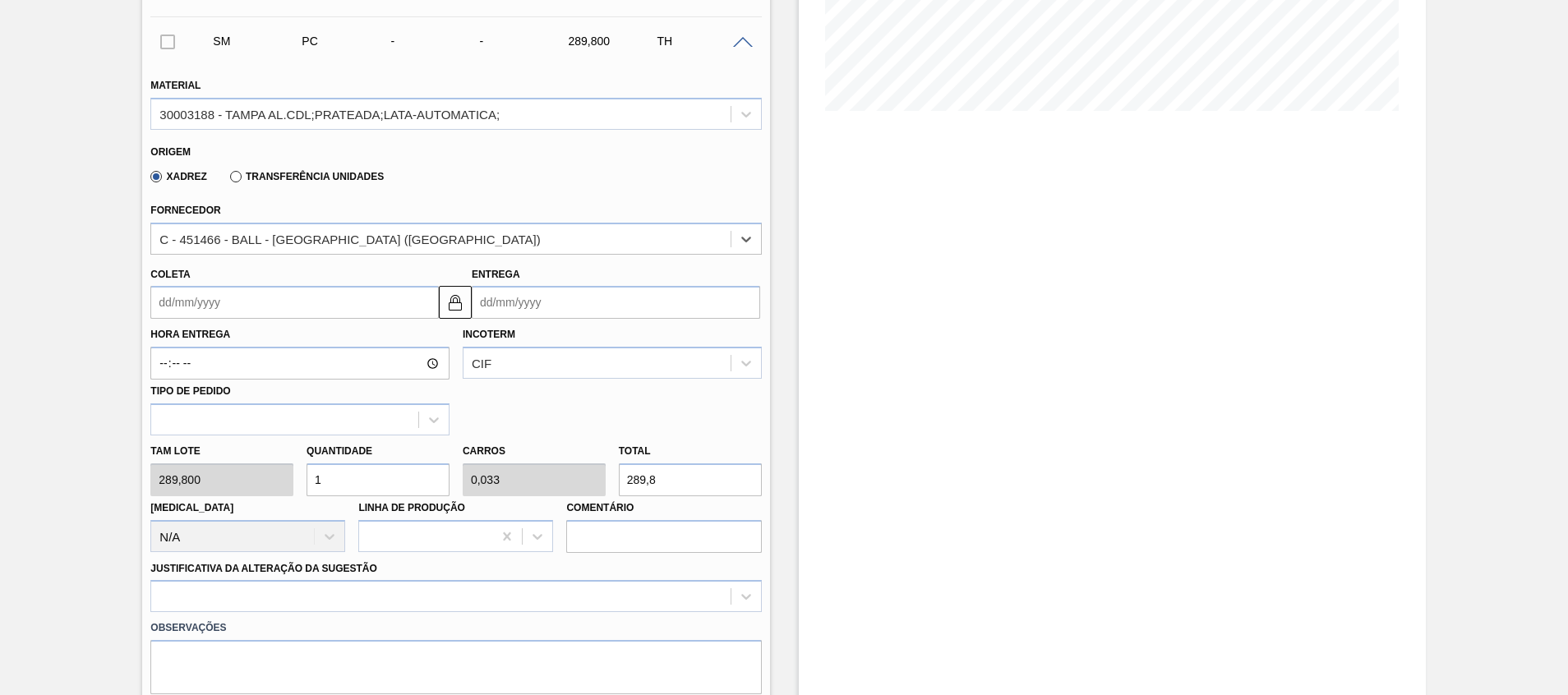
click at [551, 296] on input "Entrega" at bounding box center [617, 302] width 289 height 33
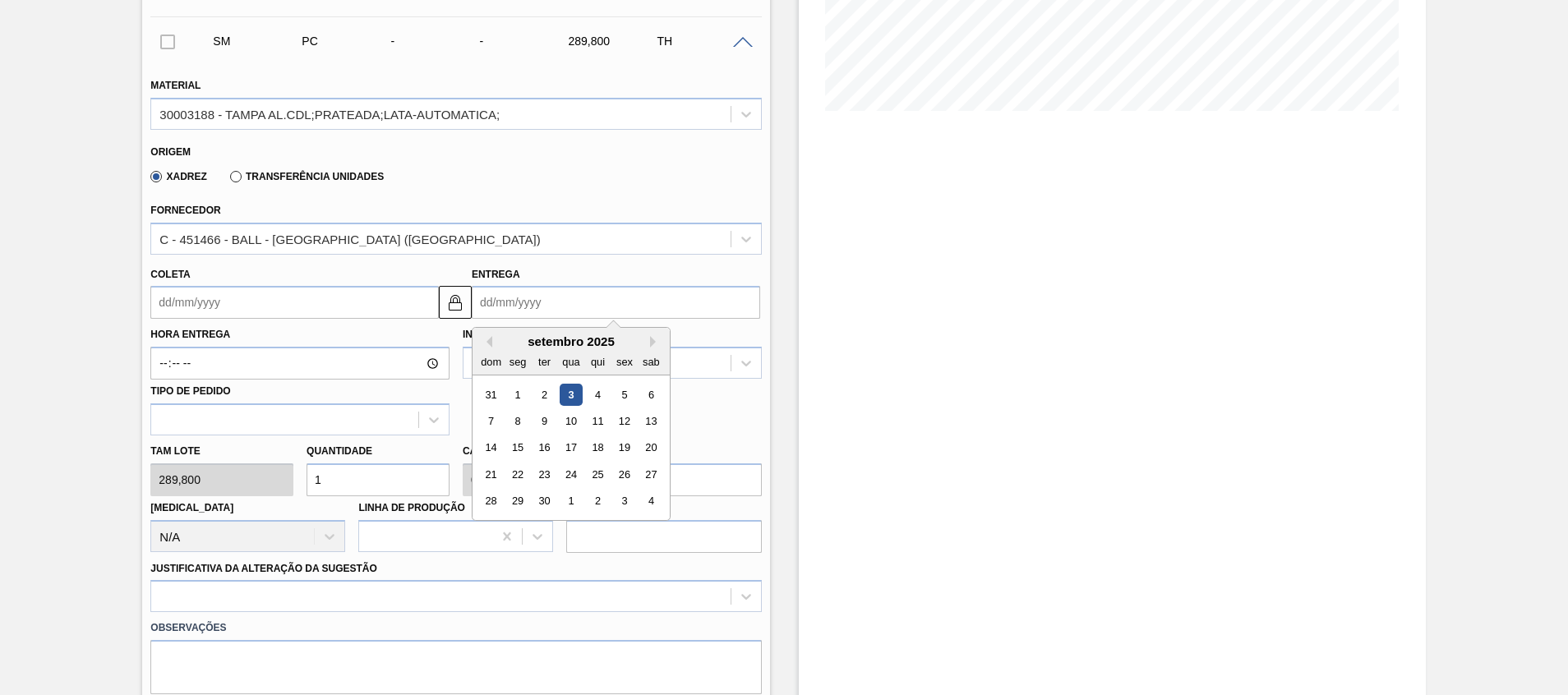
type input "0"
type input "29/12/1999"
type input "01"
type input "29/08/2025"
type input "01/01"
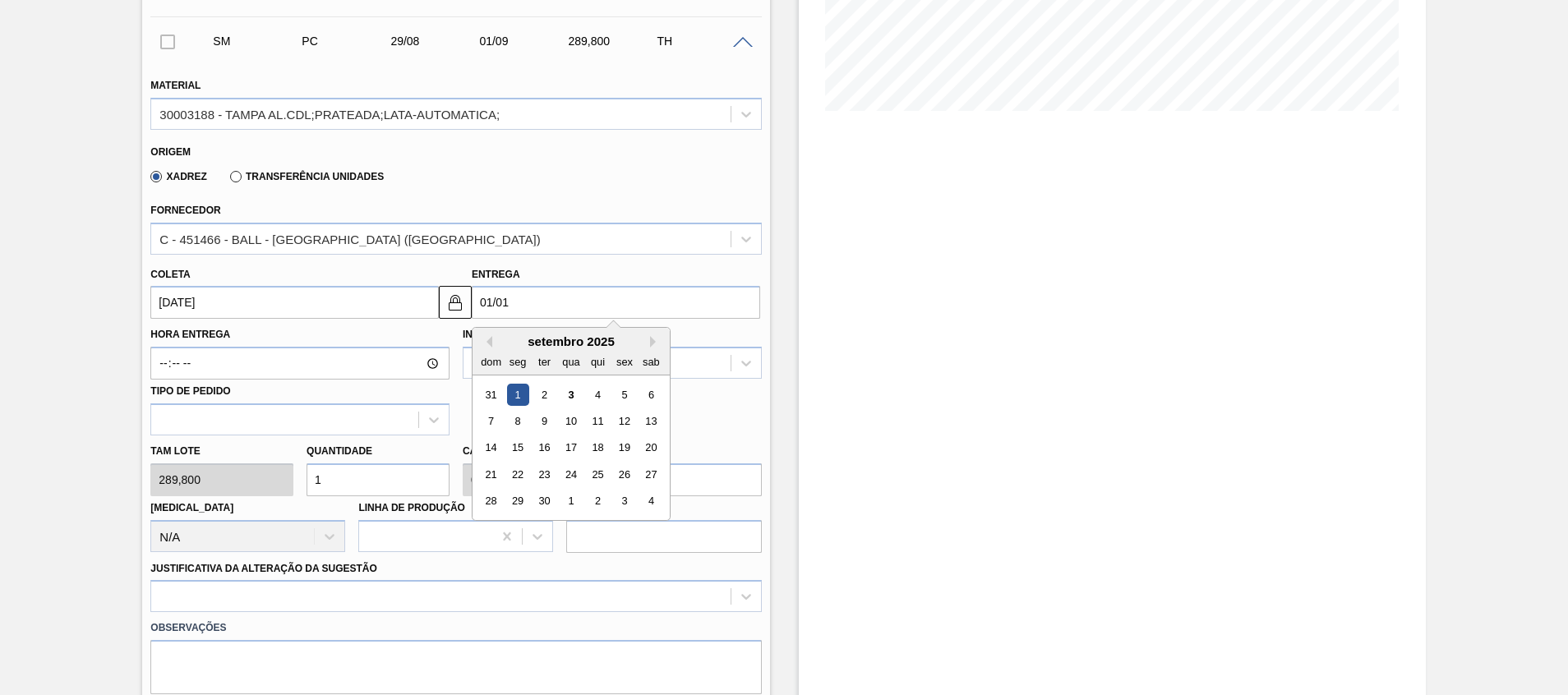
type input "29/12/2024"
type input "01/011"
type input "08/01/2001"
click at [599, 426] on div "11" at bounding box center [597, 420] width 22 height 22
drag, startPoint x: 544, startPoint y: 304, endPoint x: 20, endPoint y: 262, distance: 525.7
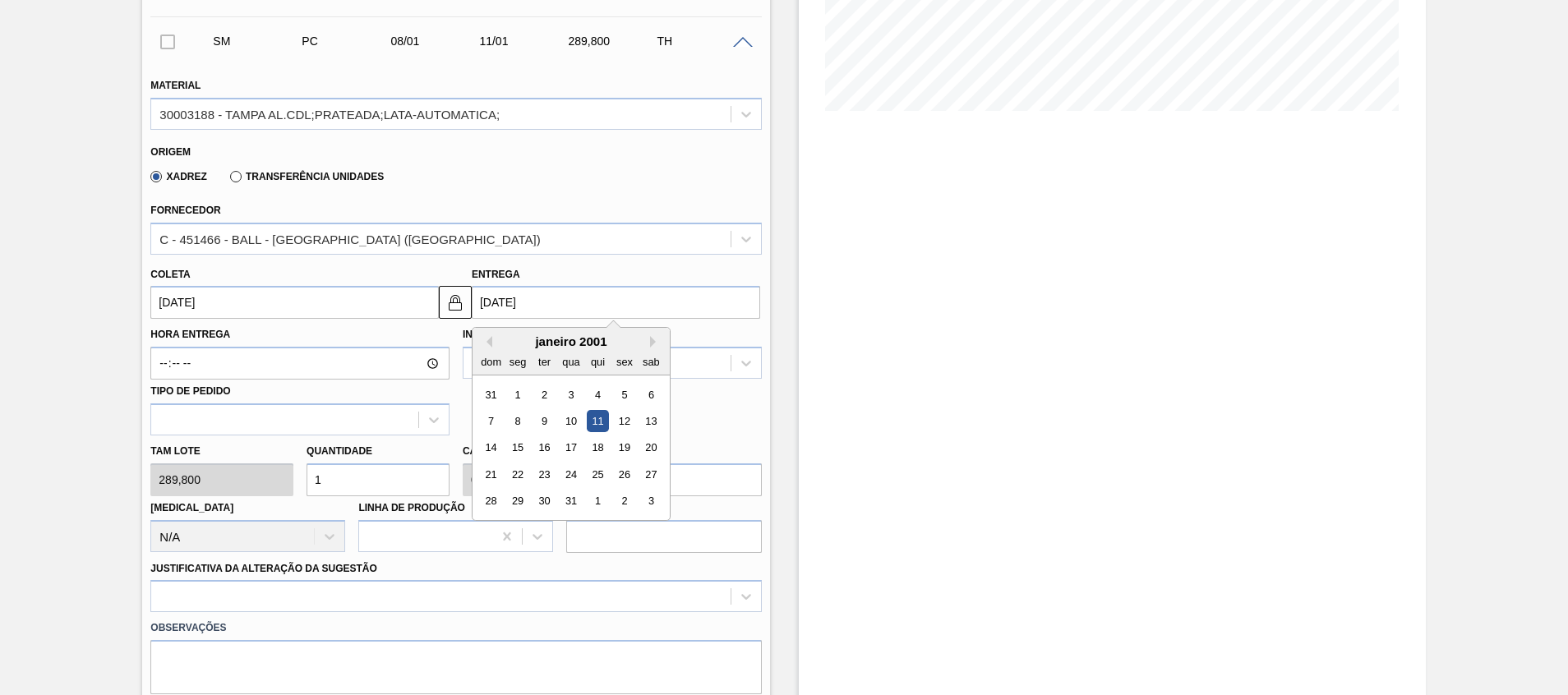
click at [20, 262] on div "Pedido em Trânsito BR23 - TAMPA DE ALUMÍNIO PRATEADA BALL CDL Unidade Jaguariún…" at bounding box center [784, 564] width 1568 height 1703
type input "0"
type input "29/12/1999"
type input "01"
type input "29/08/2025"
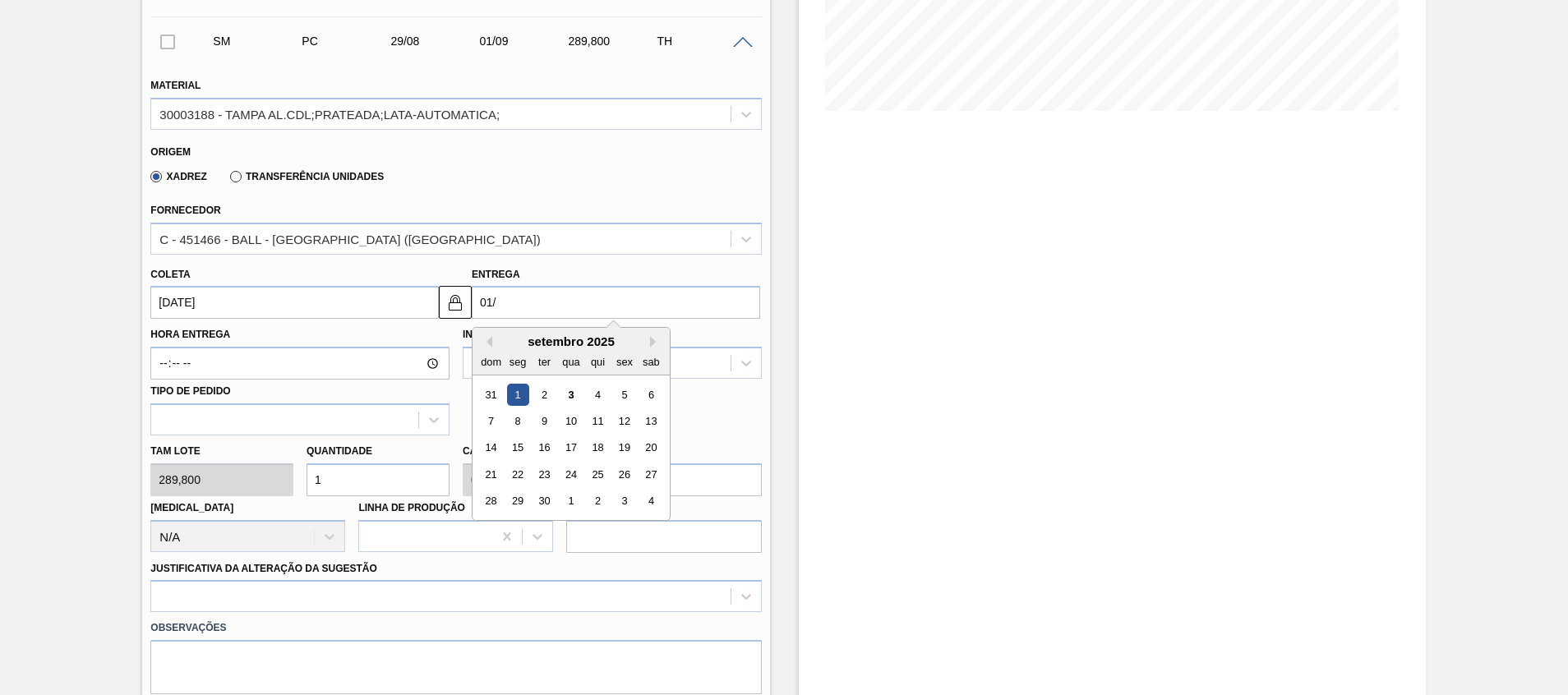
type input "01/1"
type input "29/12/2024"
type input "01/11"
type input "29/10/2025"
click at [644, 395] on div "1" at bounding box center [651, 394] width 22 height 22
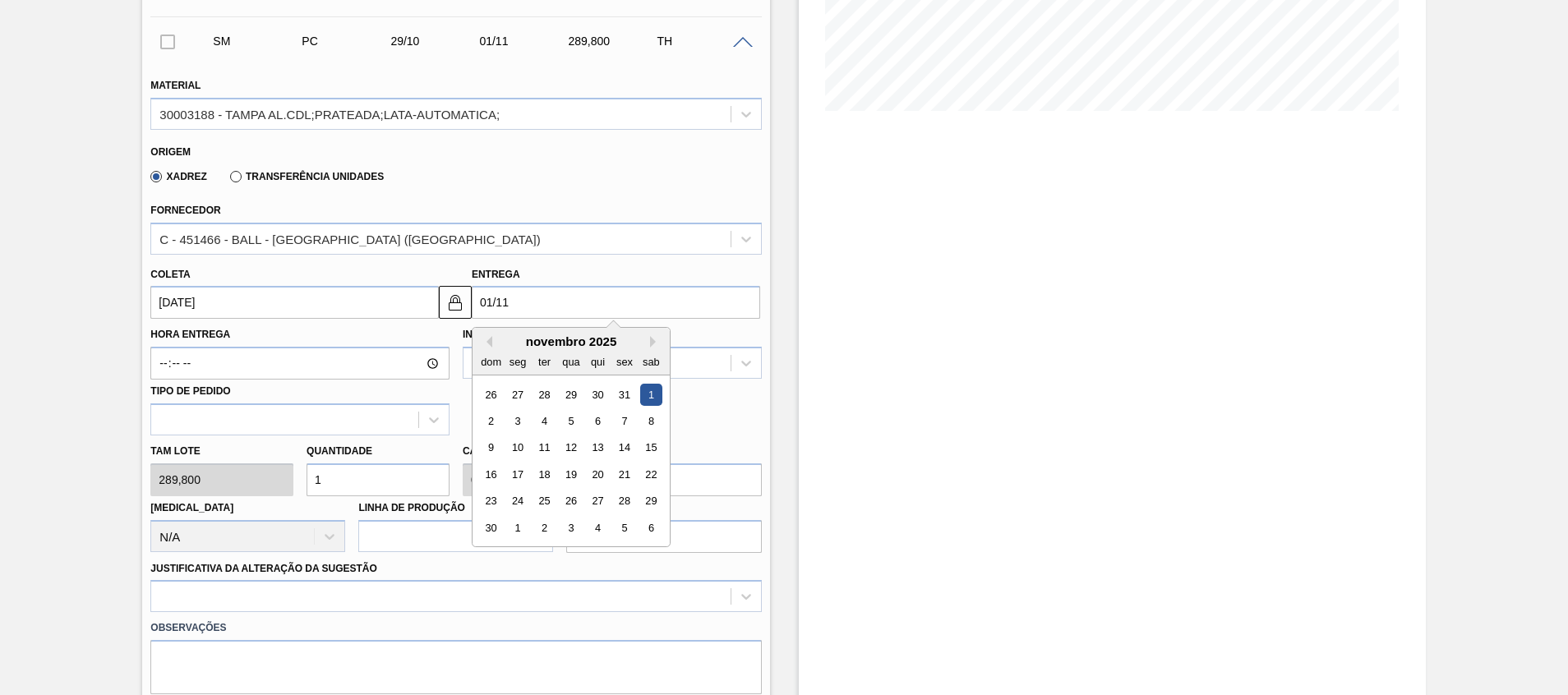
type input "01/11/2025"
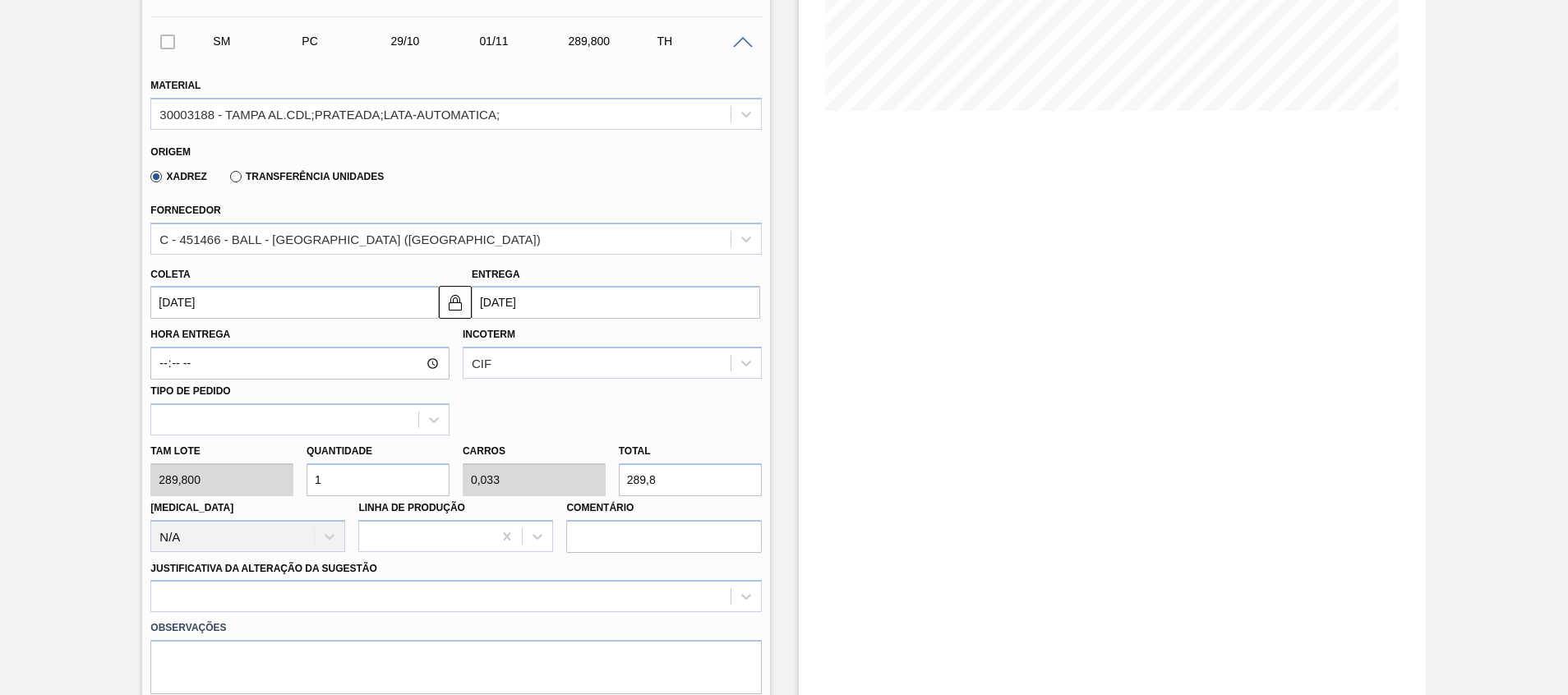
scroll to position [493, 0]
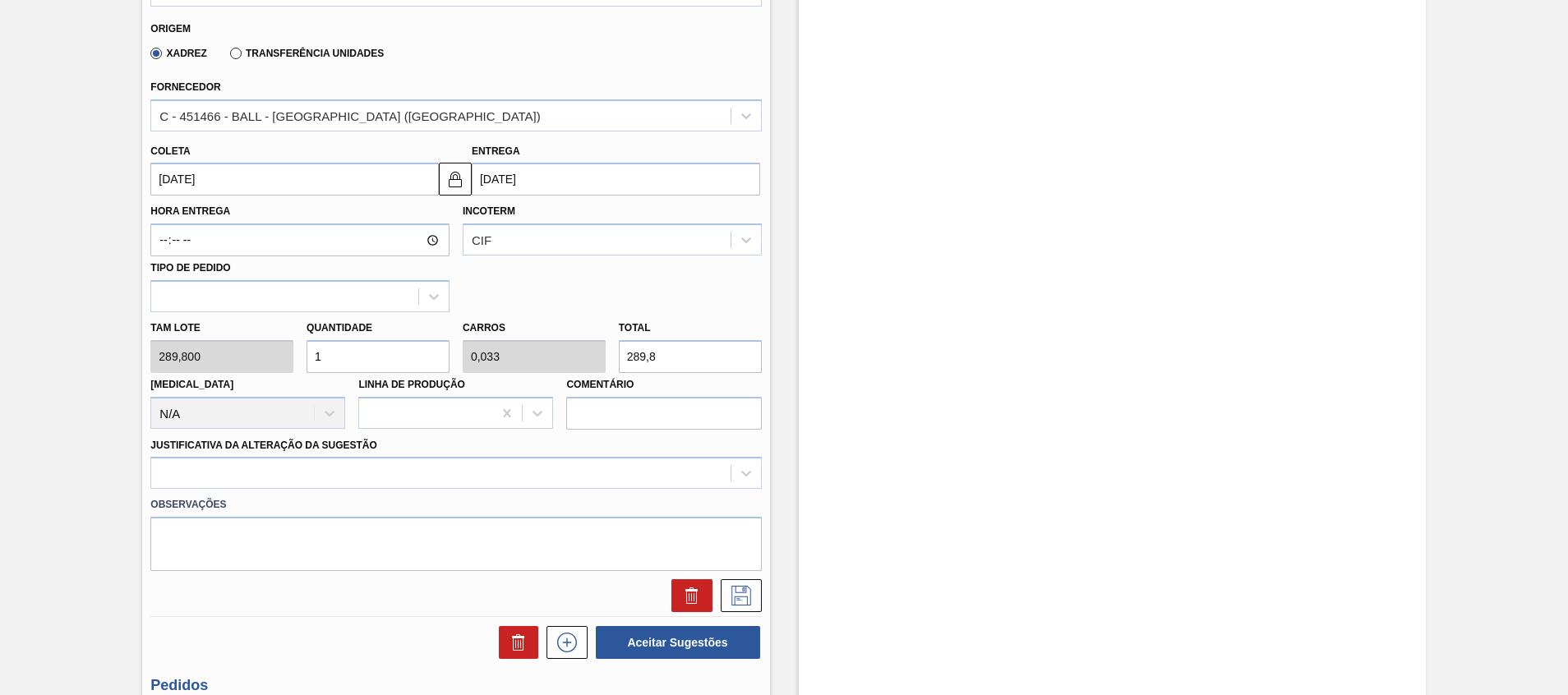
drag, startPoint x: 405, startPoint y: 353, endPoint x: 63, endPoint y: 346, distance: 342.1
click at [116, 347] on div "Pedido em Trânsito BR23 - TAMPA DE ALUMÍNIO PRATEADA BALL CDL Unidade Jaguariún…" at bounding box center [784, 441] width 1568 height 1703
type input "3"
type input "0,1"
type input "869,4"
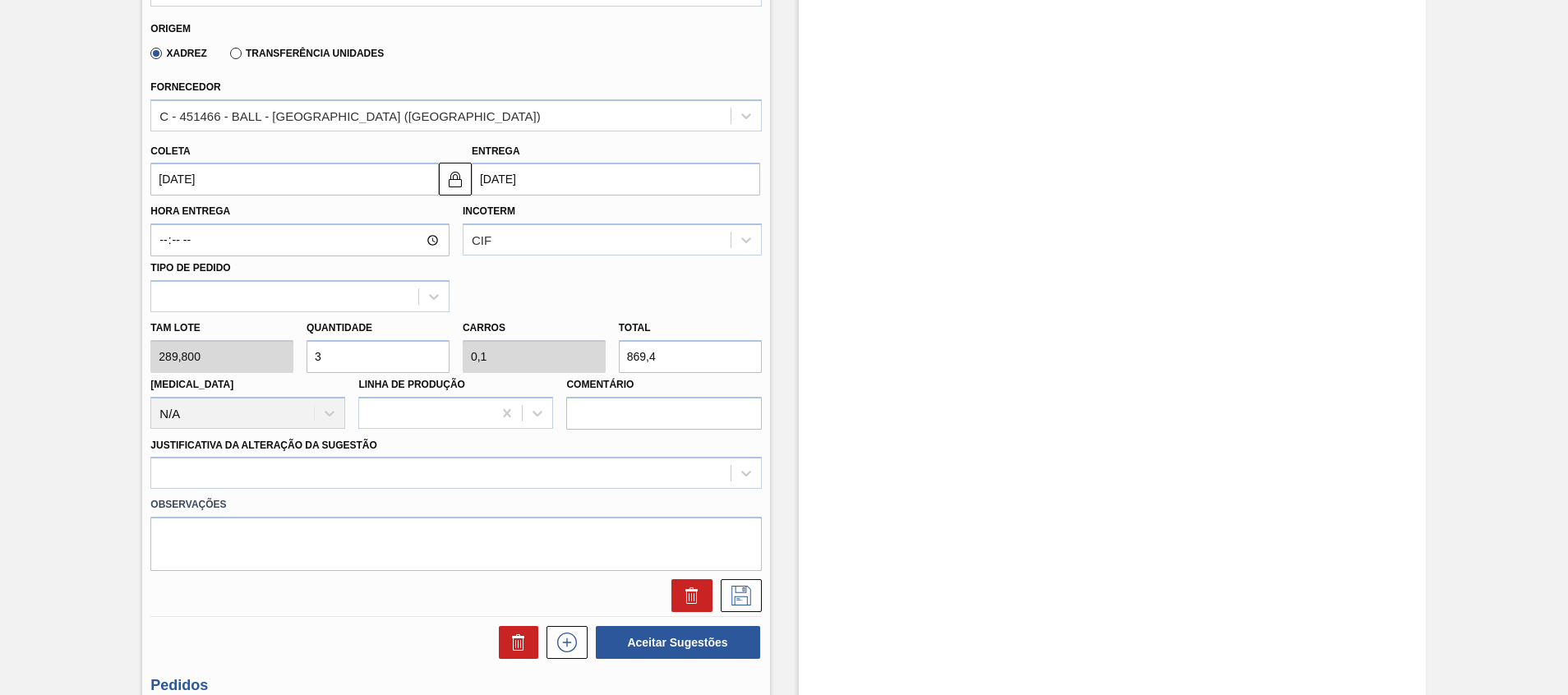
type input "32"
type input "1,067"
type input "9.273,6"
type input "32"
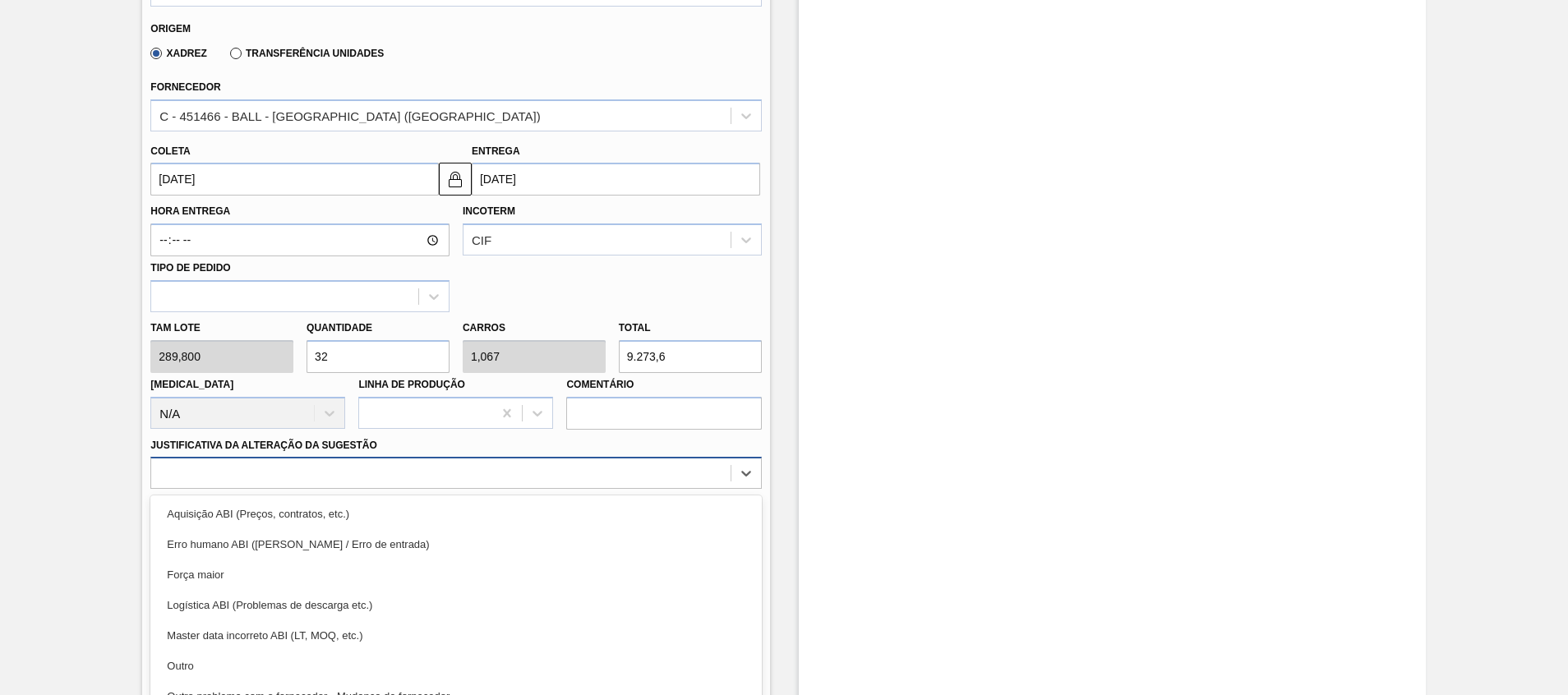
click at [359, 479] on div "option Erro humano ABI (Cálculo / Erro de entrada) focused, 2 of 18. 18 results…" at bounding box center [455, 472] width 611 height 32
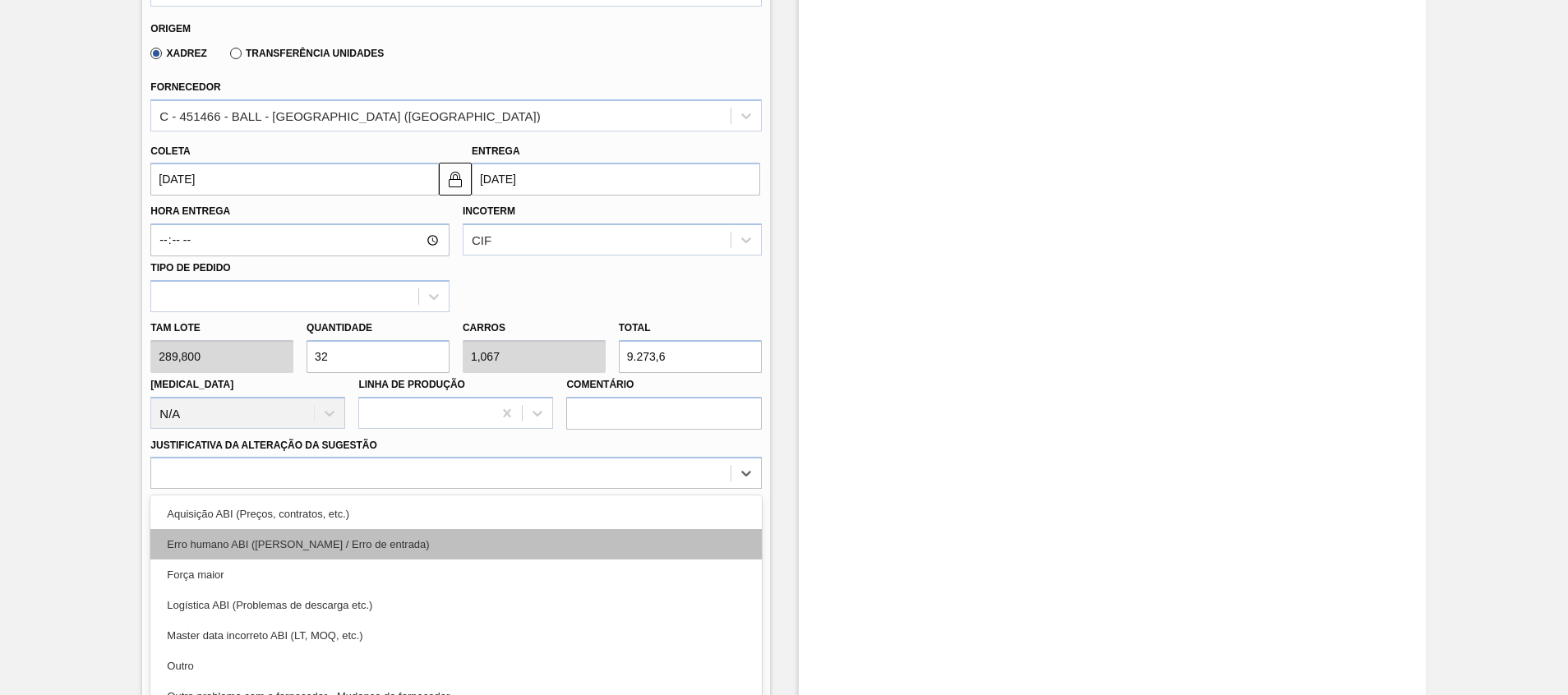
scroll to position [546, 0]
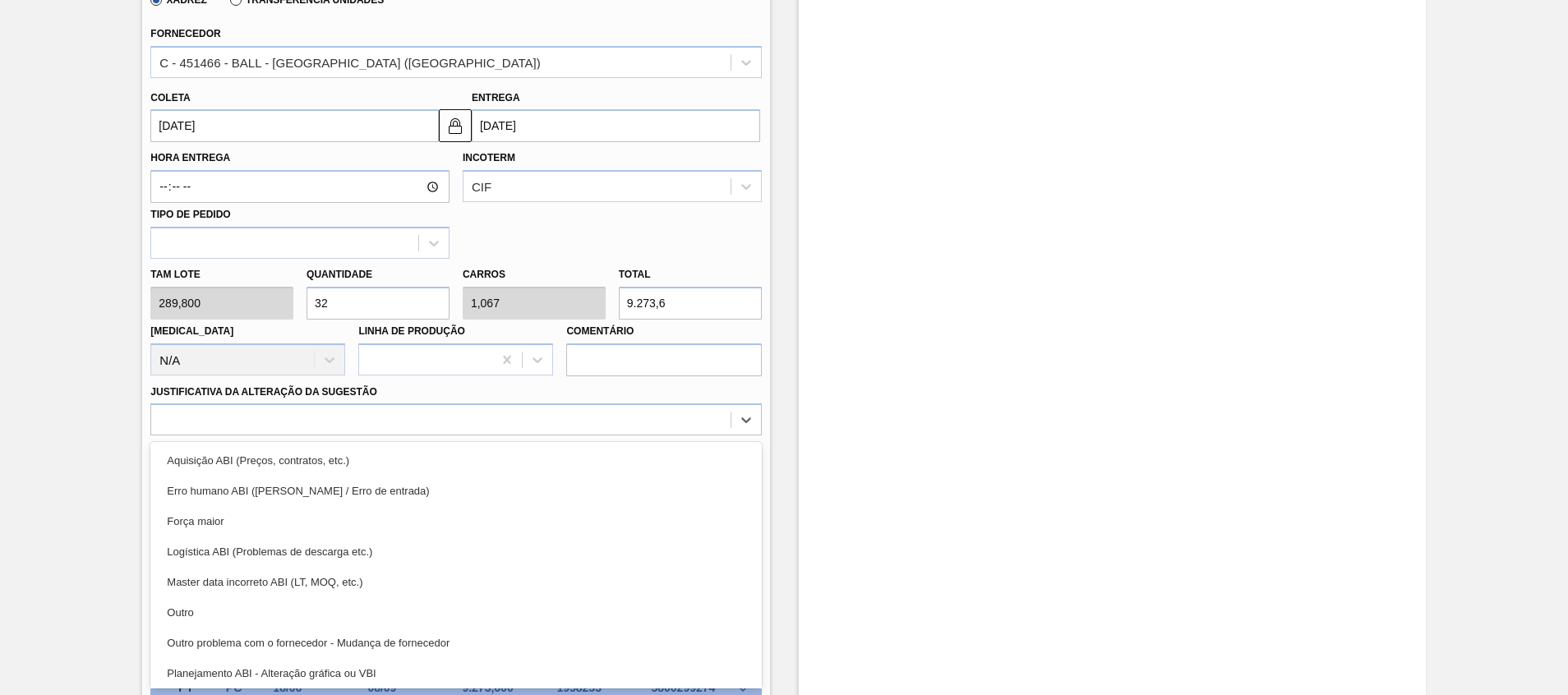
click at [337, 513] on div "Força maior" at bounding box center [455, 521] width 611 height 31
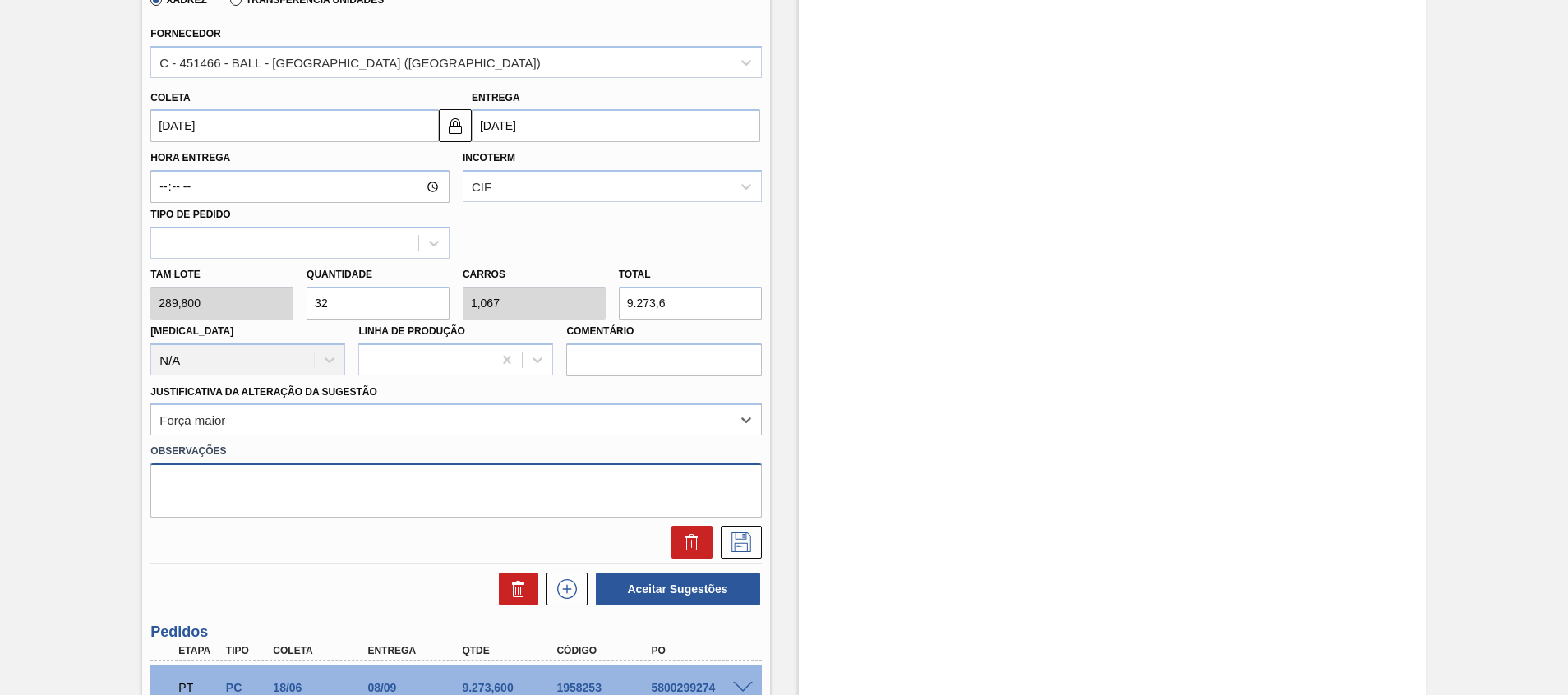
click at [341, 499] on textarea at bounding box center [455, 490] width 611 height 54
paste textarea "Decisão contratual (Ball) - Virada p/ Recife"
type textarea "Decisão contratual (Ball) - Virada p/ Recife"
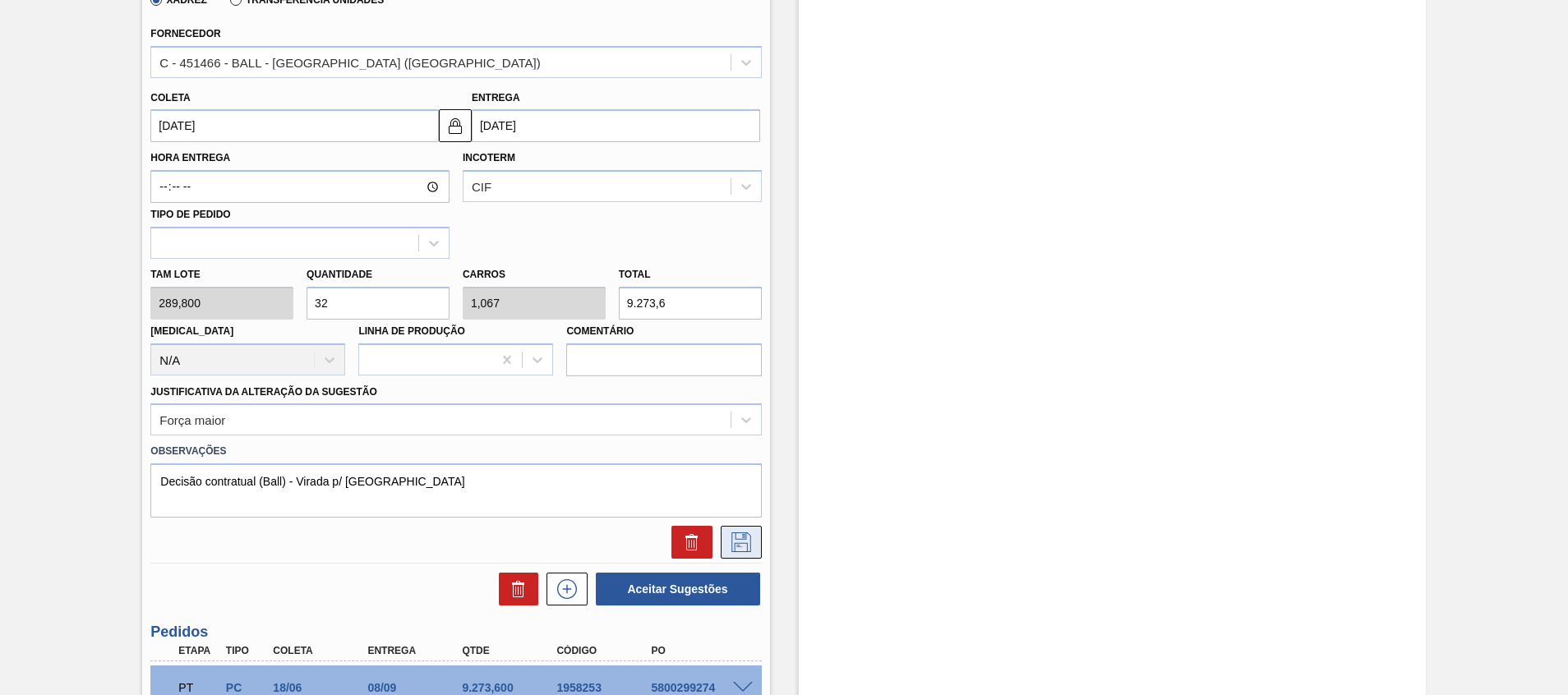
click at [734, 546] on icon at bounding box center [741, 542] width 26 height 20
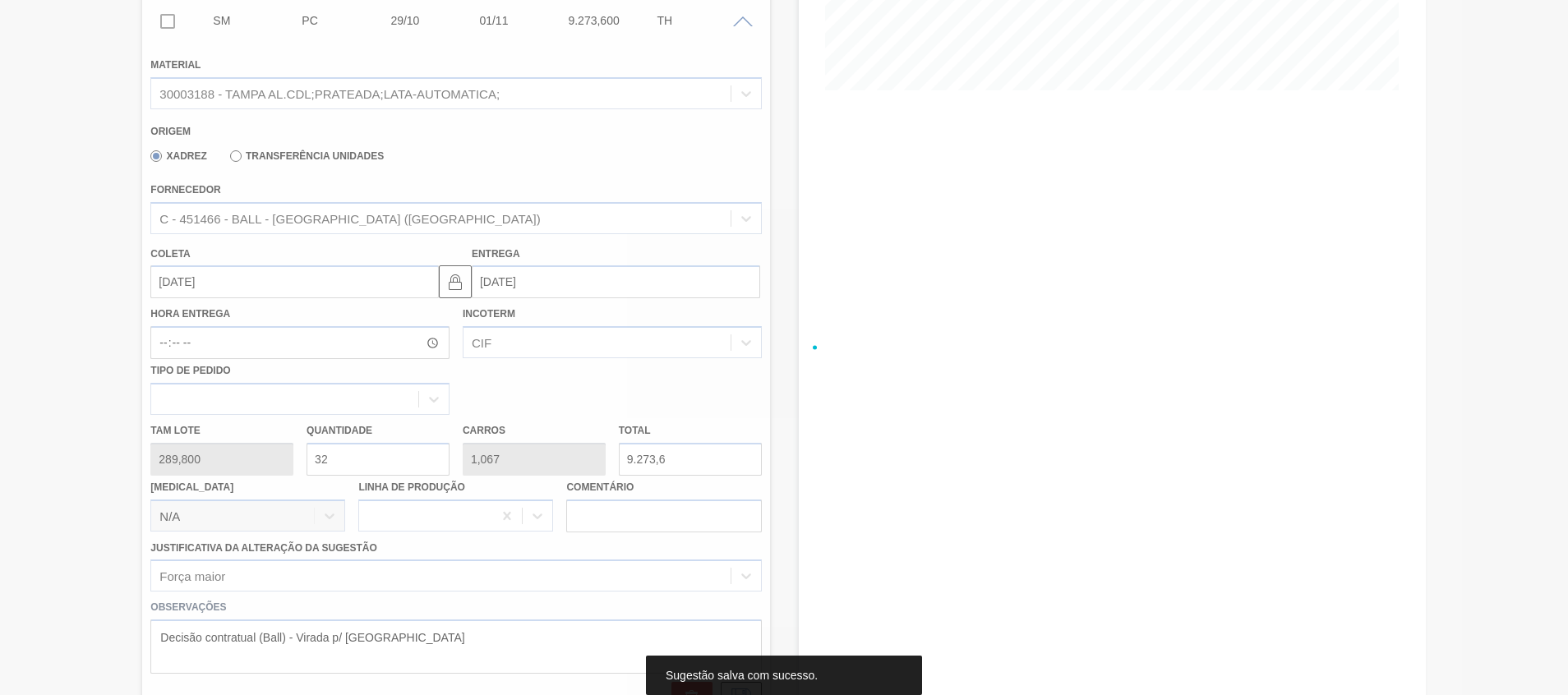
scroll to position [304, 0]
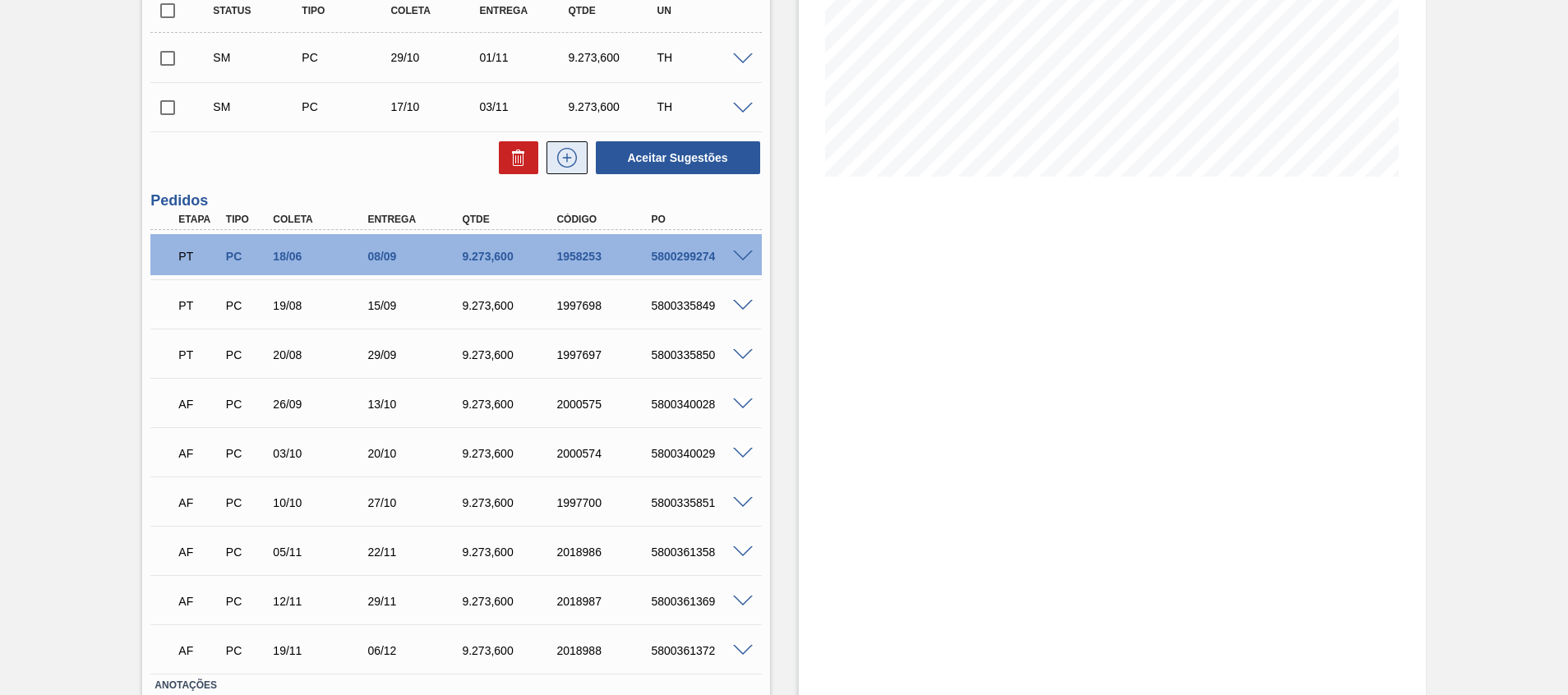
click at [568, 156] on icon at bounding box center [567, 158] width 26 height 20
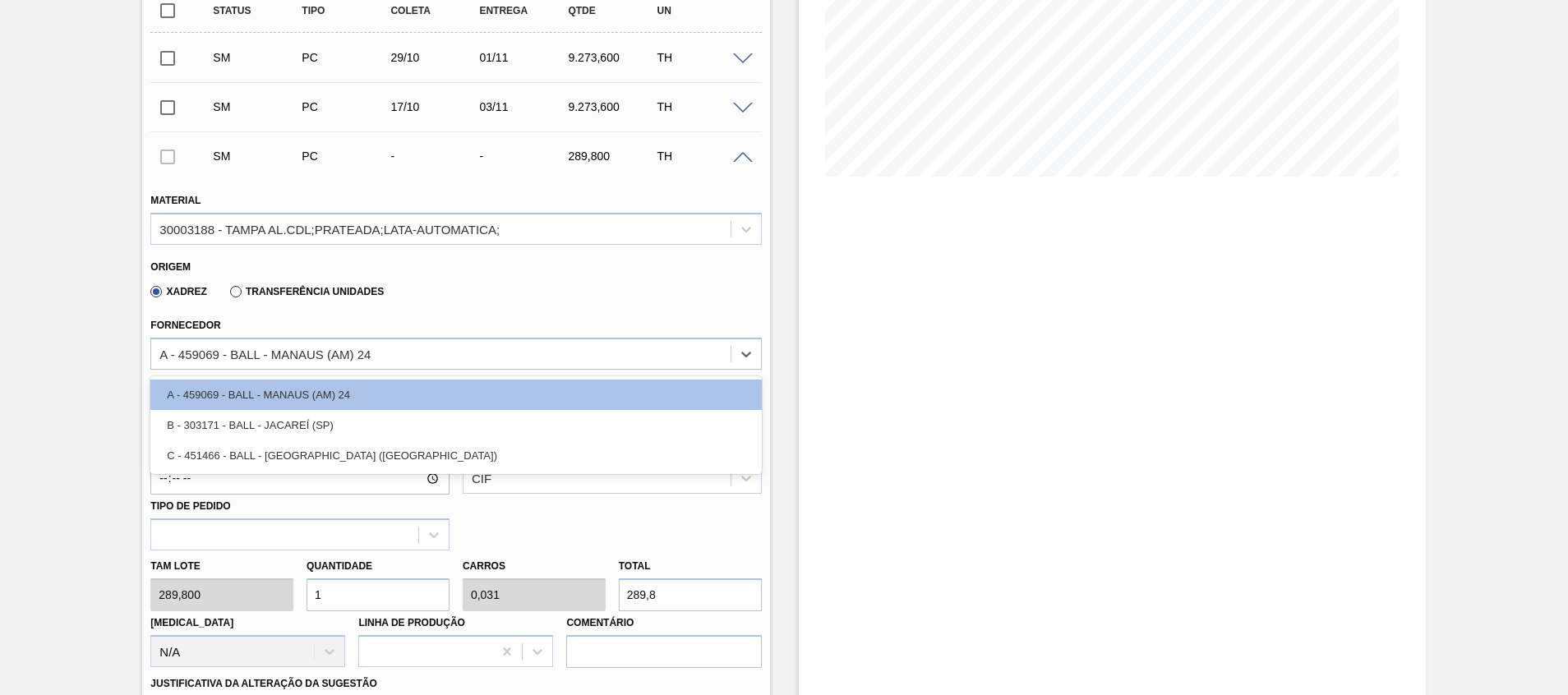
drag, startPoint x: 471, startPoint y: 347, endPoint x: 457, endPoint y: 375, distance: 31.3
click at [470, 347] on div "A - 459069 - BALL - MANAUS (AM) 24" at bounding box center [441, 353] width 579 height 24
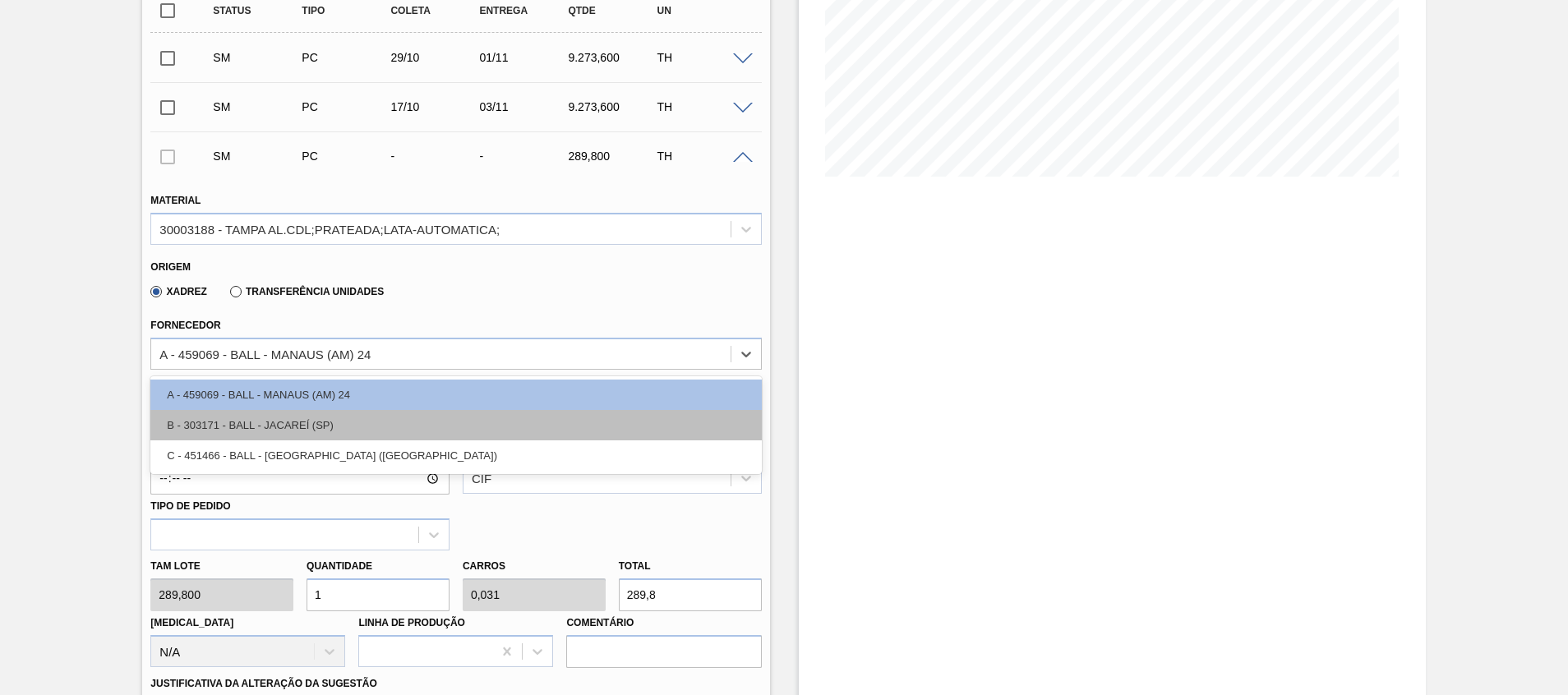
click at [424, 437] on div "B - 303171 - BALL - JACAREÍ (SP)" at bounding box center [455, 425] width 611 height 31
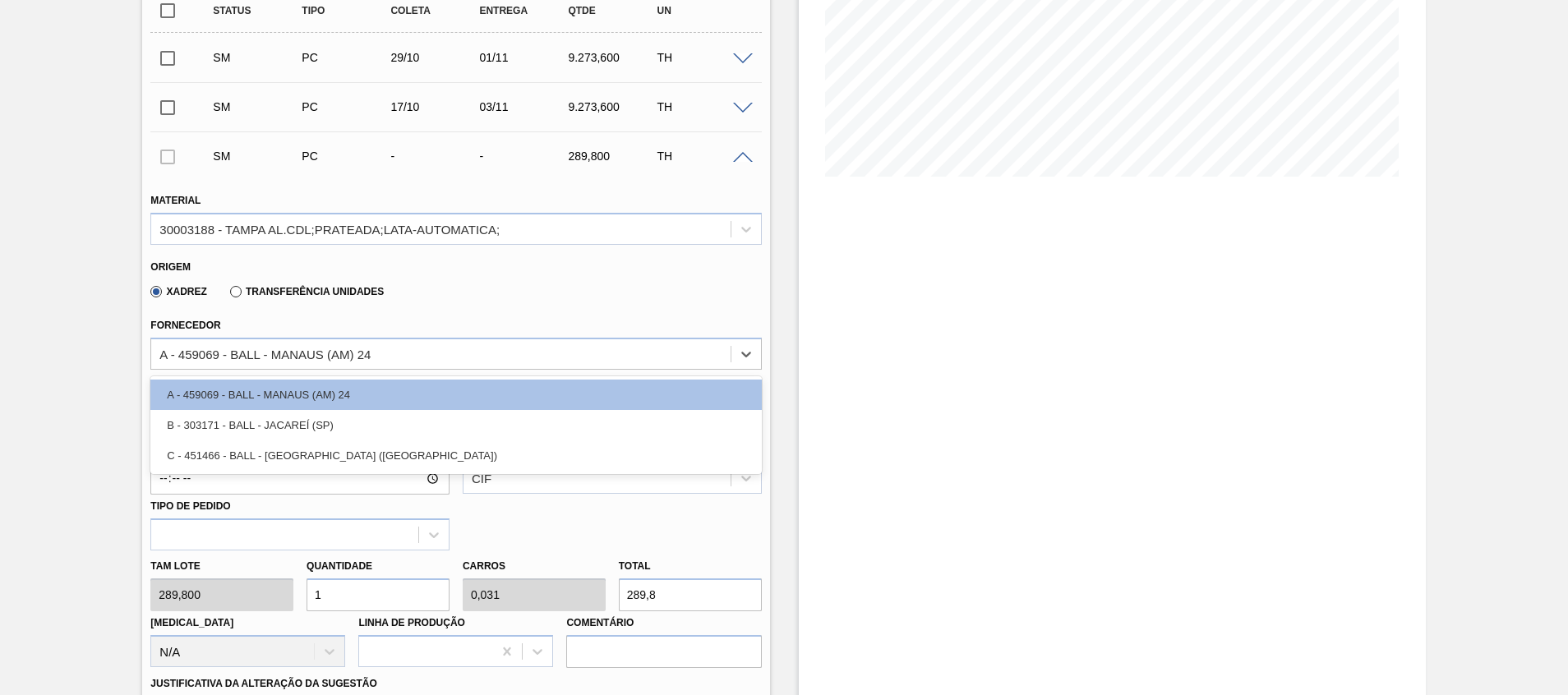
click at [427, 437] on div "Hora Entrega Incoterm CIF Tipo de pedido" at bounding box center [456, 491] width 624 height 116
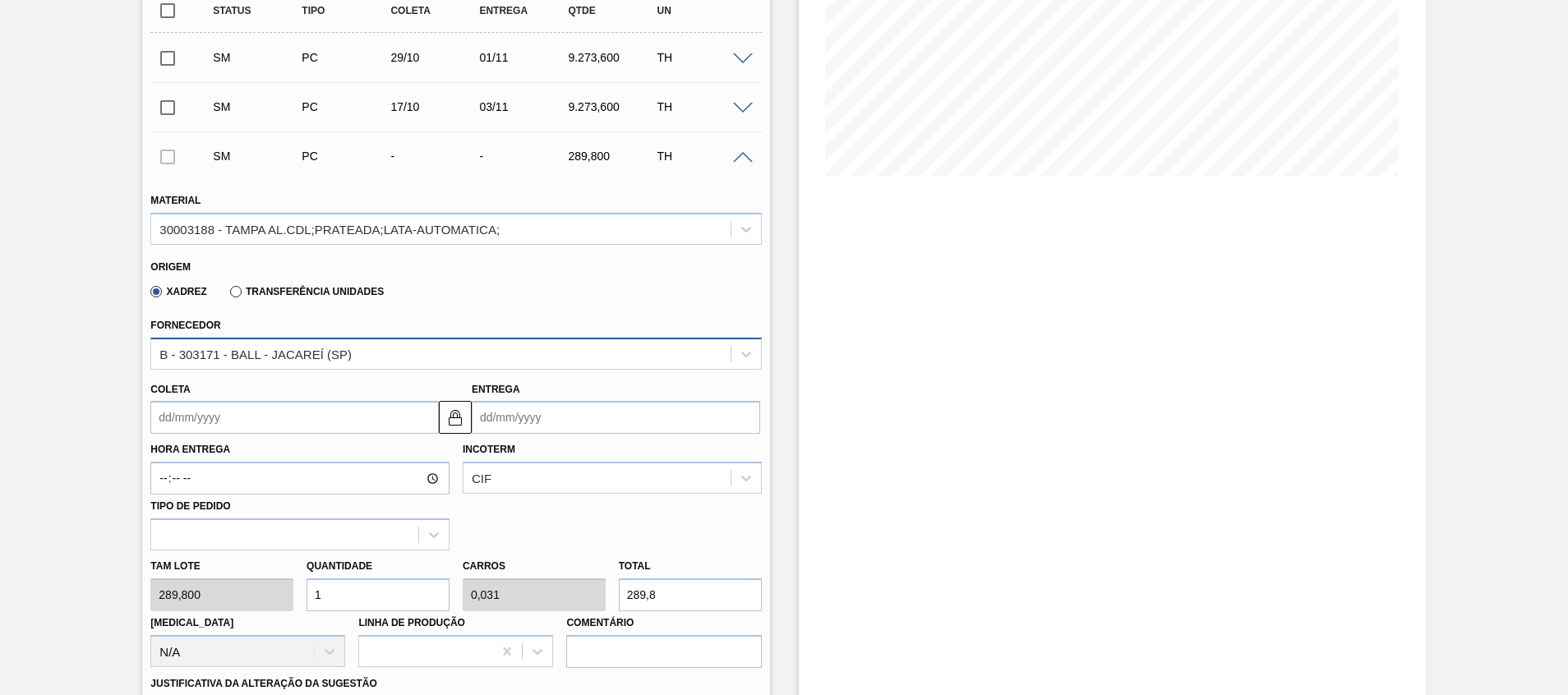
click at [420, 347] on div "B - 303171 - BALL - JACAREÍ (SP)" at bounding box center [441, 353] width 579 height 24
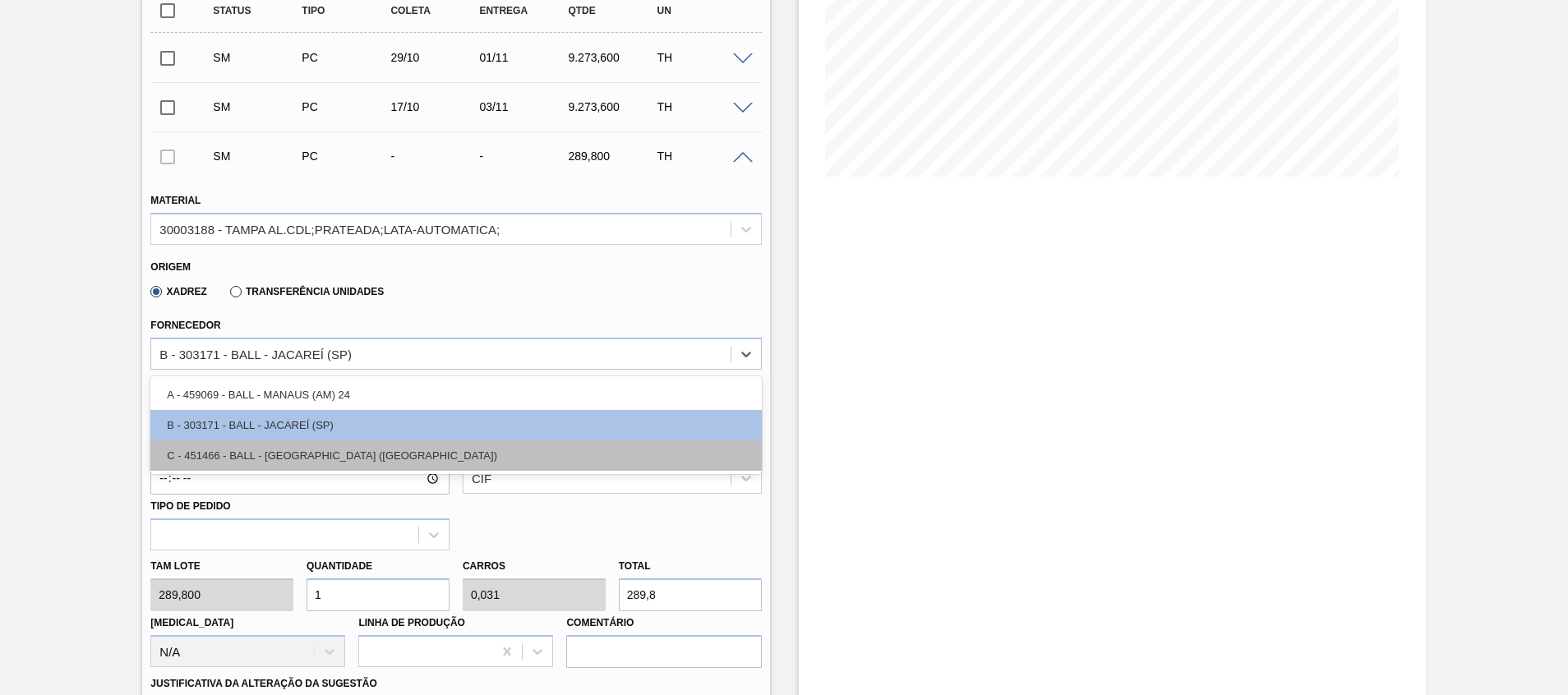
click at [416, 443] on div "C - 451466 - BALL - RECIFE (PE)" at bounding box center [455, 456] width 611 height 31
type input "0,033"
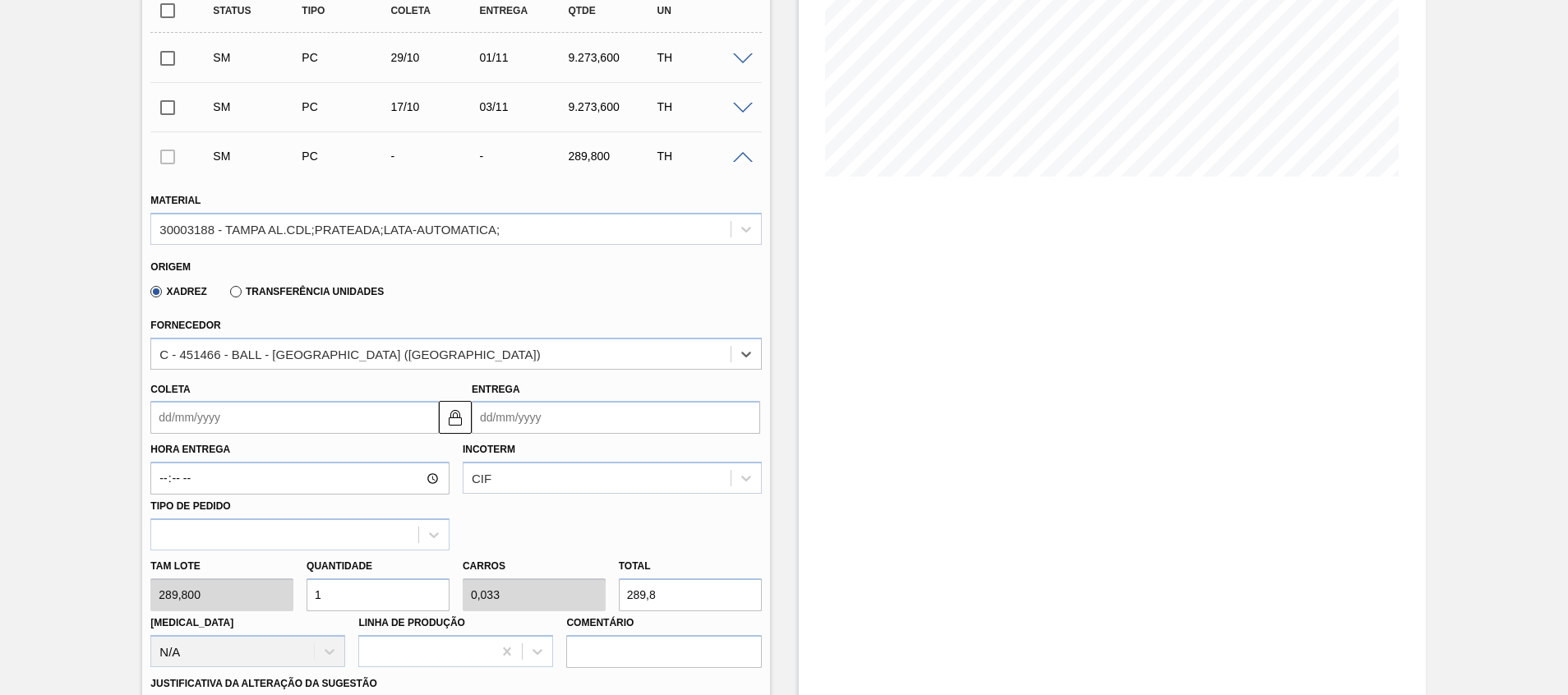
click at [539, 415] on input "Entrega" at bounding box center [617, 417] width 289 height 33
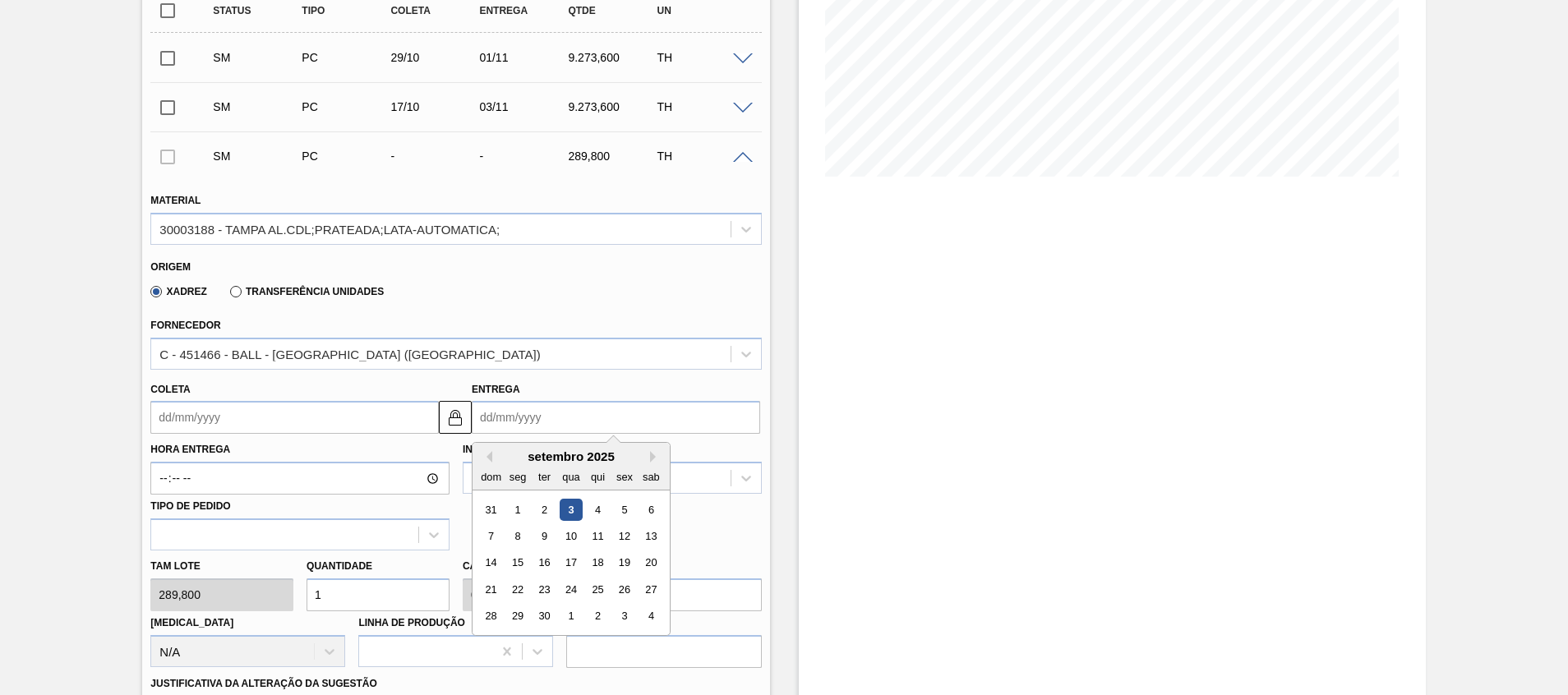
type input "0"
type input "29/12/1999"
type input "08"
type input "05/09/2025"
type input "08/1"
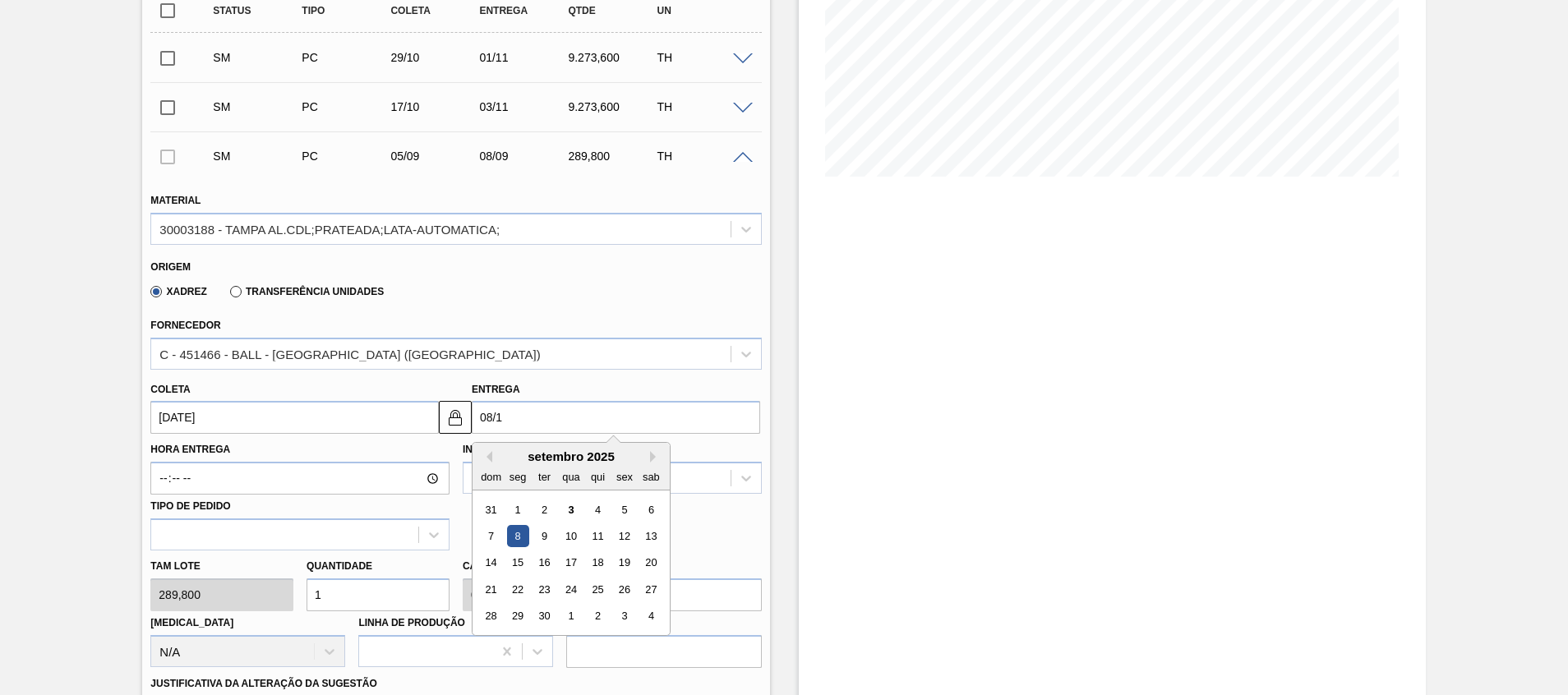
type input "05/01/2025"
type input "08/11"
type input "05/11/2025"
click at [652, 533] on div "8" at bounding box center [651, 535] width 22 height 22
type input "08/11/2025"
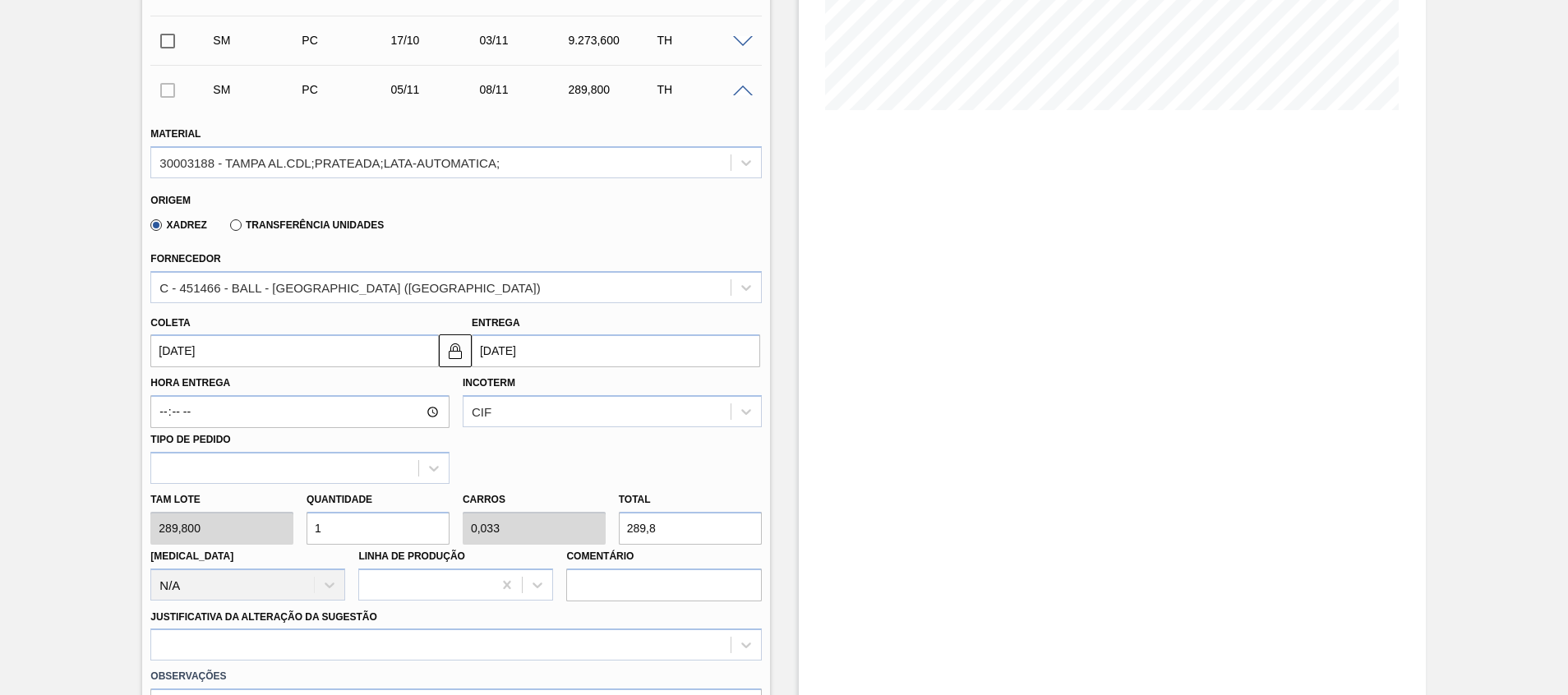
scroll to position [427, 0]
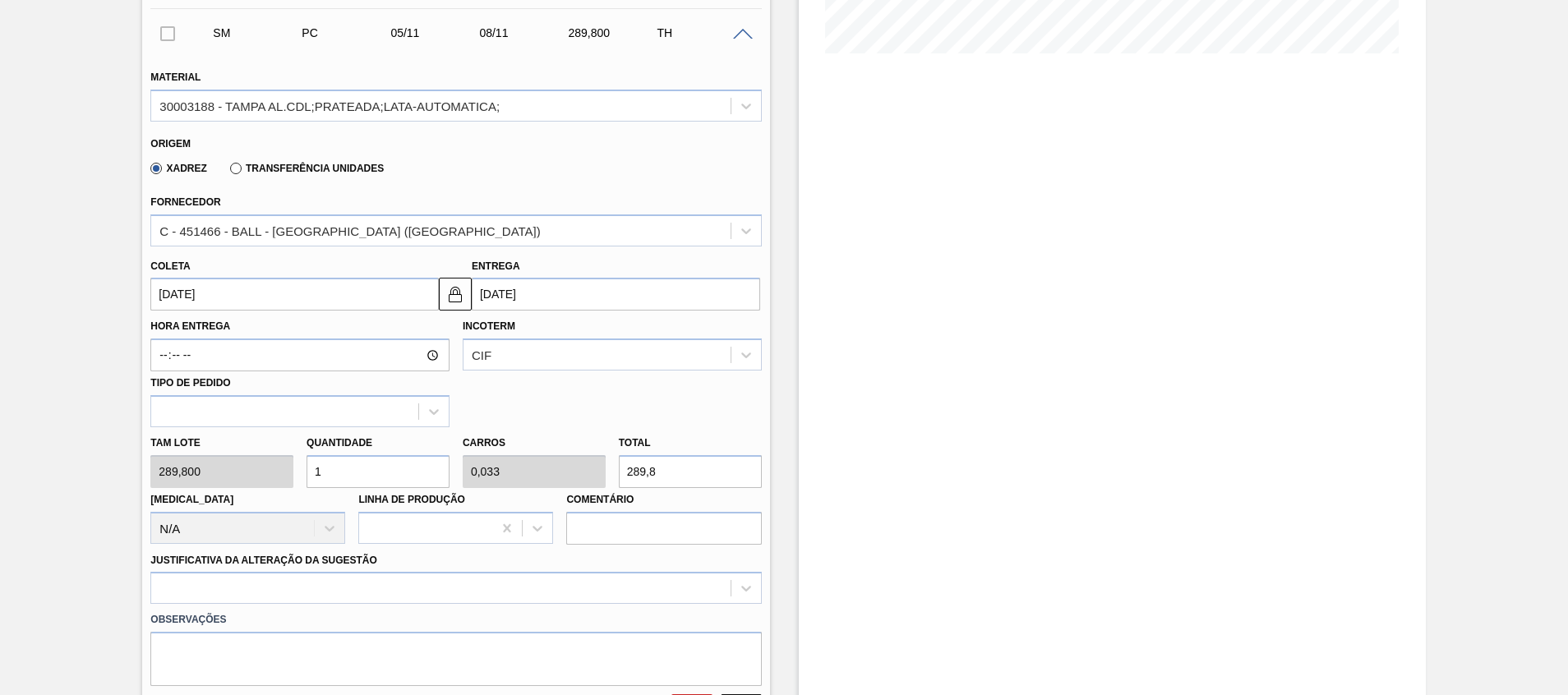
drag, startPoint x: 407, startPoint y: 481, endPoint x: 0, endPoint y: 449, distance: 408.3
click at [0, 0] on html "Tarefas Planejamento Gerencial Transportes Relatórios Master Data Beatriz Marce…" at bounding box center [784, 0] width 1568 height 0
type input "3"
type input "0,1"
type input "869,4"
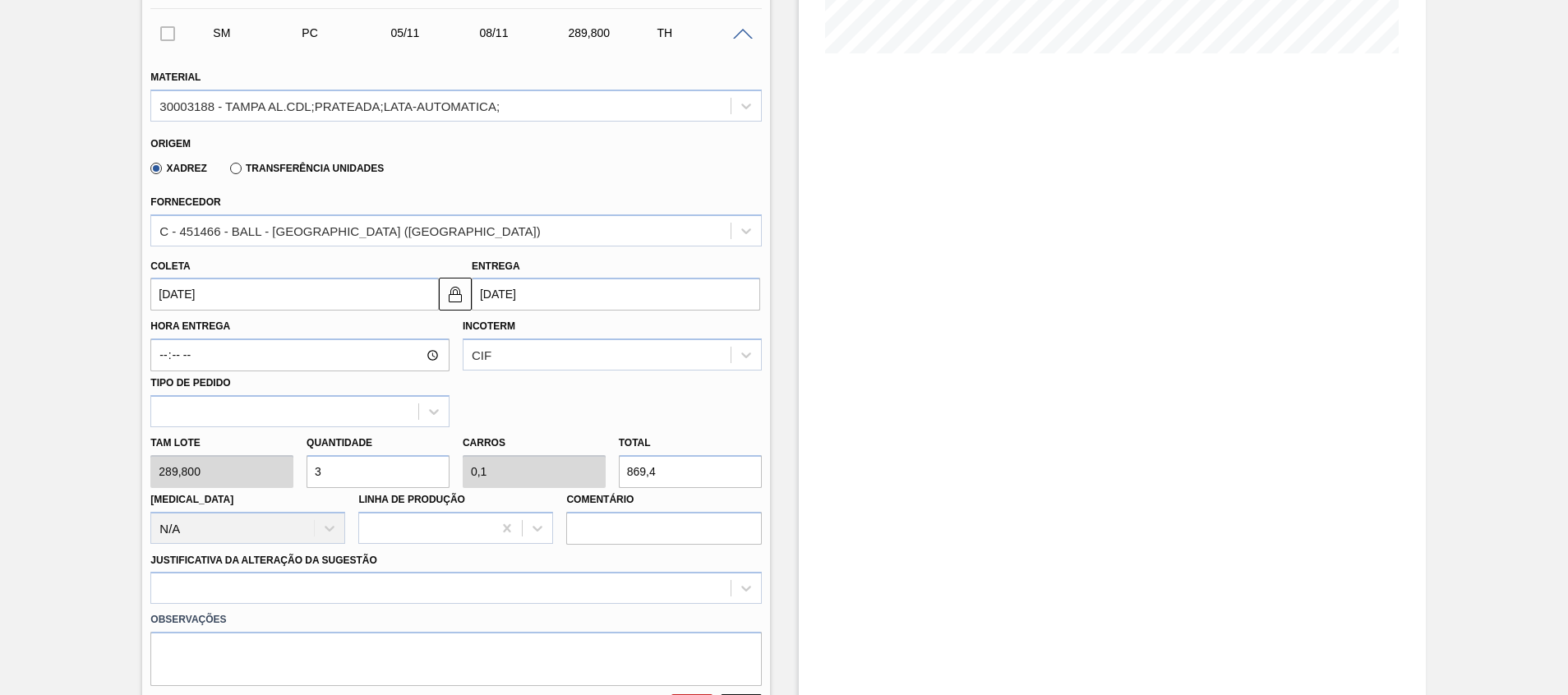
type input "32"
type input "1,067"
type input "9.273,6"
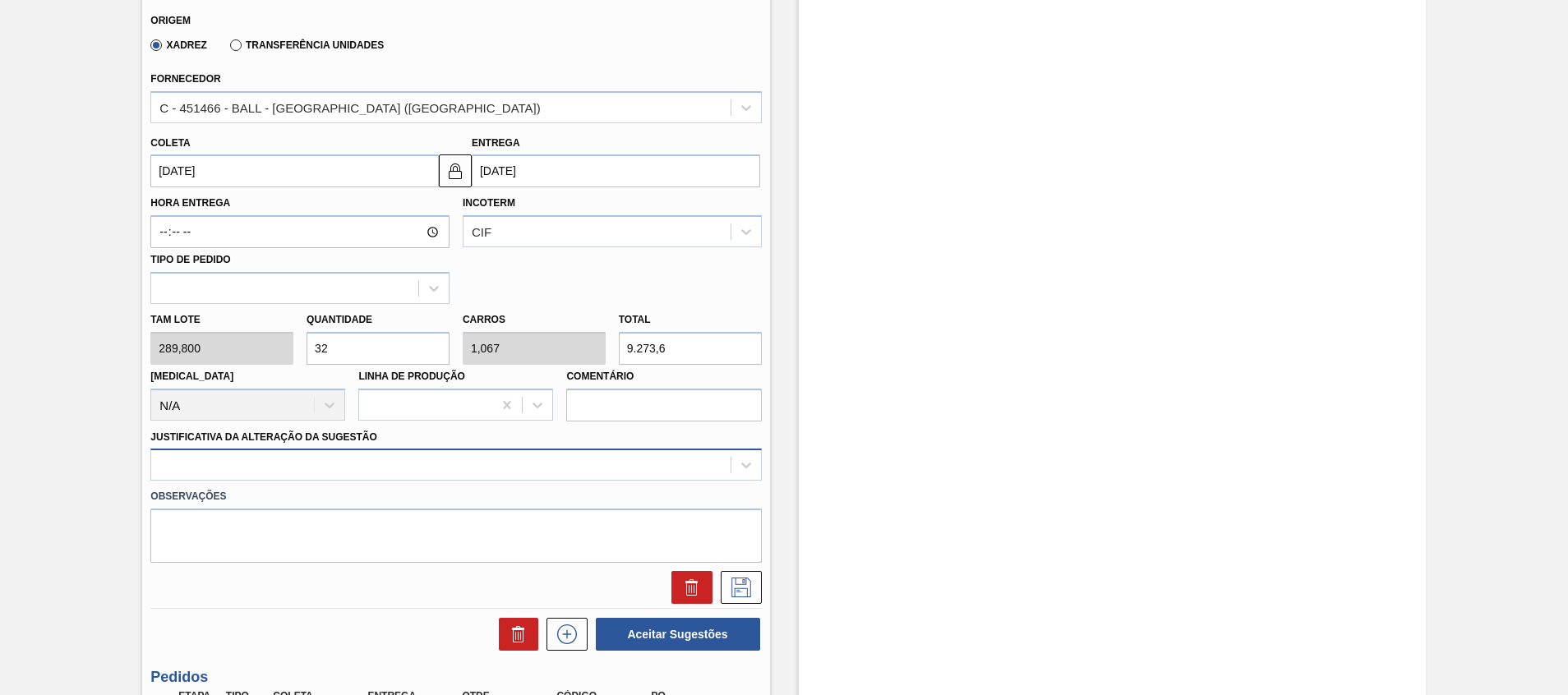
type input "32"
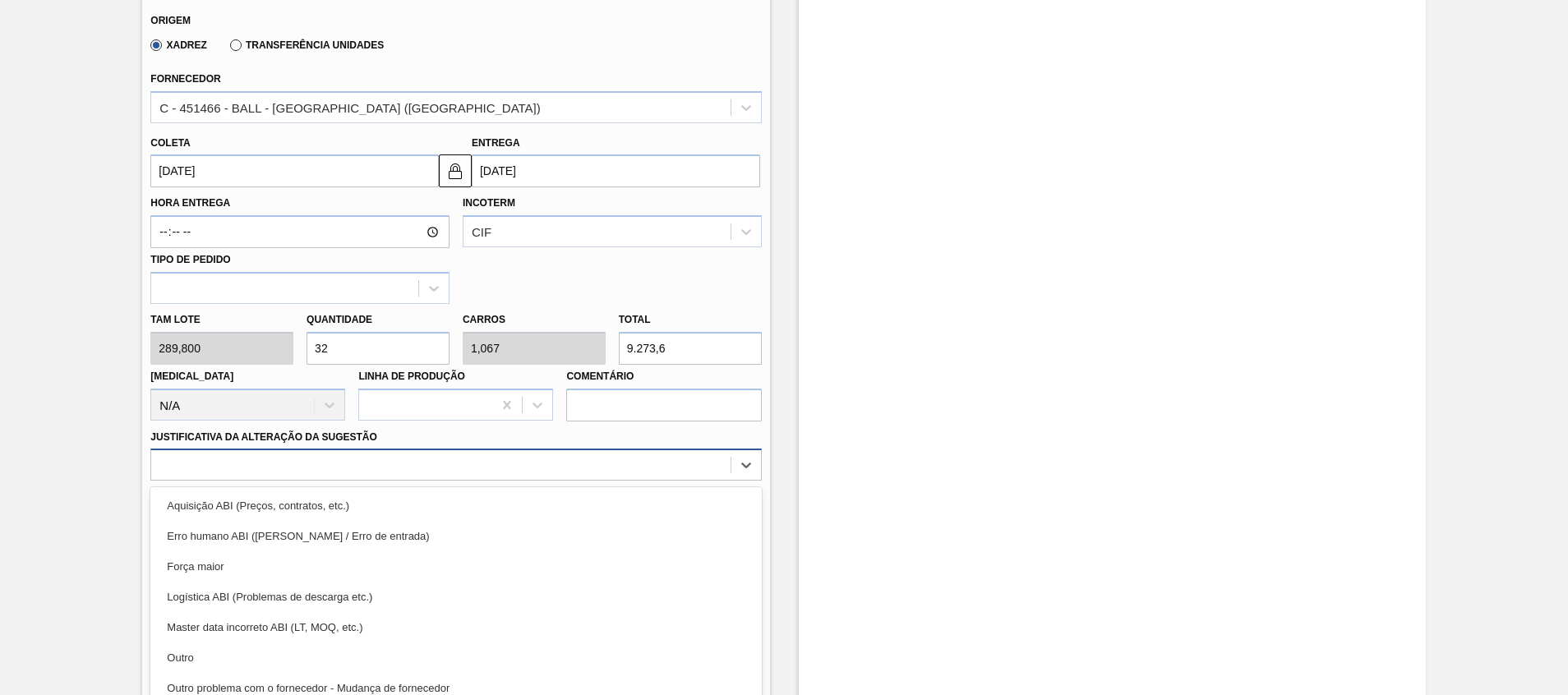
click at [304, 466] on div "option Aquisição ABI (Preços, contratos, etc.) focused, 1 of 18. 18 results ava…" at bounding box center [455, 464] width 611 height 32
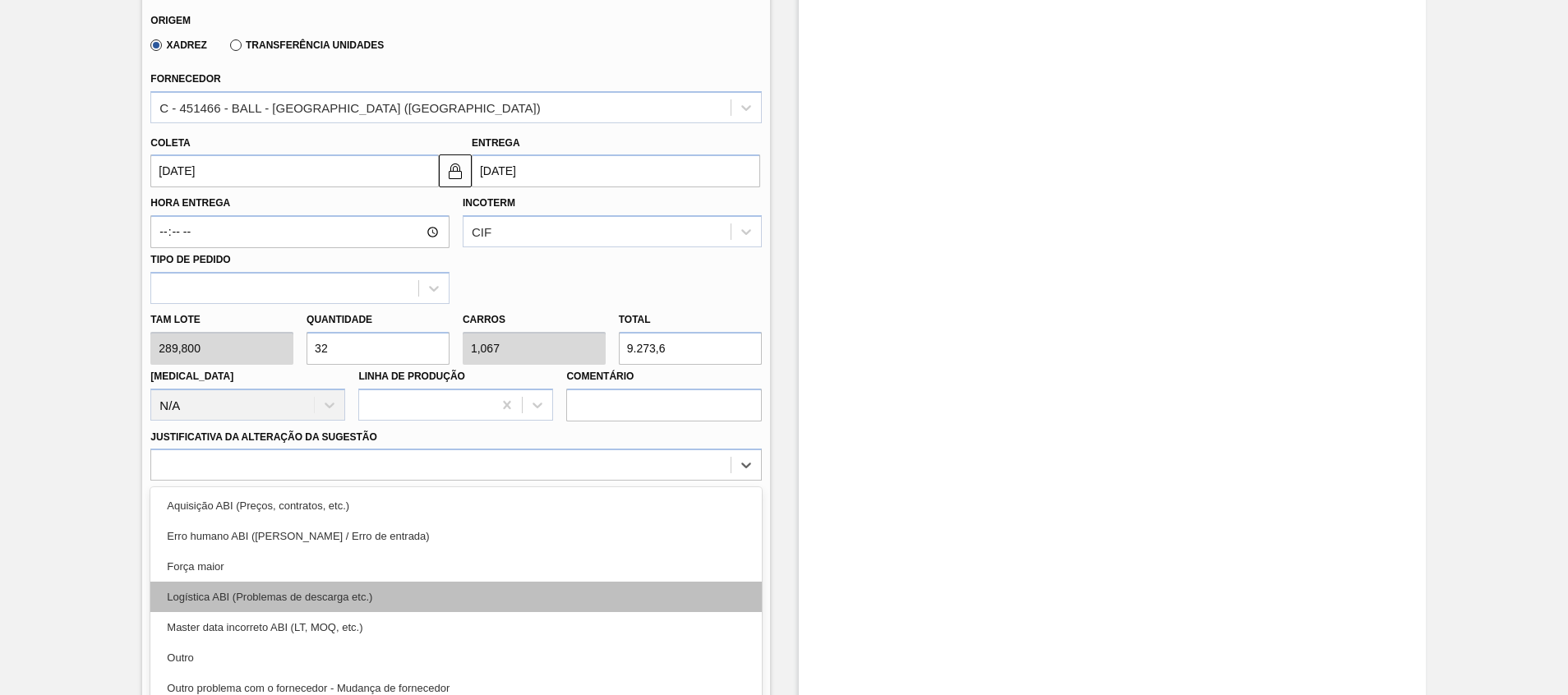
scroll to position [596, 0]
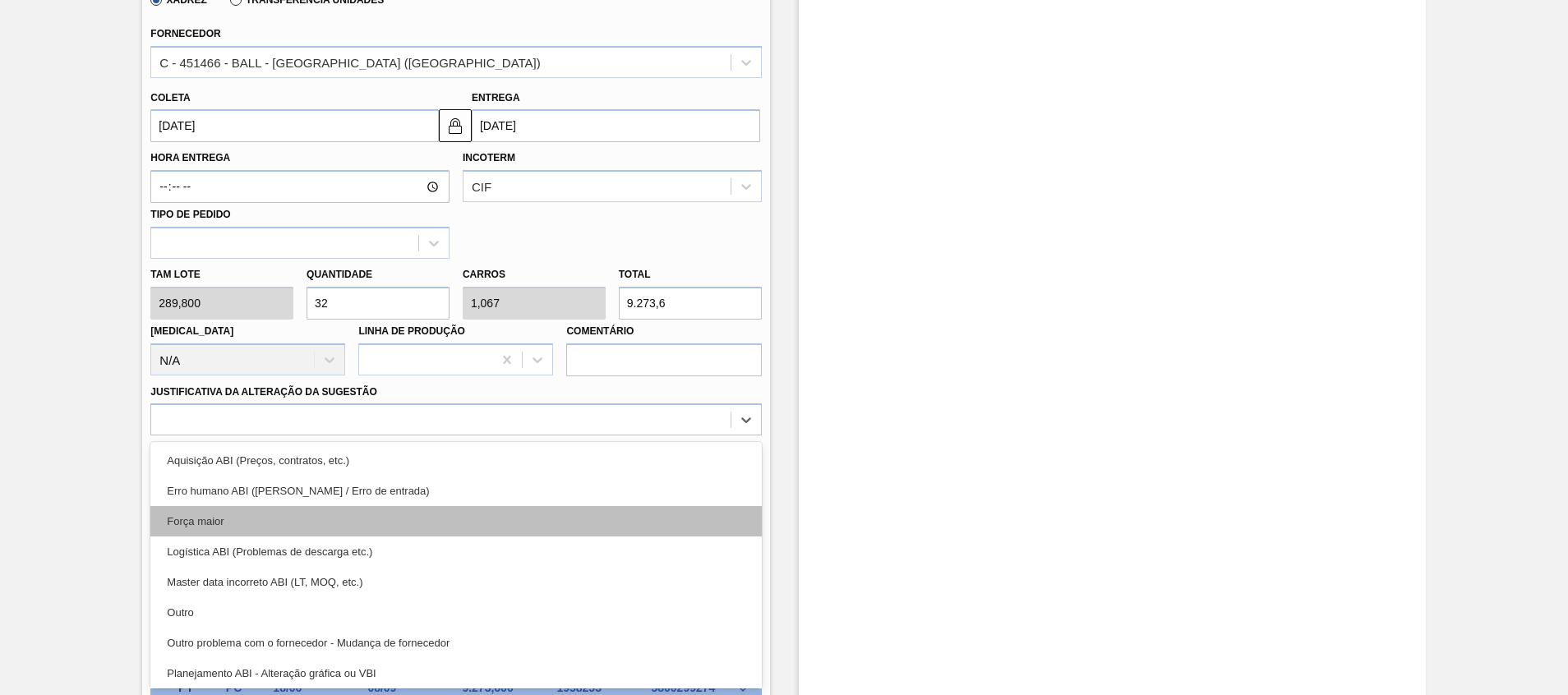
click at [296, 513] on div "Força maior" at bounding box center [455, 521] width 611 height 31
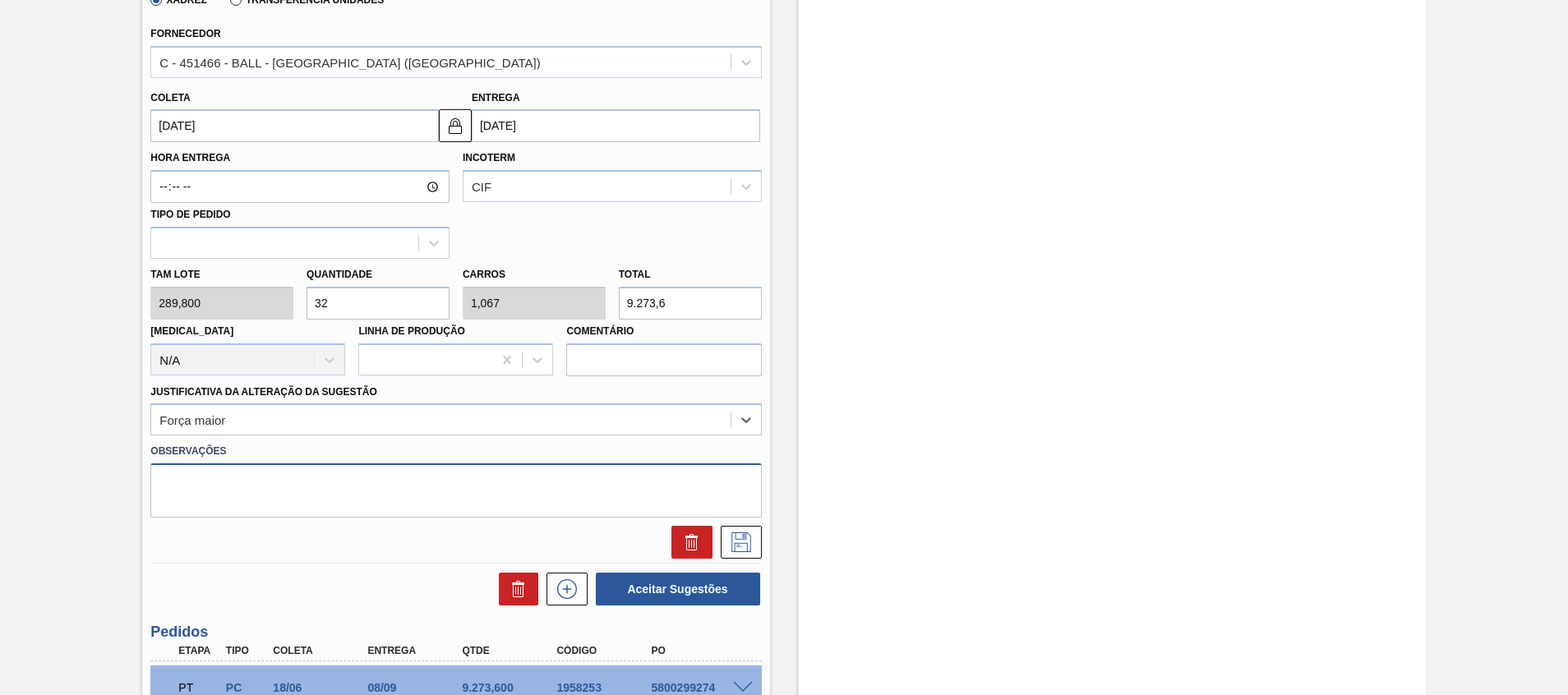
click at [301, 497] on textarea at bounding box center [455, 490] width 611 height 54
paste textarea "Decisão contratual (Ball) - Virada p/ Recife"
type textarea "Decisão contratual (Ball) - Virada p/ Recife"
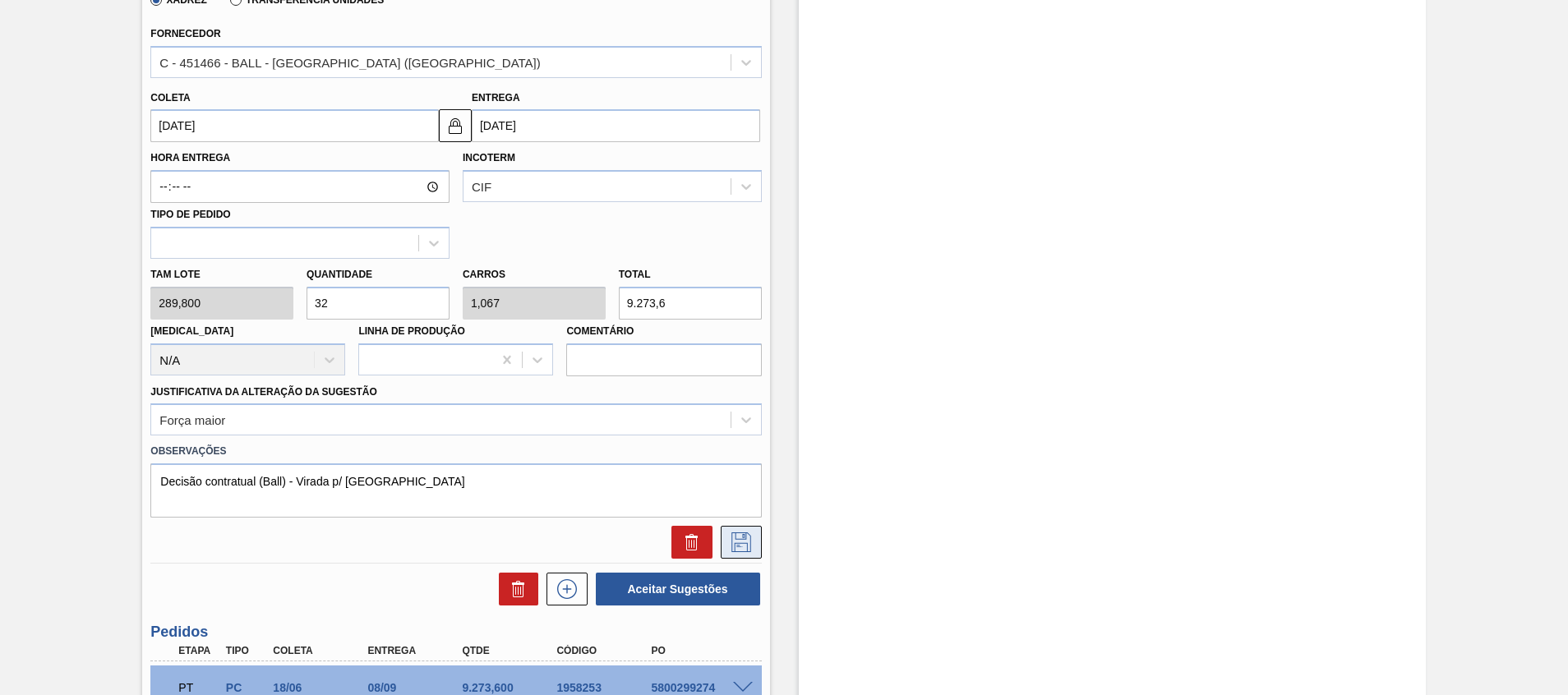
click at [738, 554] on button at bounding box center [741, 542] width 41 height 33
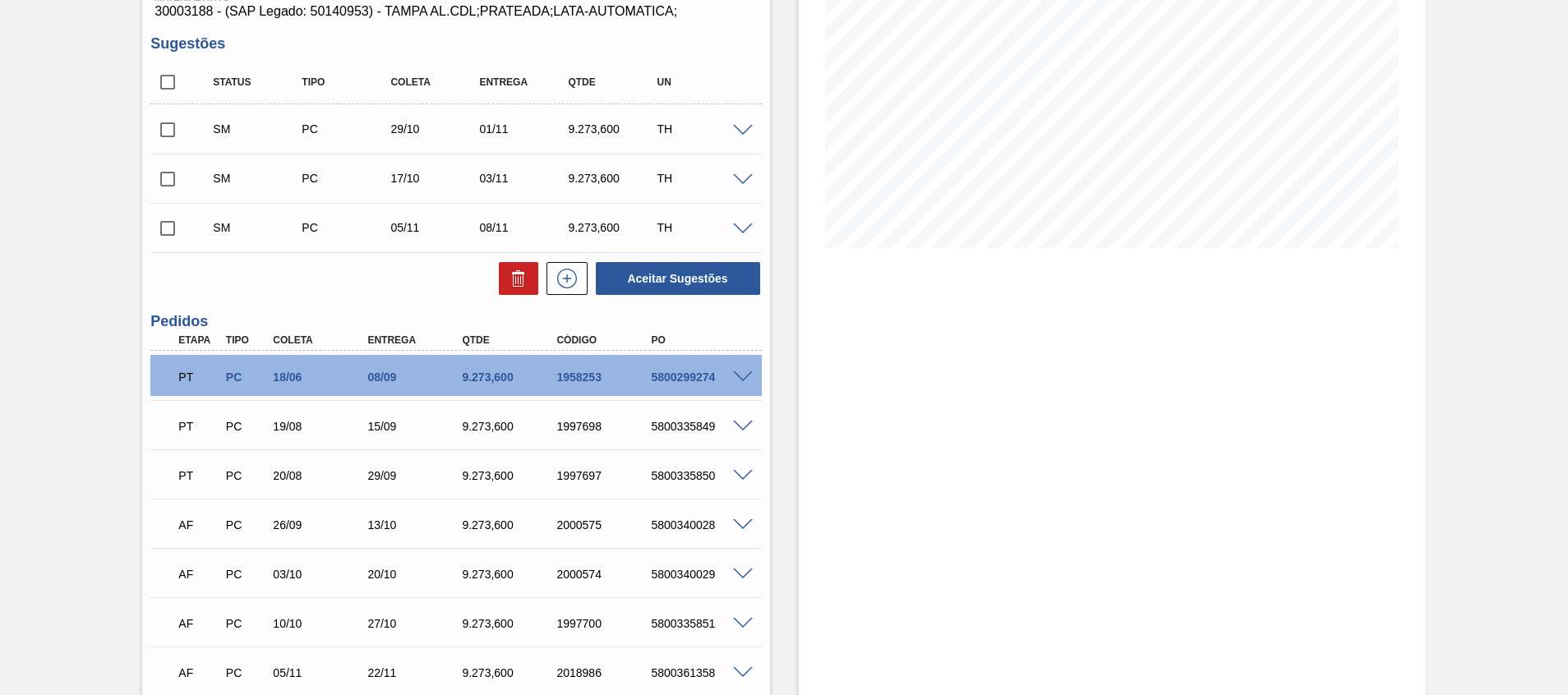
scroll to position [229, 0]
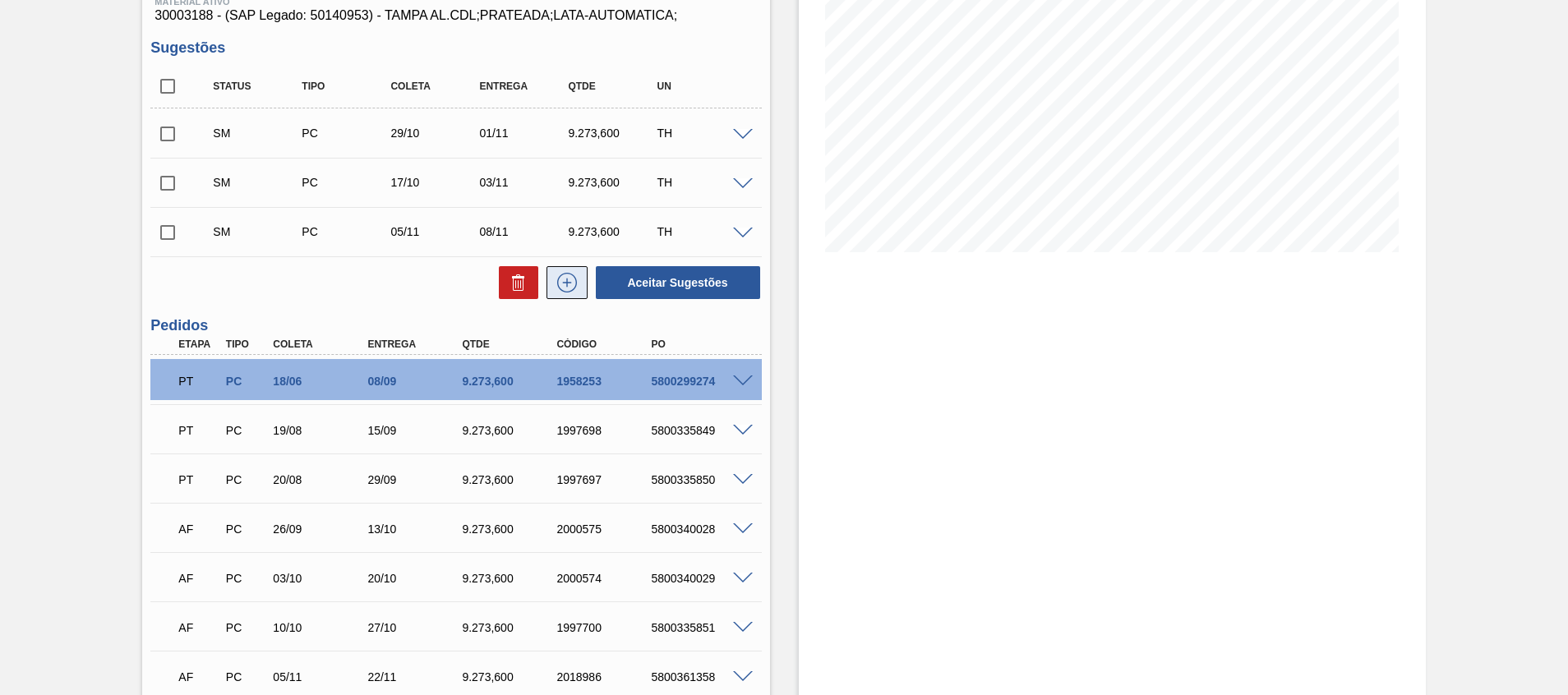
click at [575, 282] on icon at bounding box center [567, 283] width 26 height 20
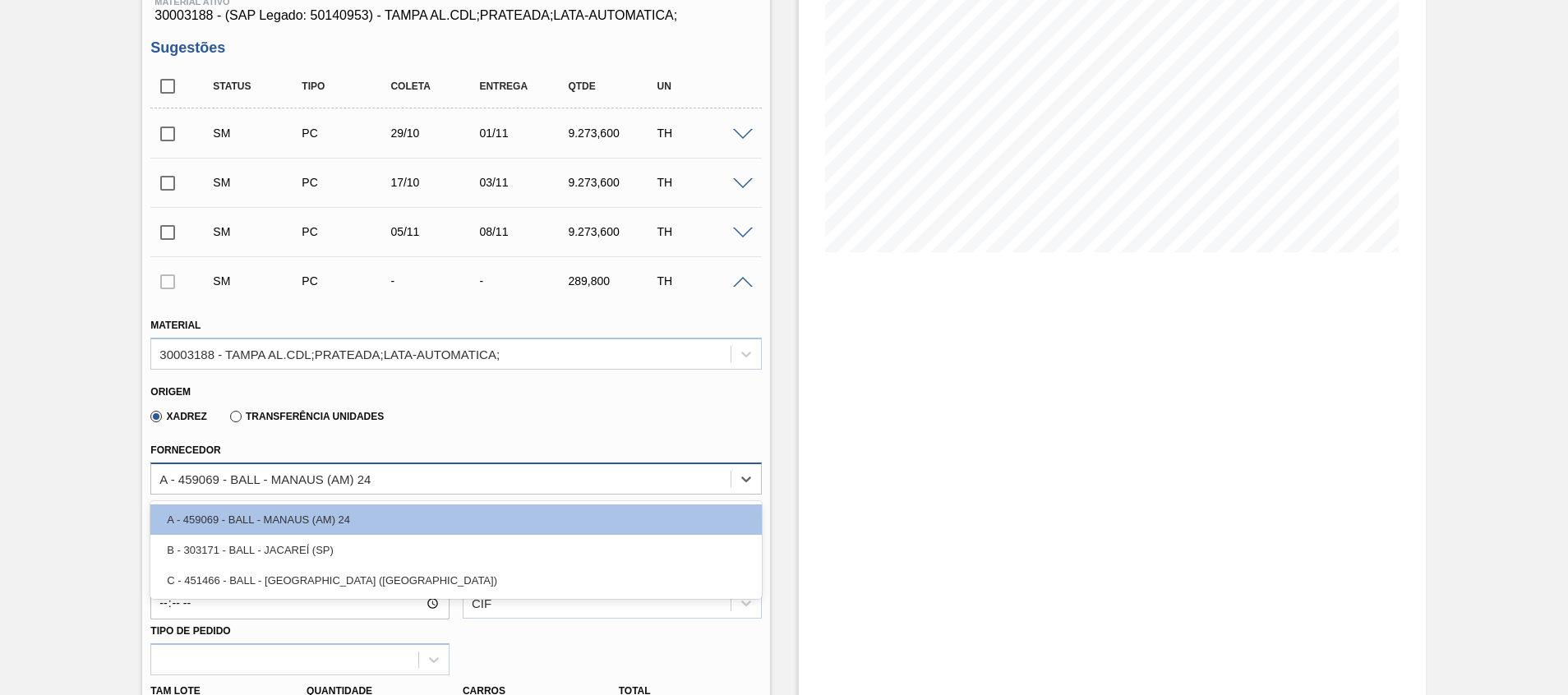
click at [494, 476] on div "A - 459069 - BALL - MANAUS (AM) 24" at bounding box center [441, 478] width 579 height 24
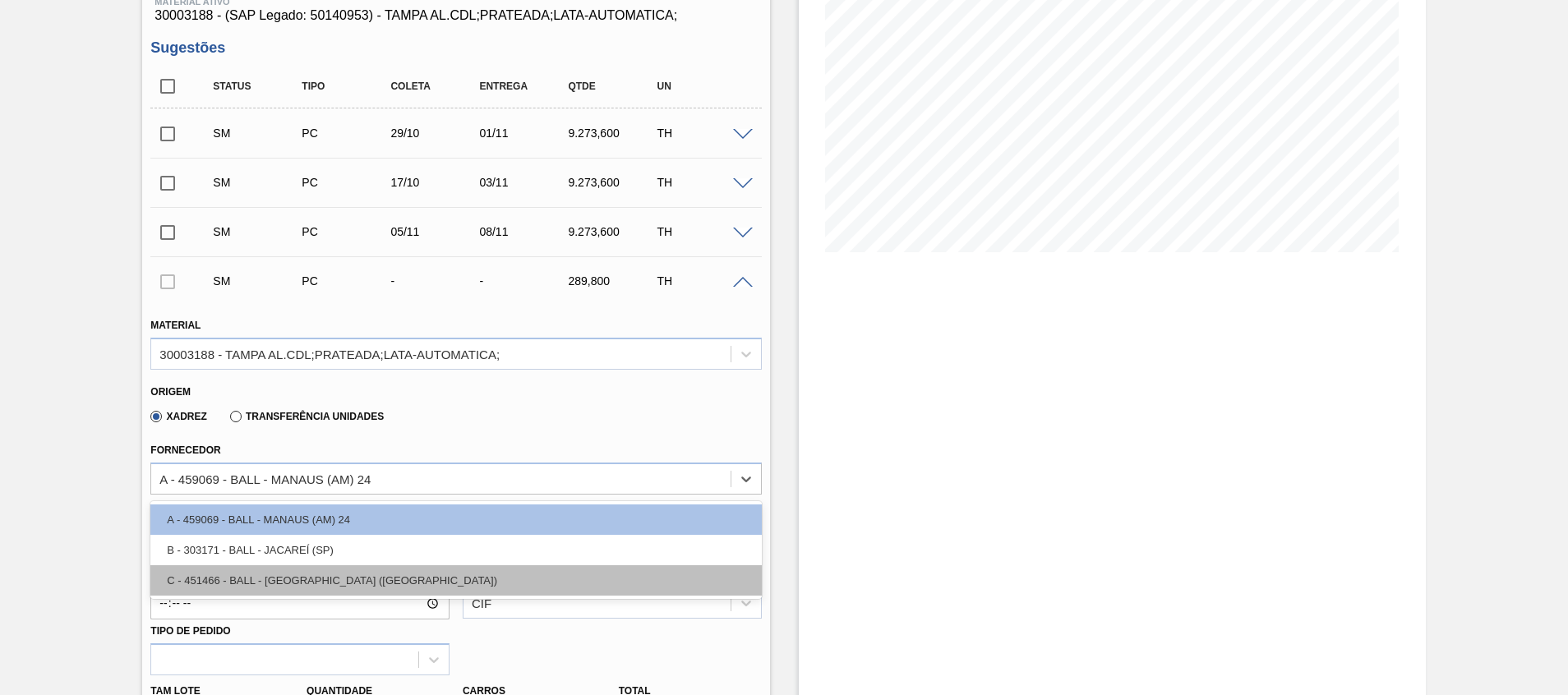
click at [417, 566] on div "C - 451466 - BALL - RECIFE (PE)" at bounding box center [455, 581] width 611 height 31
type input "0,033"
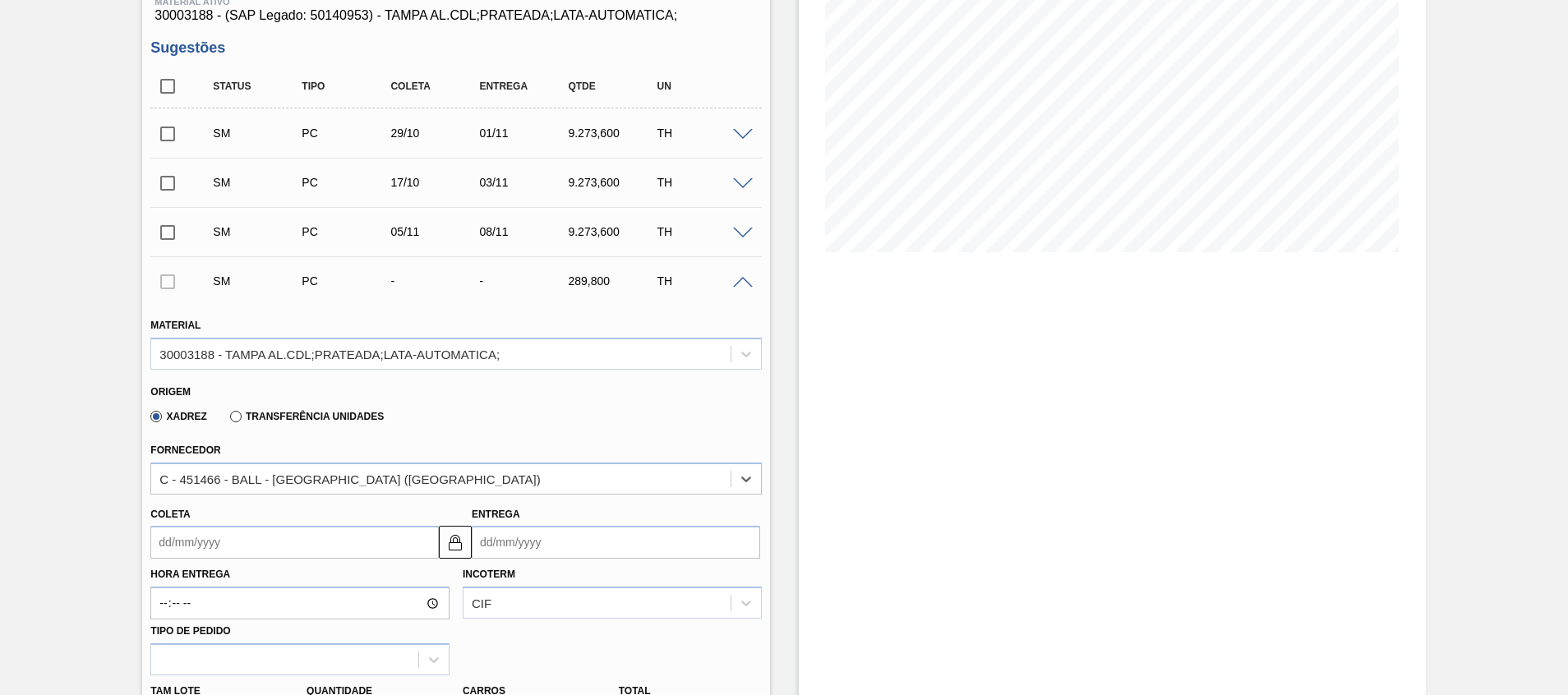
click at [556, 544] on input "Entrega" at bounding box center [617, 542] width 289 height 33
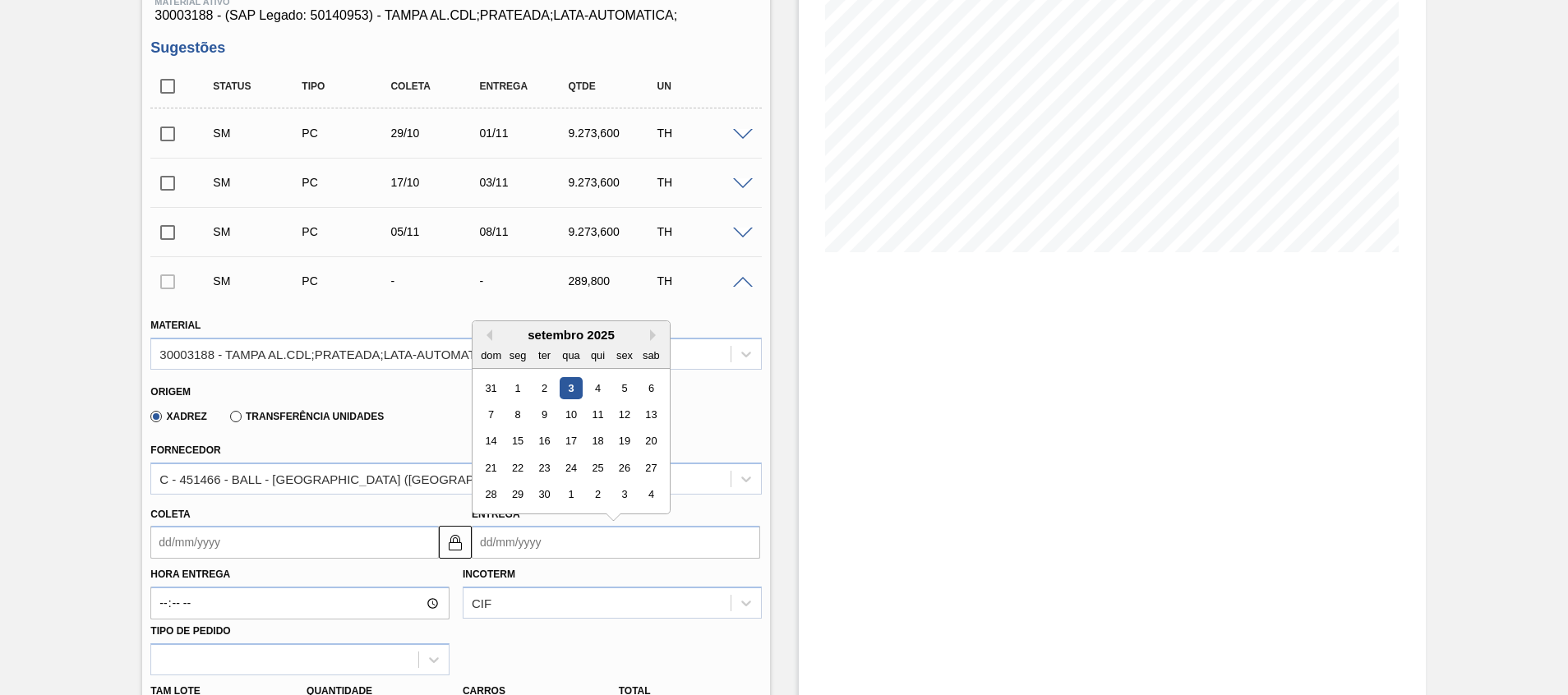
type input "1"
type input "29/08/2025"
type input "15"
type input "12/09/2025"
type input "15/1"
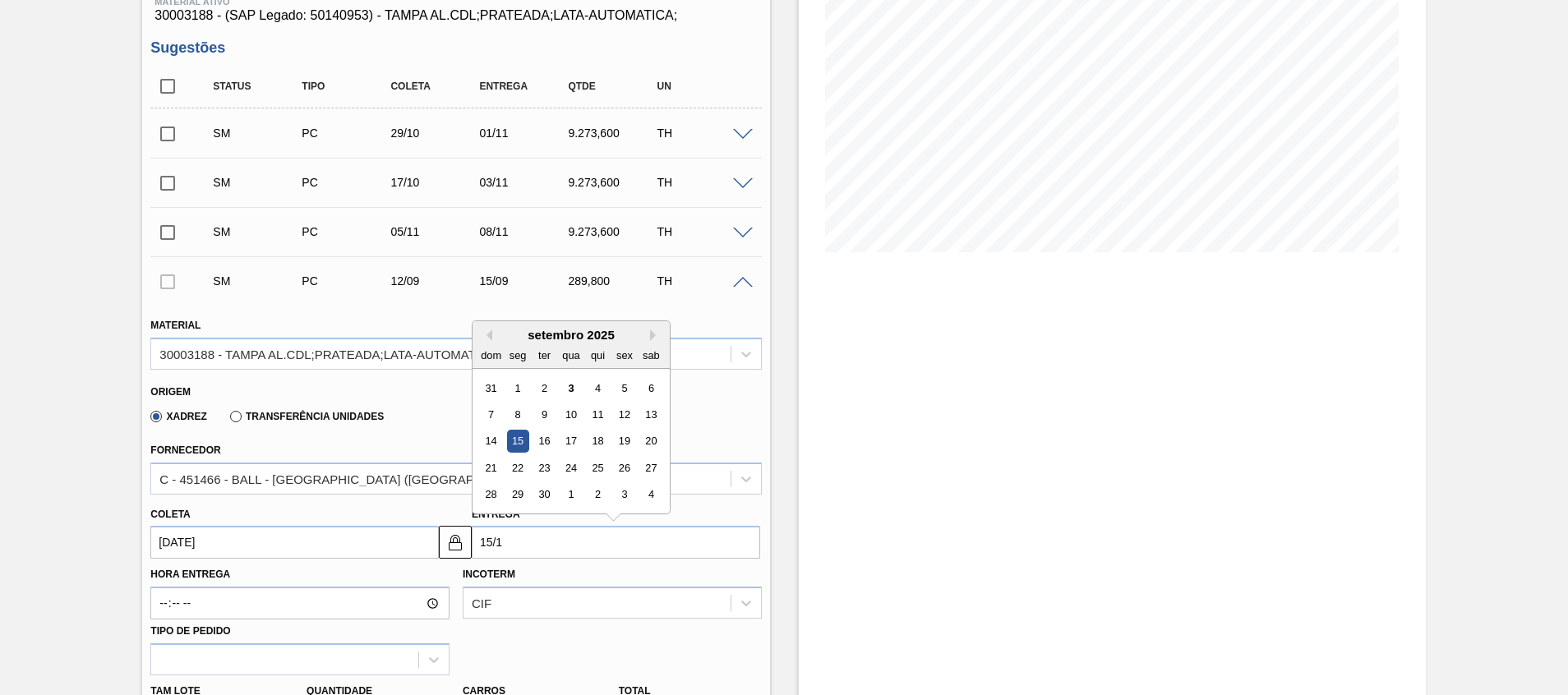
type input "12/01/2025"
type input "15/11"
type input "12/11/2025"
click at [659, 441] on div "15" at bounding box center [651, 441] width 22 height 22
type input "15/11/2025"
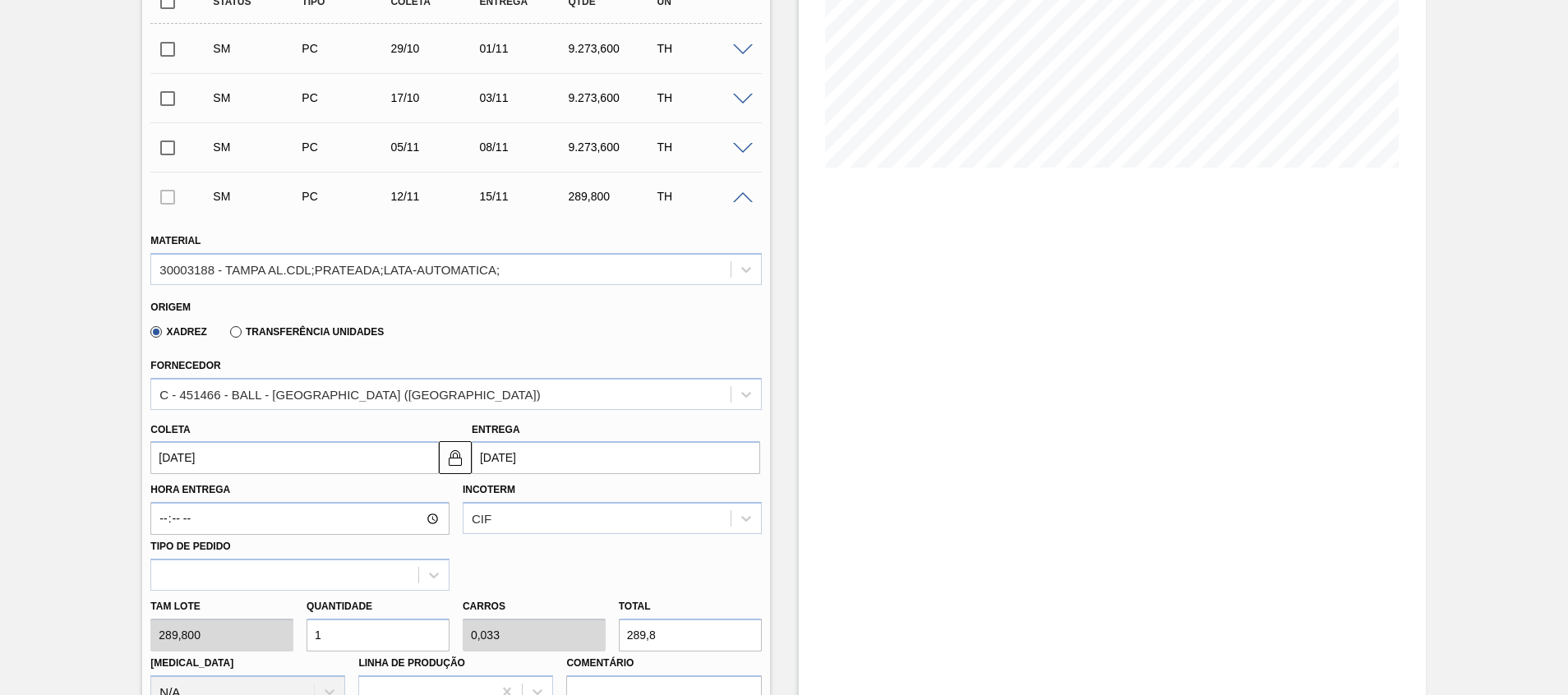
scroll to position [352, 0]
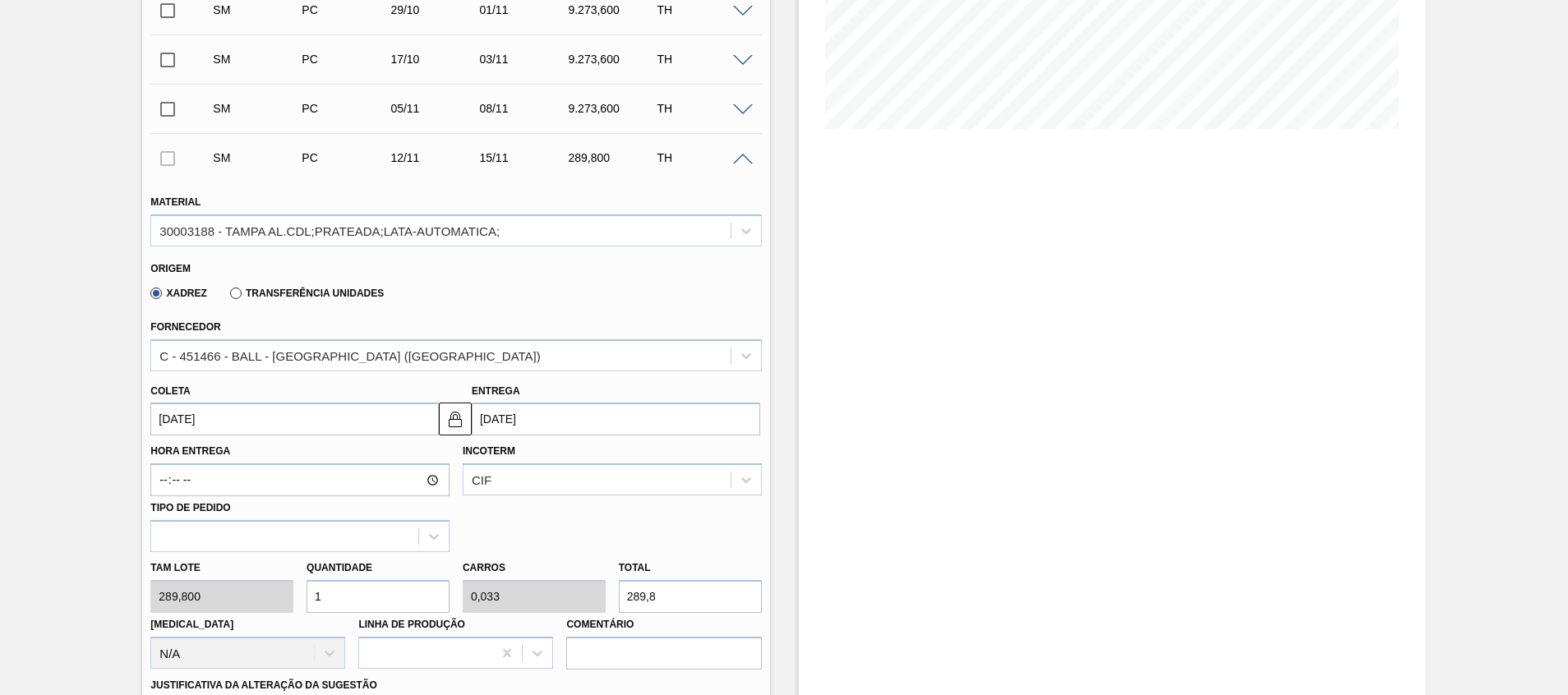
drag, startPoint x: 353, startPoint y: 588, endPoint x: 60, endPoint y: 572, distance: 293.4
click at [61, 573] on div "Pedido em Trânsito BR23 - TAMPA DE ALUMÍNIO PRATEADA BALL CDL Unidade Jaguariún…" at bounding box center [784, 632] width 1568 height 1802
type input "3"
type input "0,1"
type input "869,4"
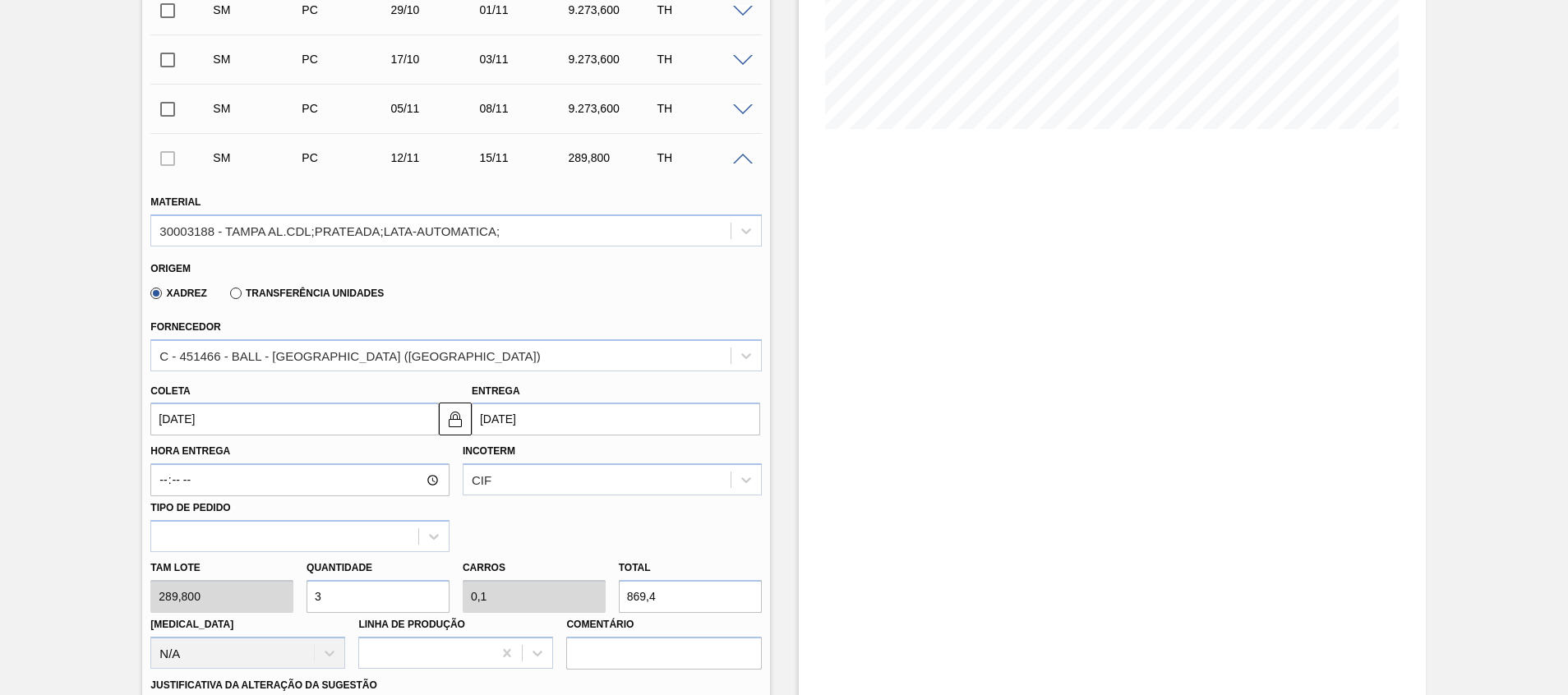
type input "32"
type input "1,067"
type input "9.273,6"
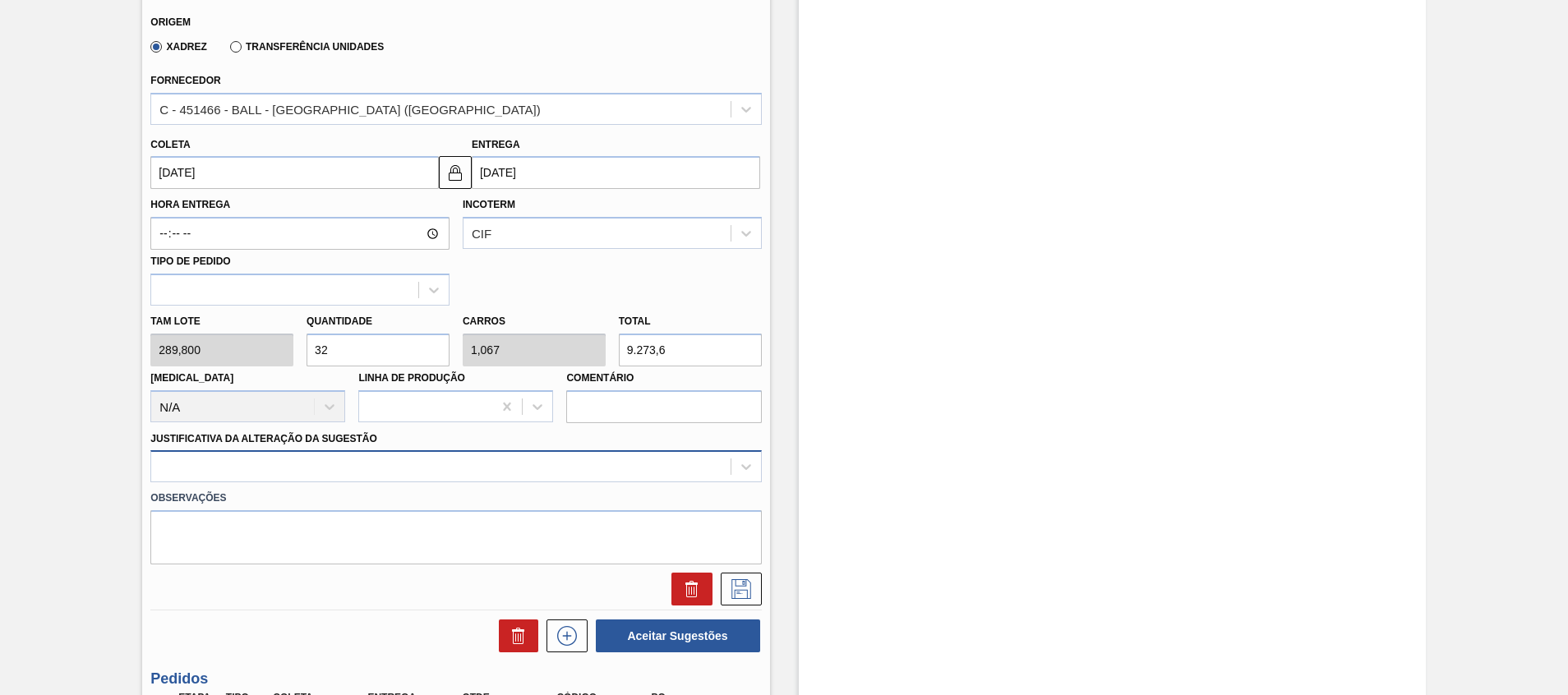
type input "32"
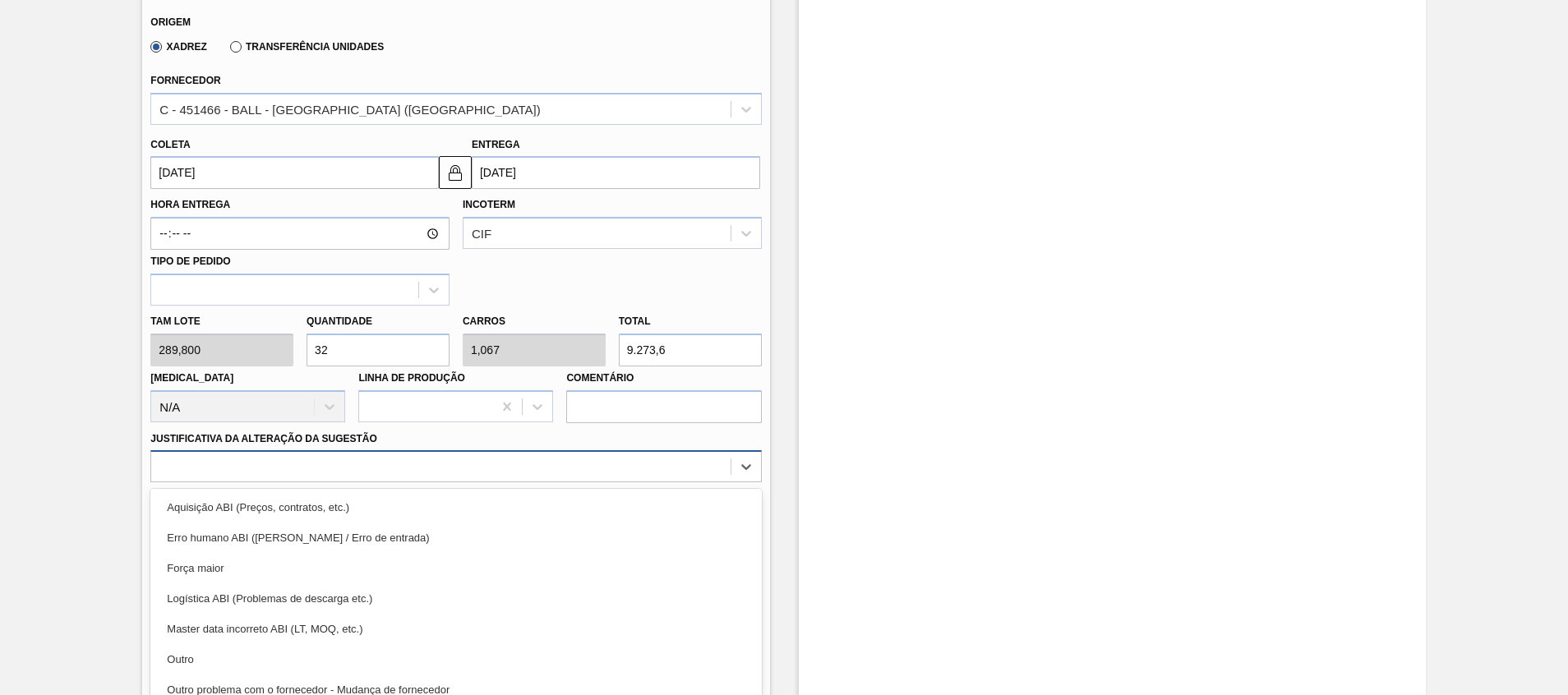
click at [242, 471] on div "option Aquisição ABI (Preços, contratos, etc.) focused, 1 of 18. 18 results ava…" at bounding box center [455, 465] width 611 height 32
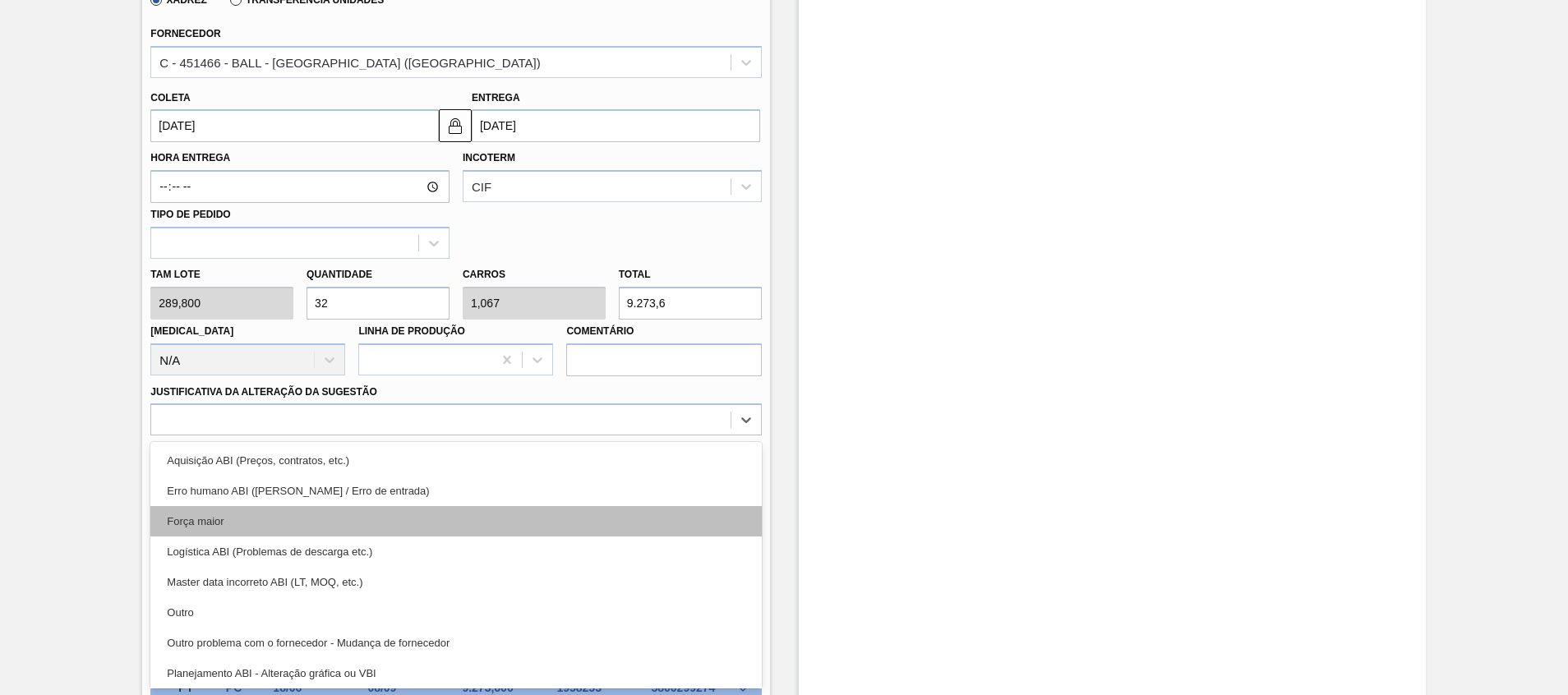
click at [253, 519] on div "Força maior" at bounding box center [455, 521] width 611 height 31
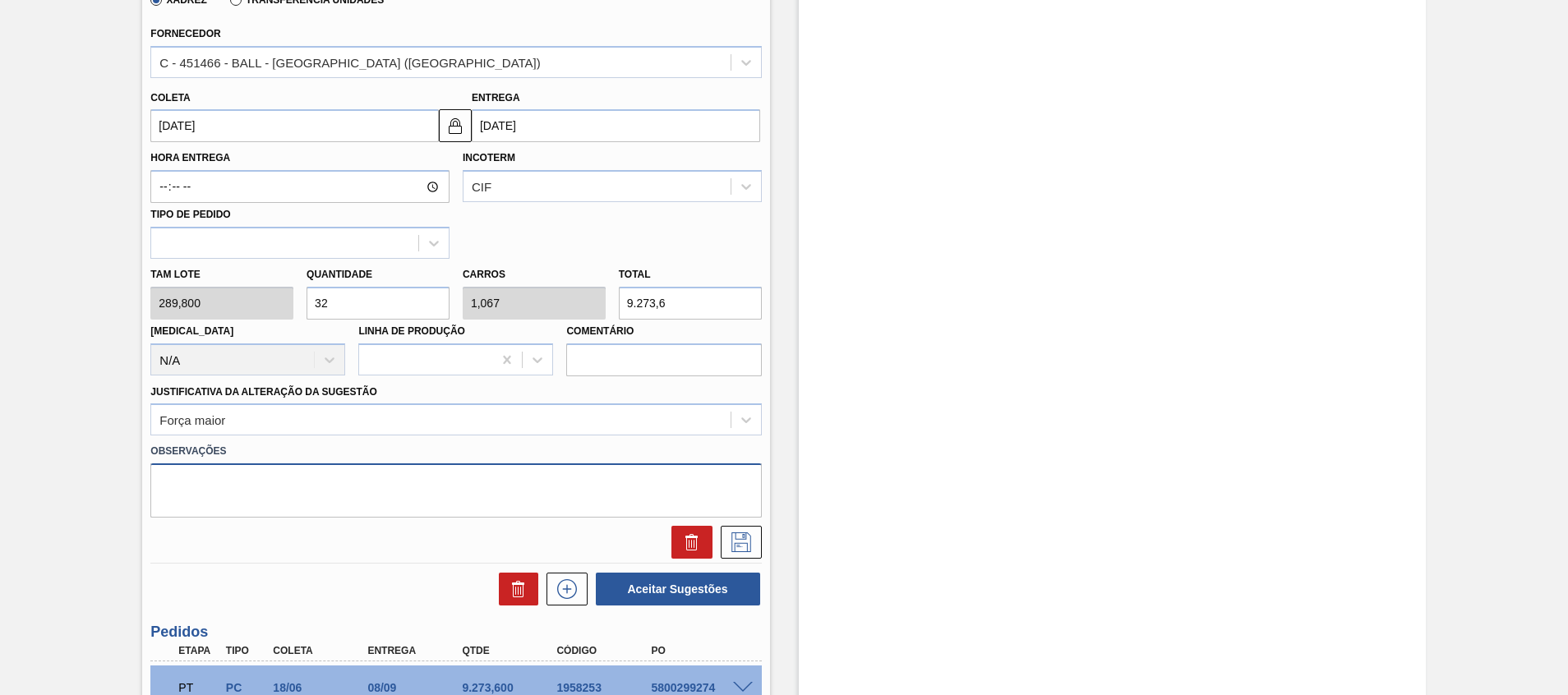
click at [268, 504] on textarea at bounding box center [455, 490] width 611 height 54
paste textarea "Decisão contratual (Ball) - Virada p/ Recife"
type textarea "Decisão contratual (Ball) - Virada p/ Recife"
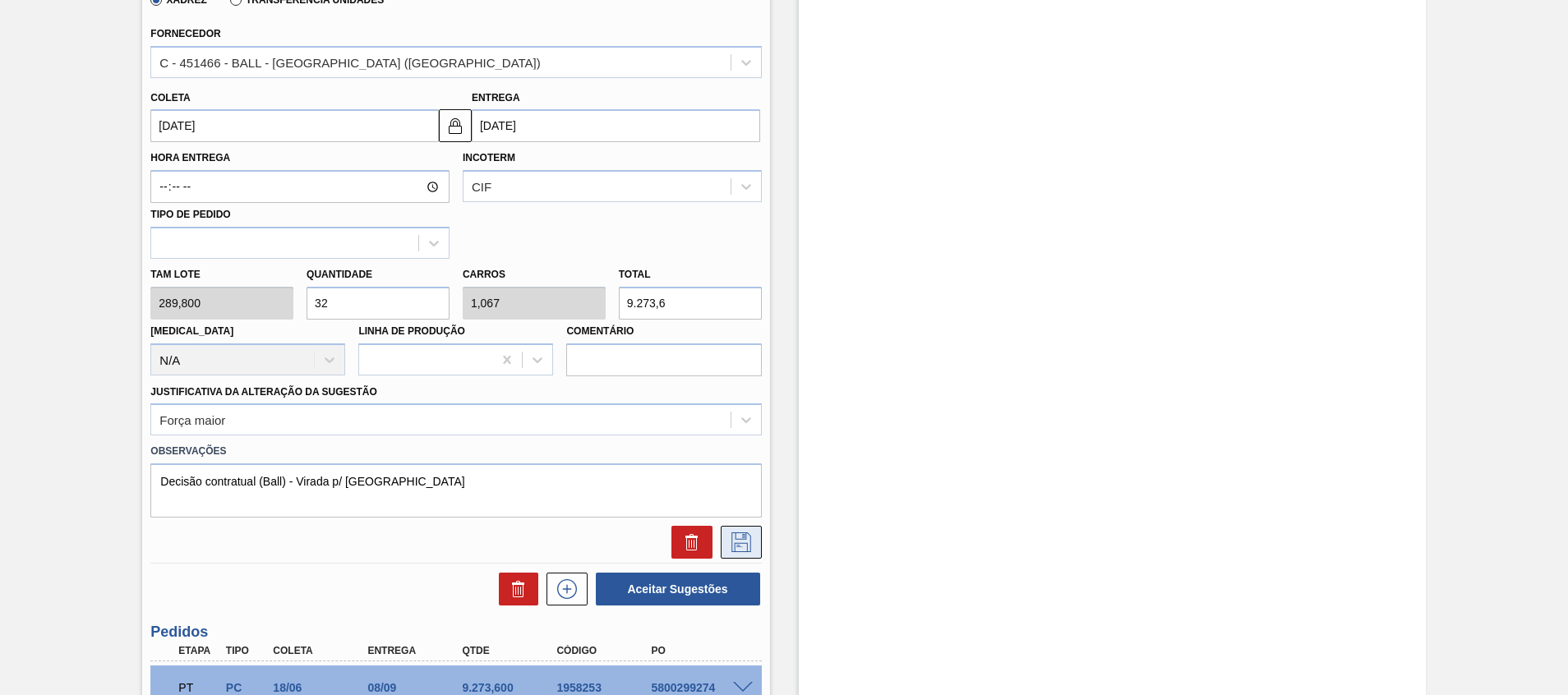
click at [736, 539] on icon at bounding box center [741, 542] width 26 height 20
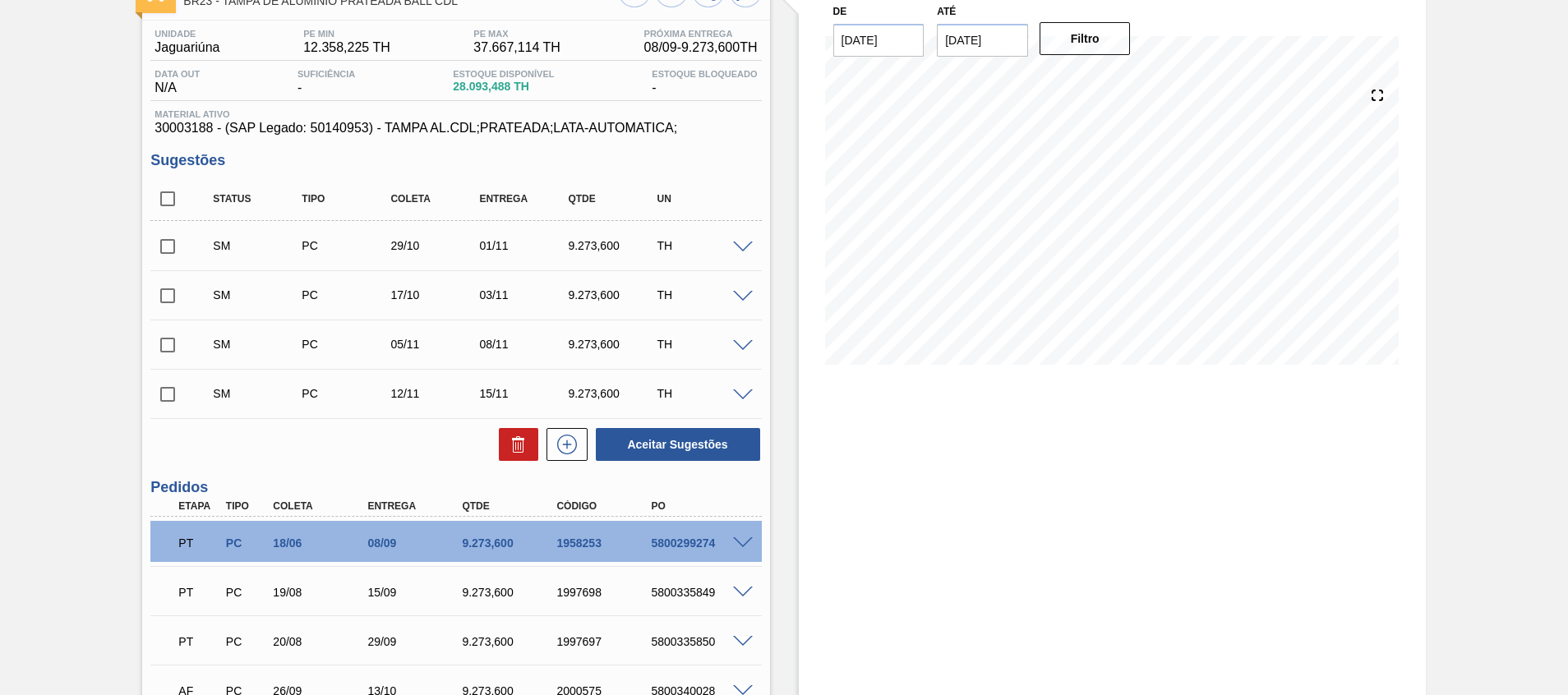
scroll to position [23, 0]
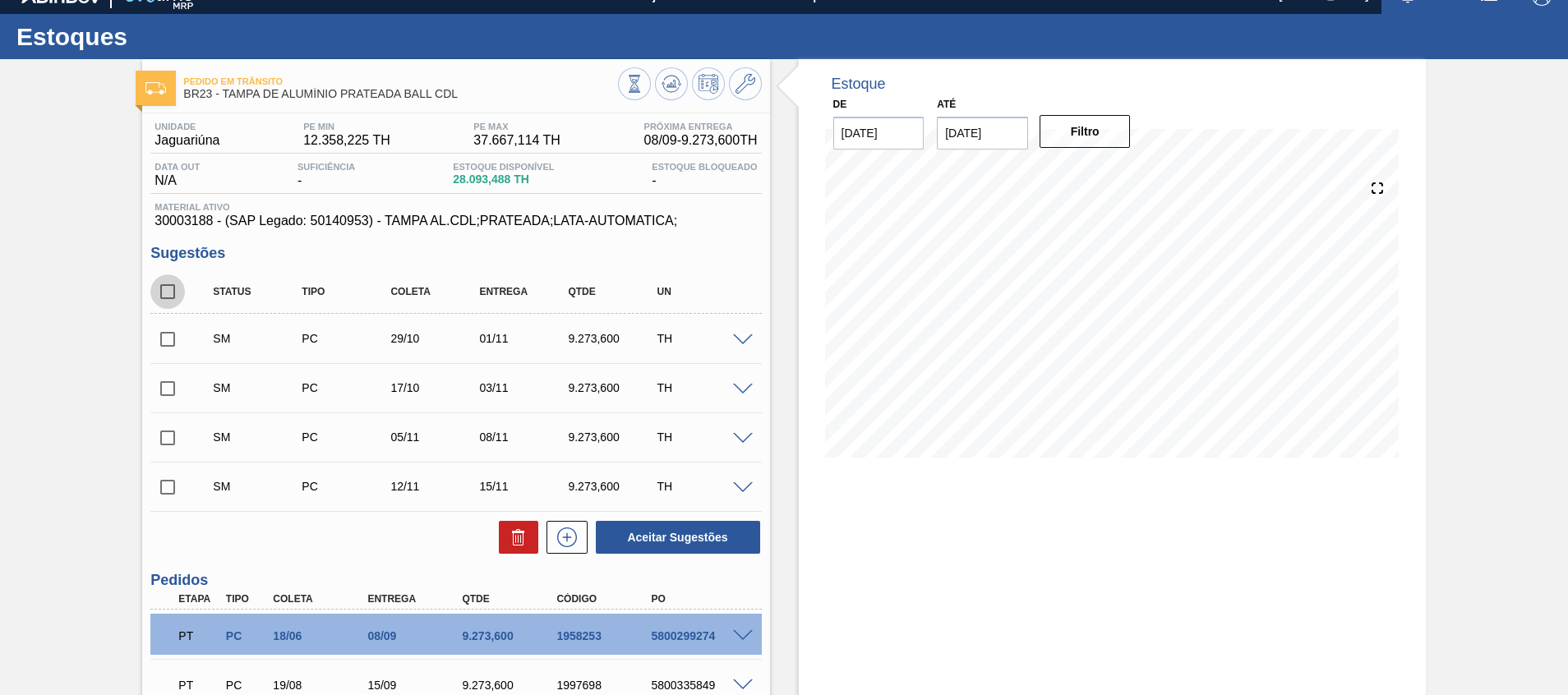
click at [161, 296] on input "checkbox" at bounding box center [167, 291] width 35 height 35
checkbox input "true"
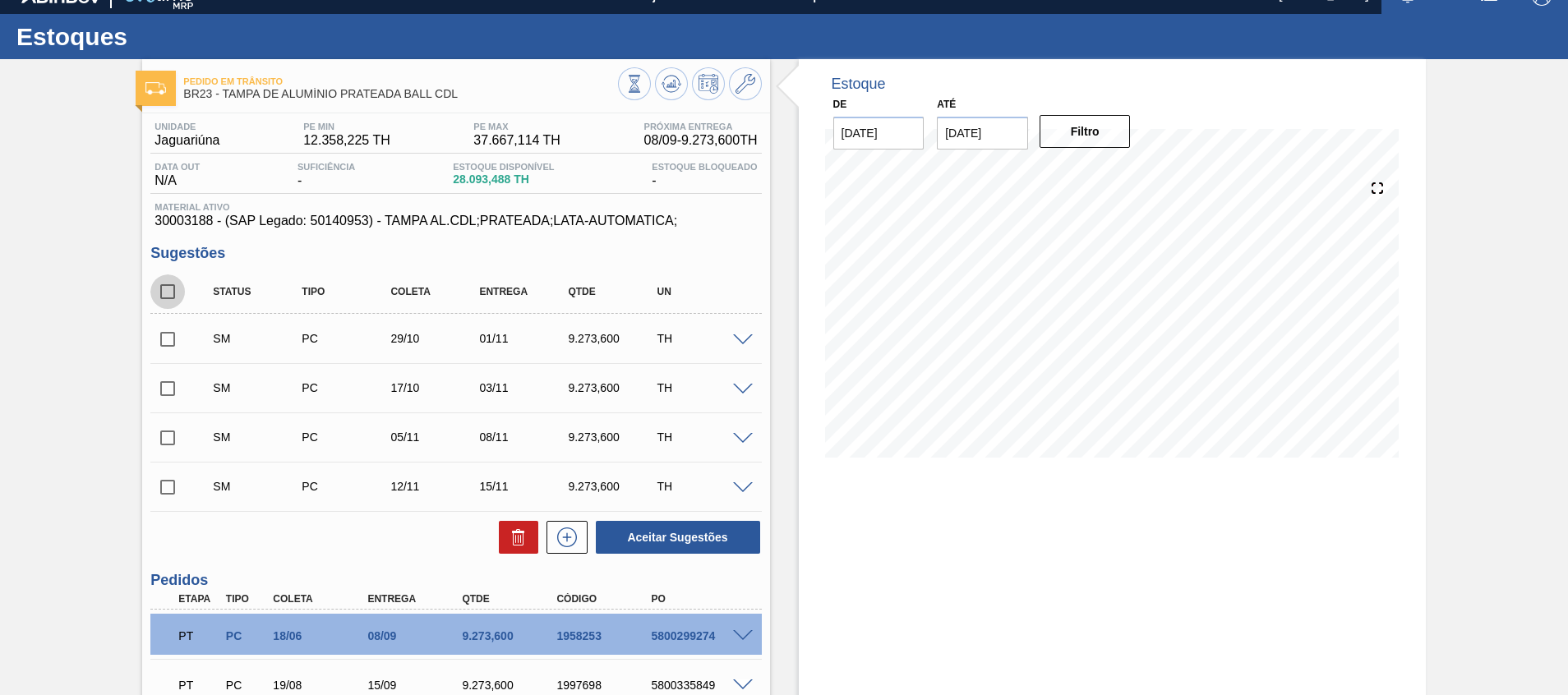
checkbox input "true"
click at [671, 540] on button "Aceitar Sugestões" at bounding box center [678, 537] width 164 height 33
checkbox input "false"
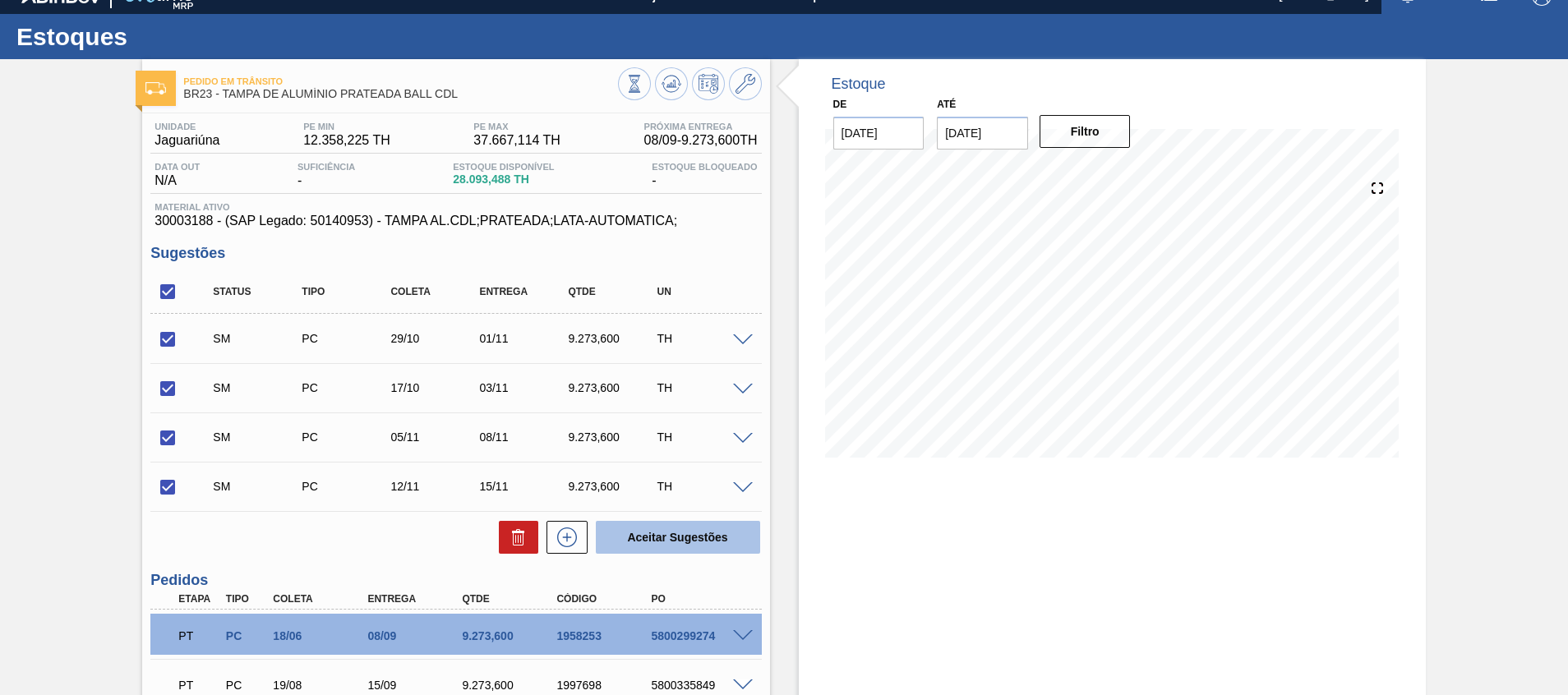
checkbox input "false"
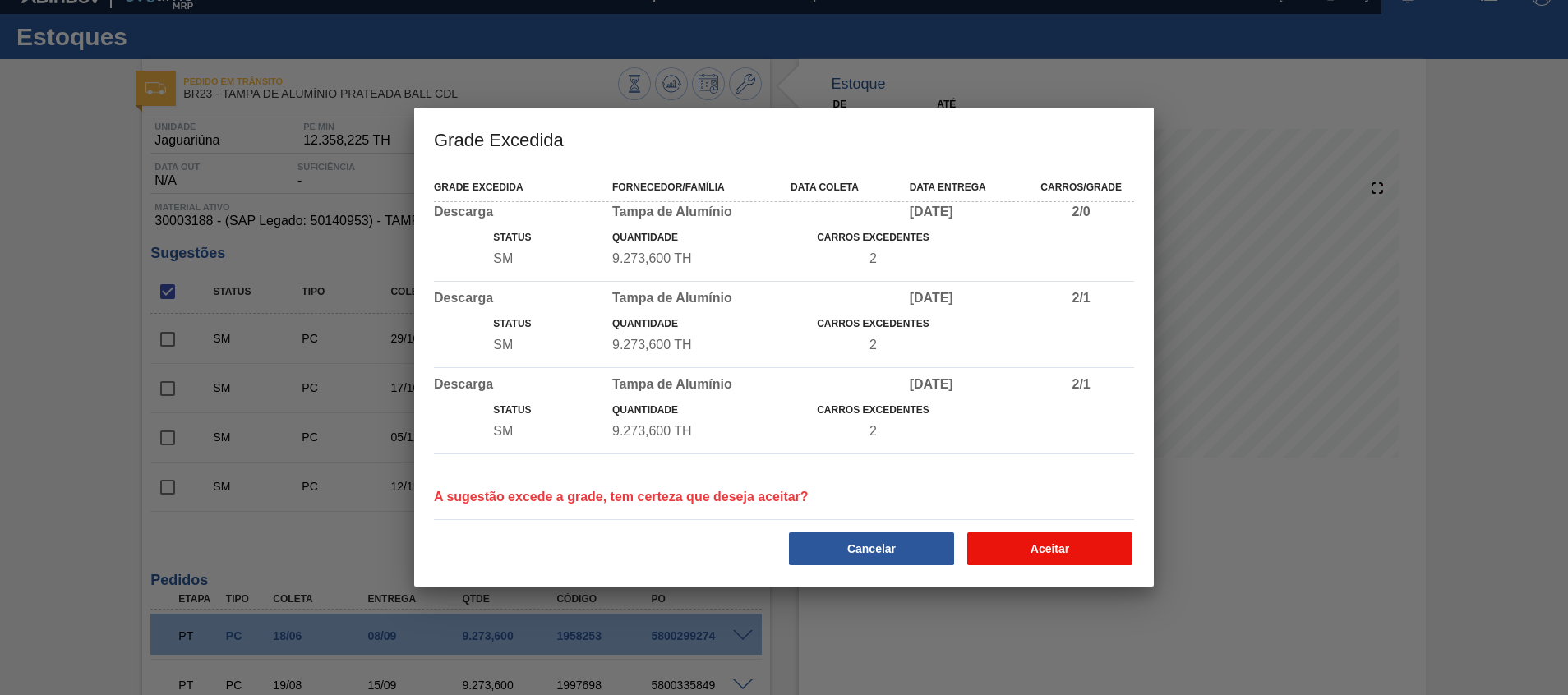
click at [1013, 550] on button "Aceitar" at bounding box center [1050, 549] width 165 height 33
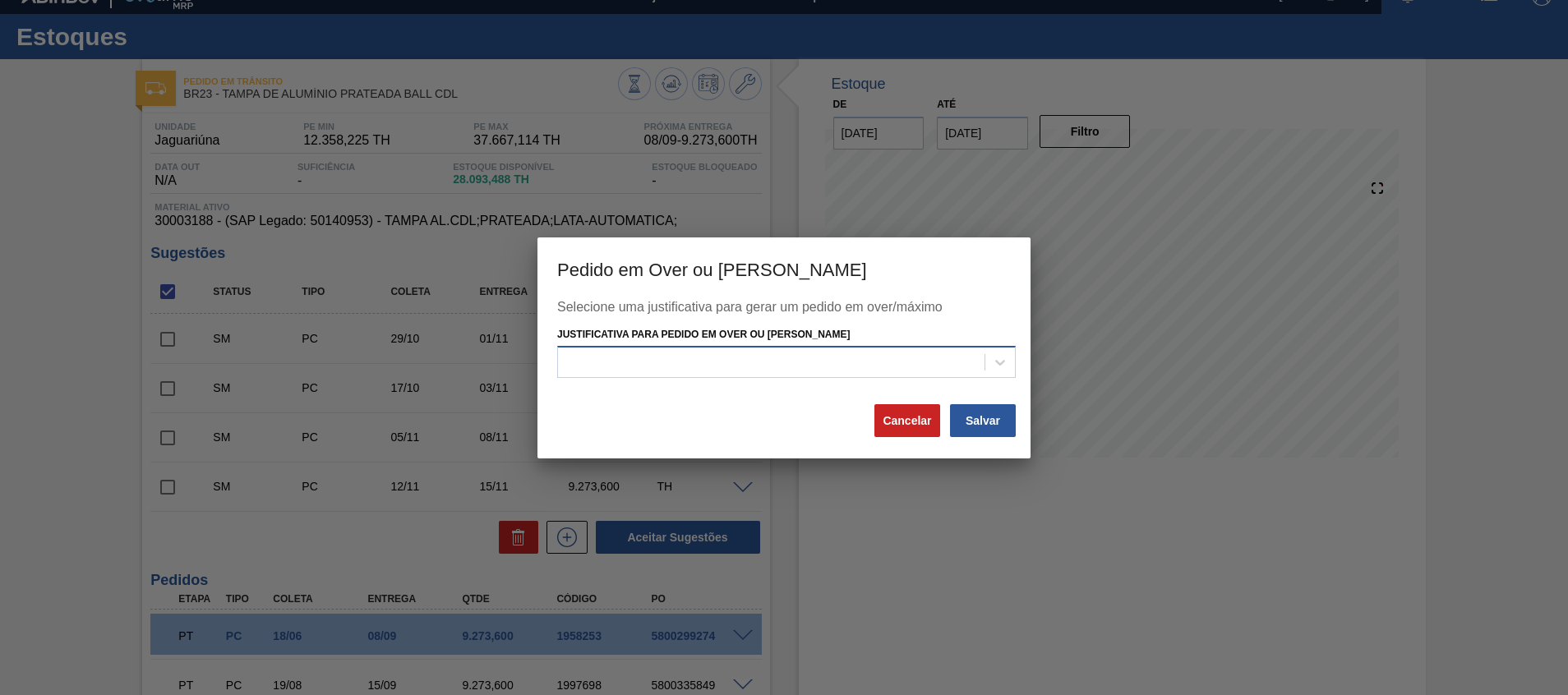
click at [927, 370] on div at bounding box center [771, 362] width 427 height 24
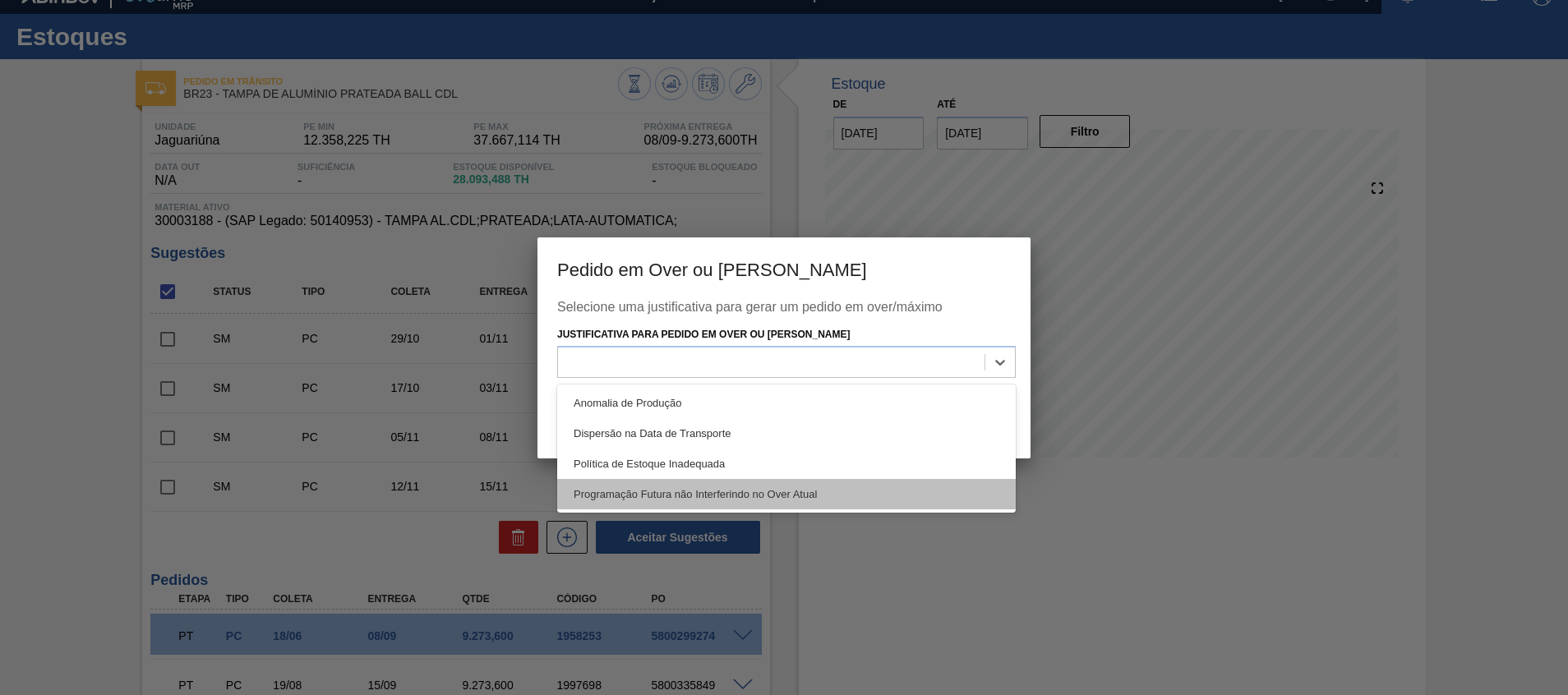
click at [859, 494] on div "Programação Futura não Interferindo no Over Atual" at bounding box center [786, 494] width 459 height 31
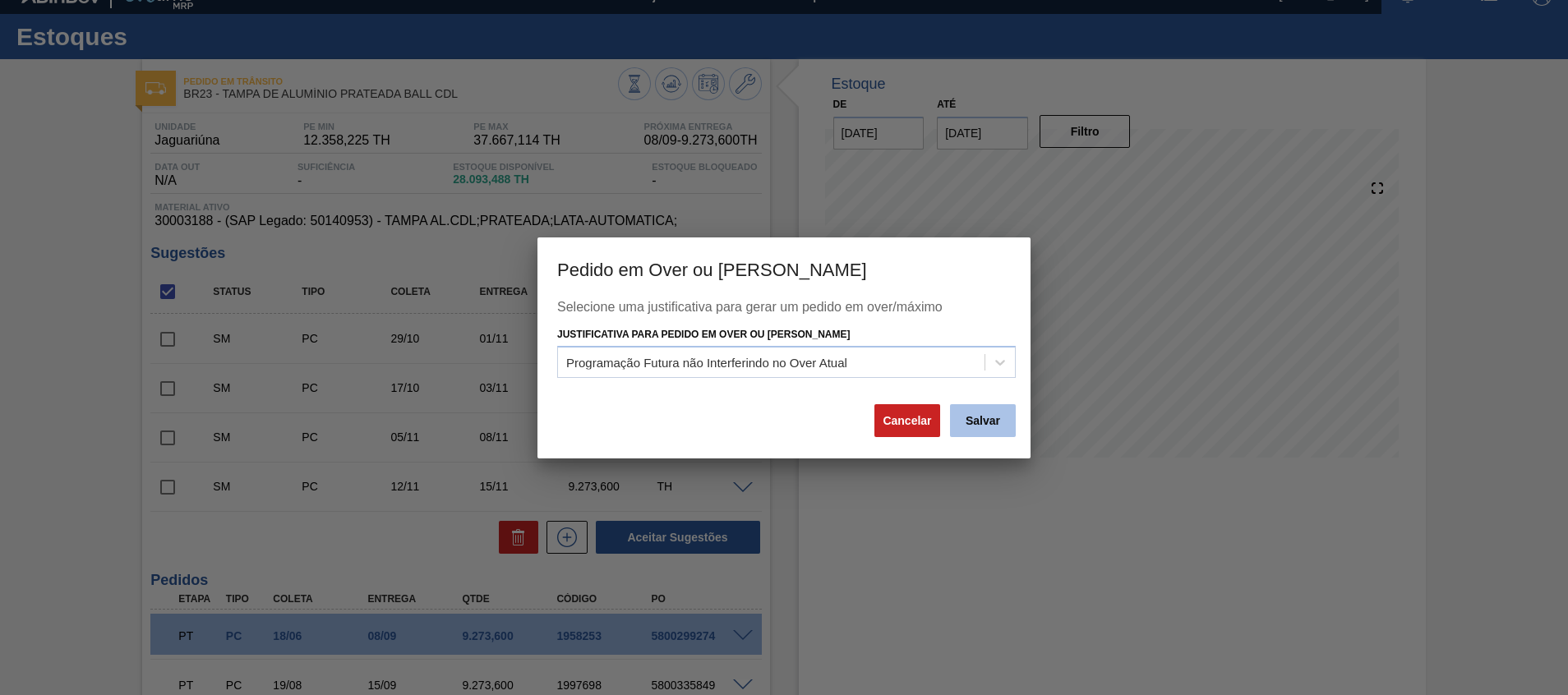
click at [980, 434] on button "Salvar" at bounding box center [983, 420] width 65 height 33
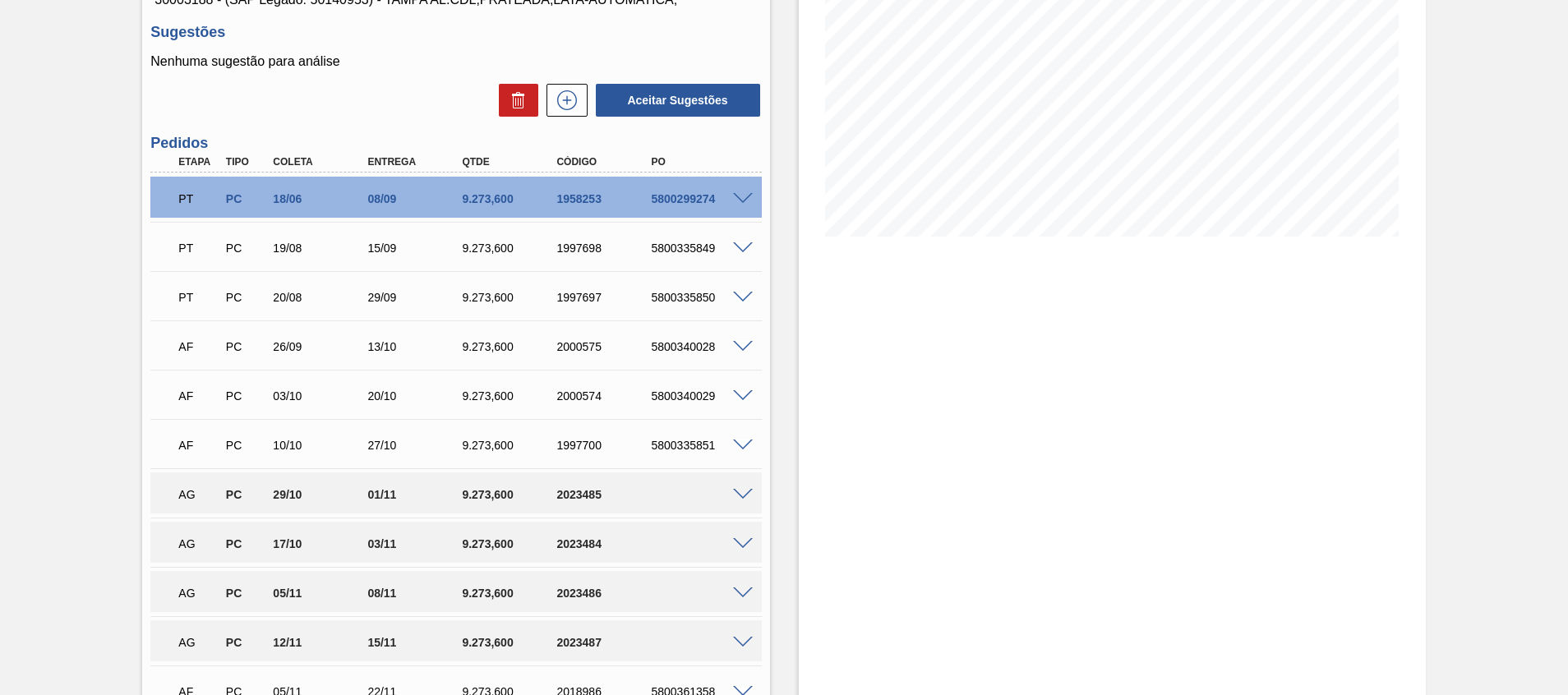
scroll to position [497, 0]
